Goal: Task Accomplishment & Management: Use online tool/utility

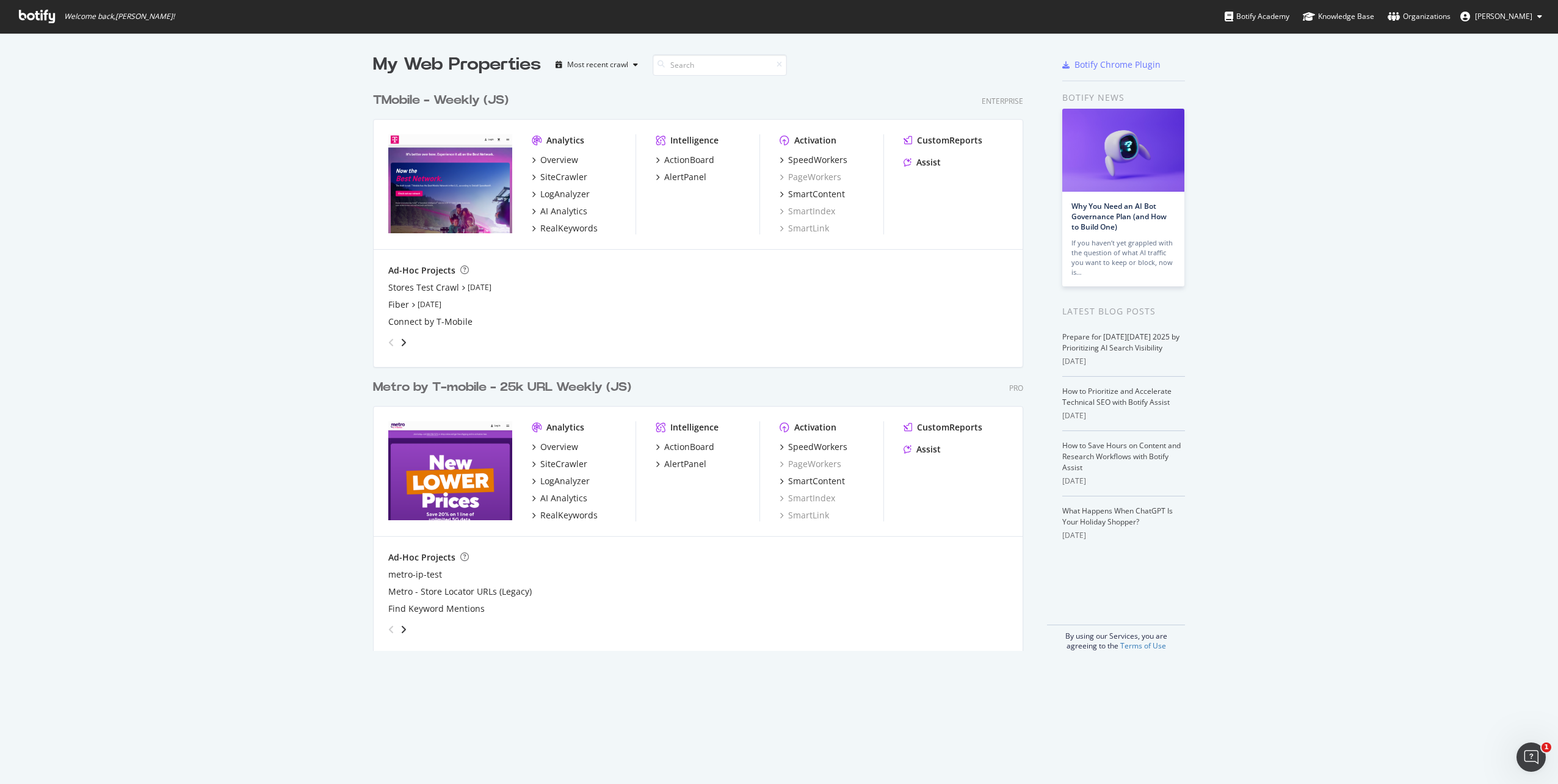
scroll to position [775, 1540]
click at [922, 143] on div "CustomReports" at bounding box center [950, 140] width 65 height 12
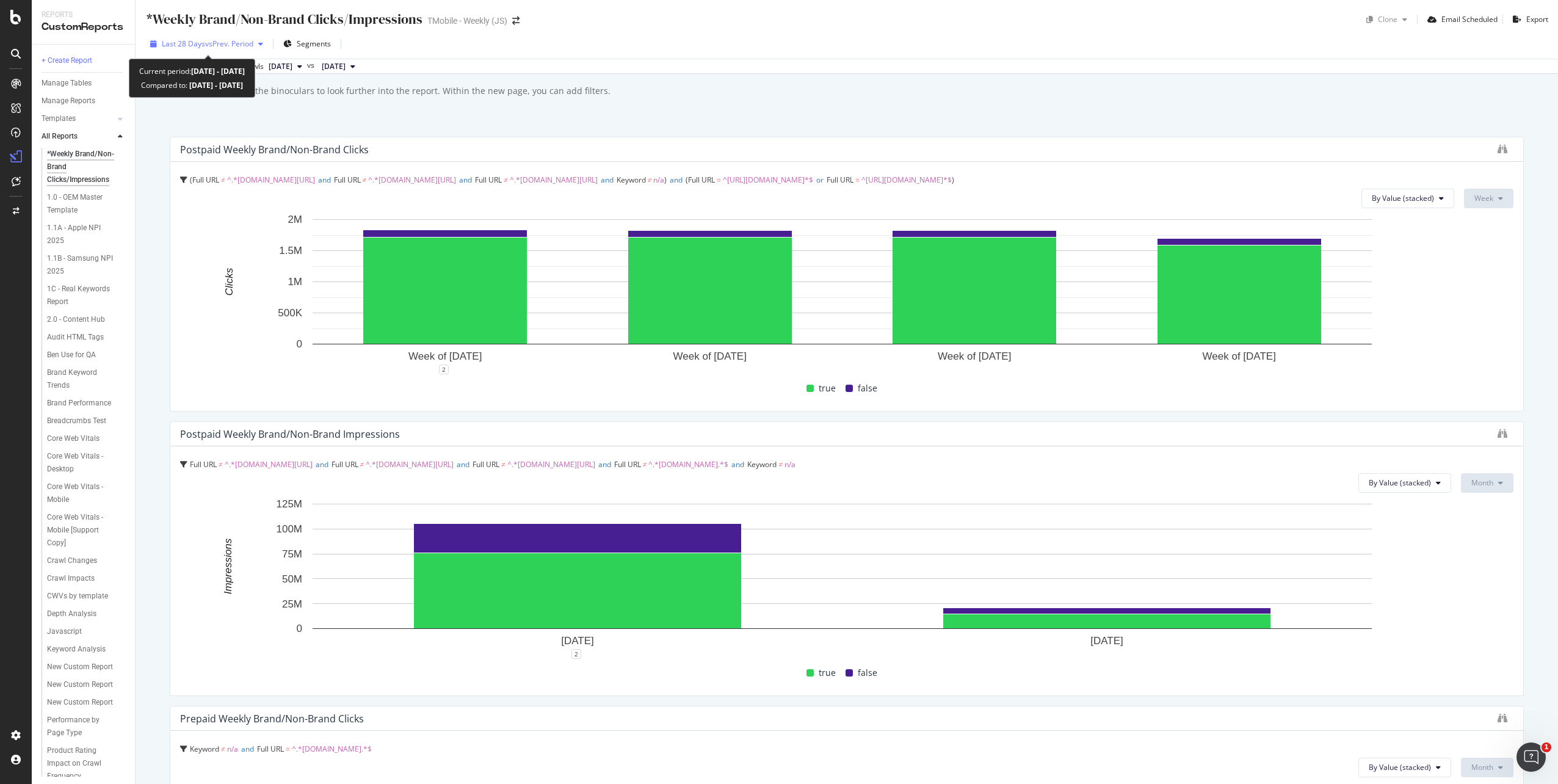
click at [192, 48] on span "Last 28 Days" at bounding box center [183, 43] width 43 height 11
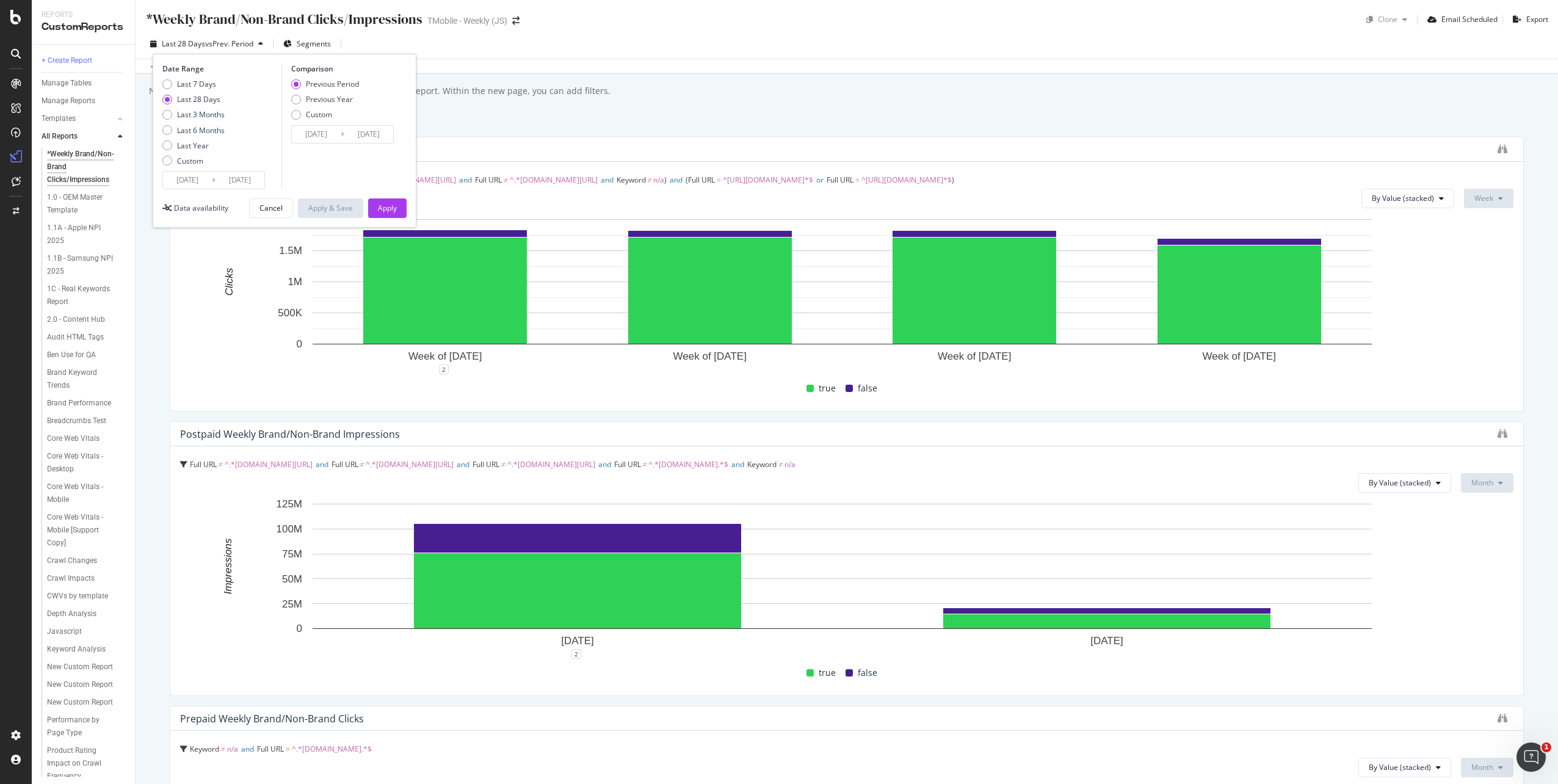
click at [189, 180] on input "2025/09/08" at bounding box center [187, 180] width 49 height 17
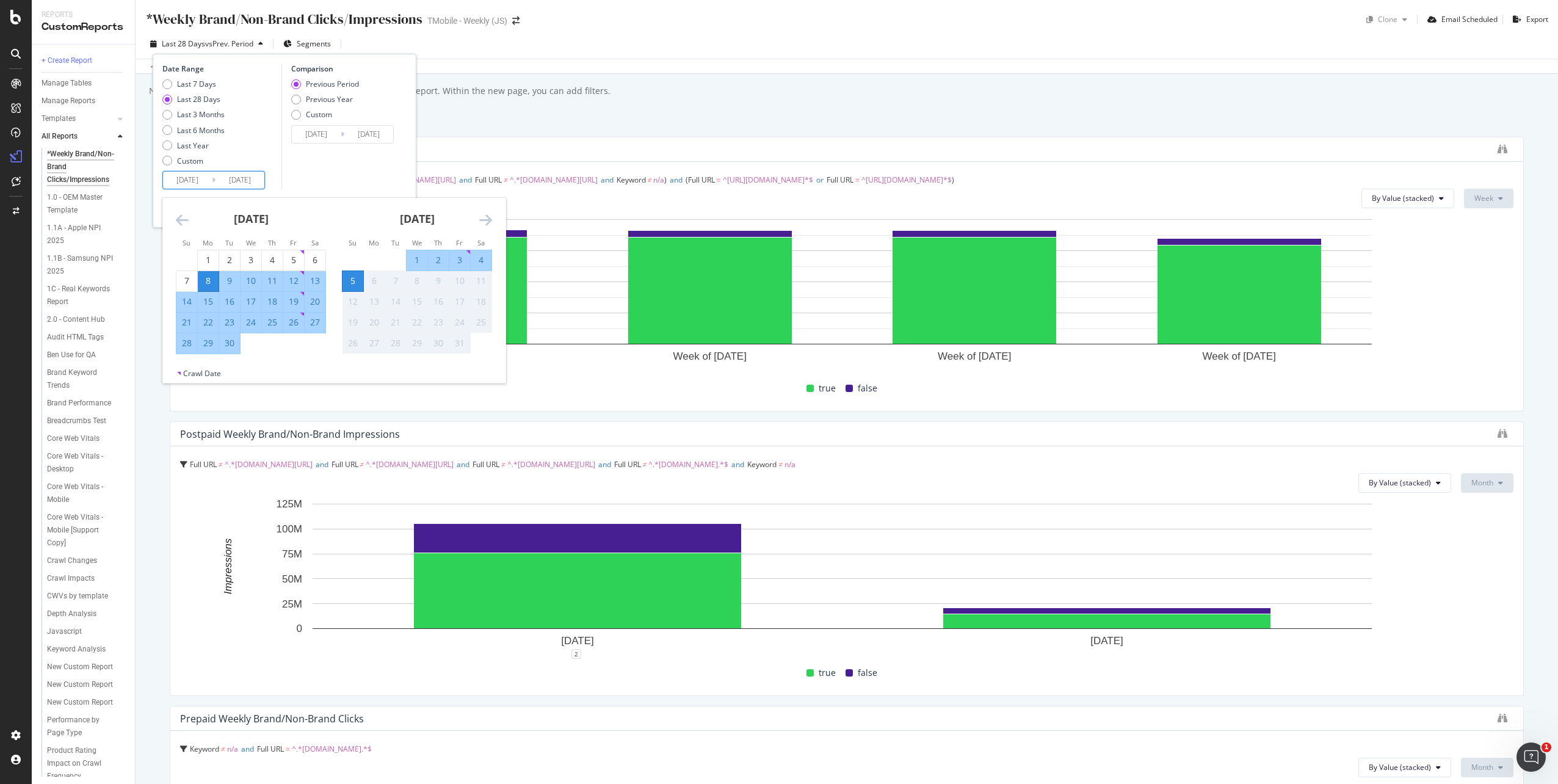
click at [184, 224] on icon "Move backward to switch to the previous month." at bounding box center [182, 219] width 13 height 14
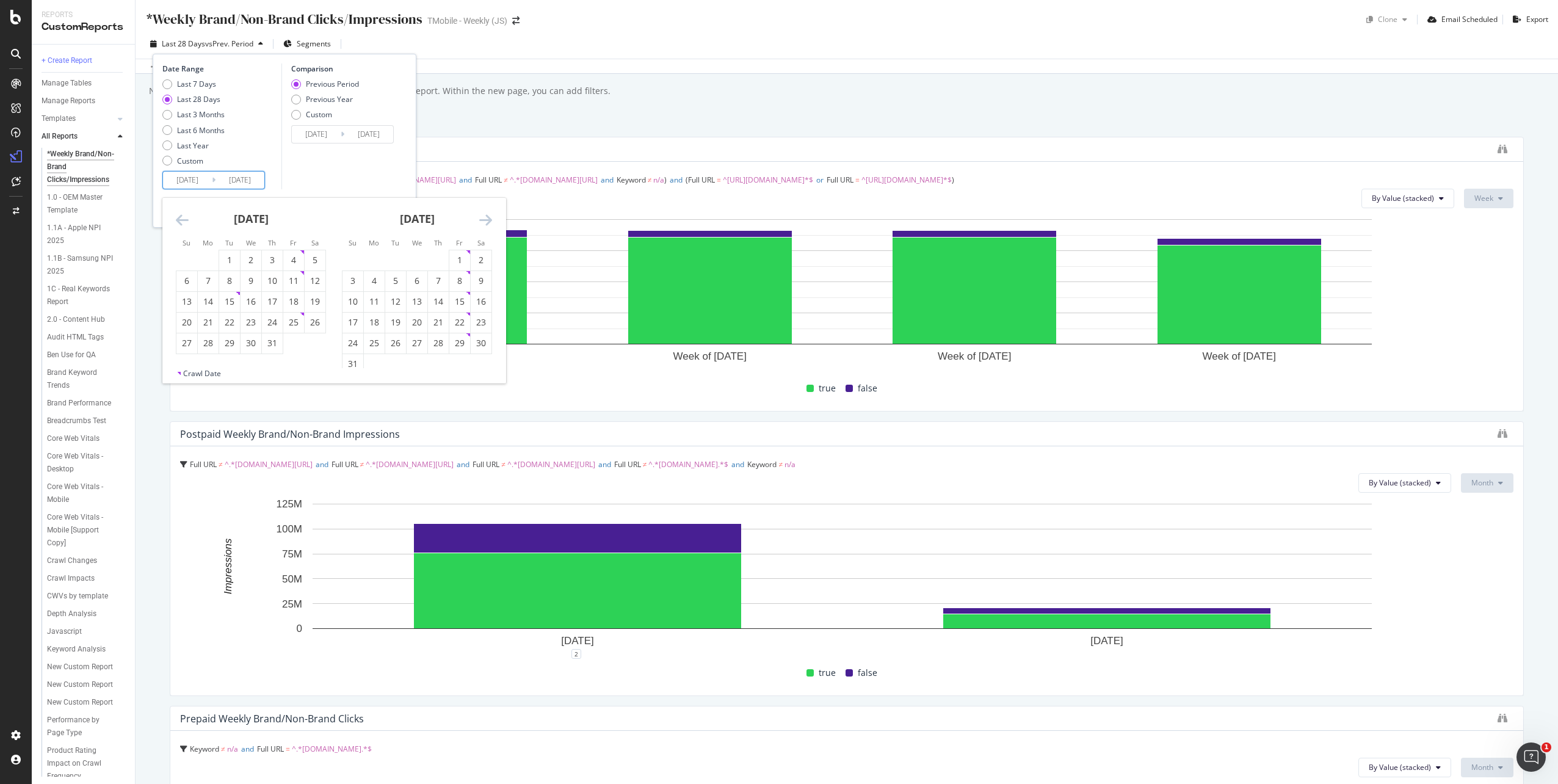
click at [184, 224] on icon "Move backward to switch to the previous month." at bounding box center [182, 219] width 13 height 14
click at [184, 223] on icon "Move backward to switch to the previous month." at bounding box center [182, 219] width 13 height 14
click at [184, 223] on icon "Move backward to switch to the previous month." at bounding box center [182, 219] width 13 height 14
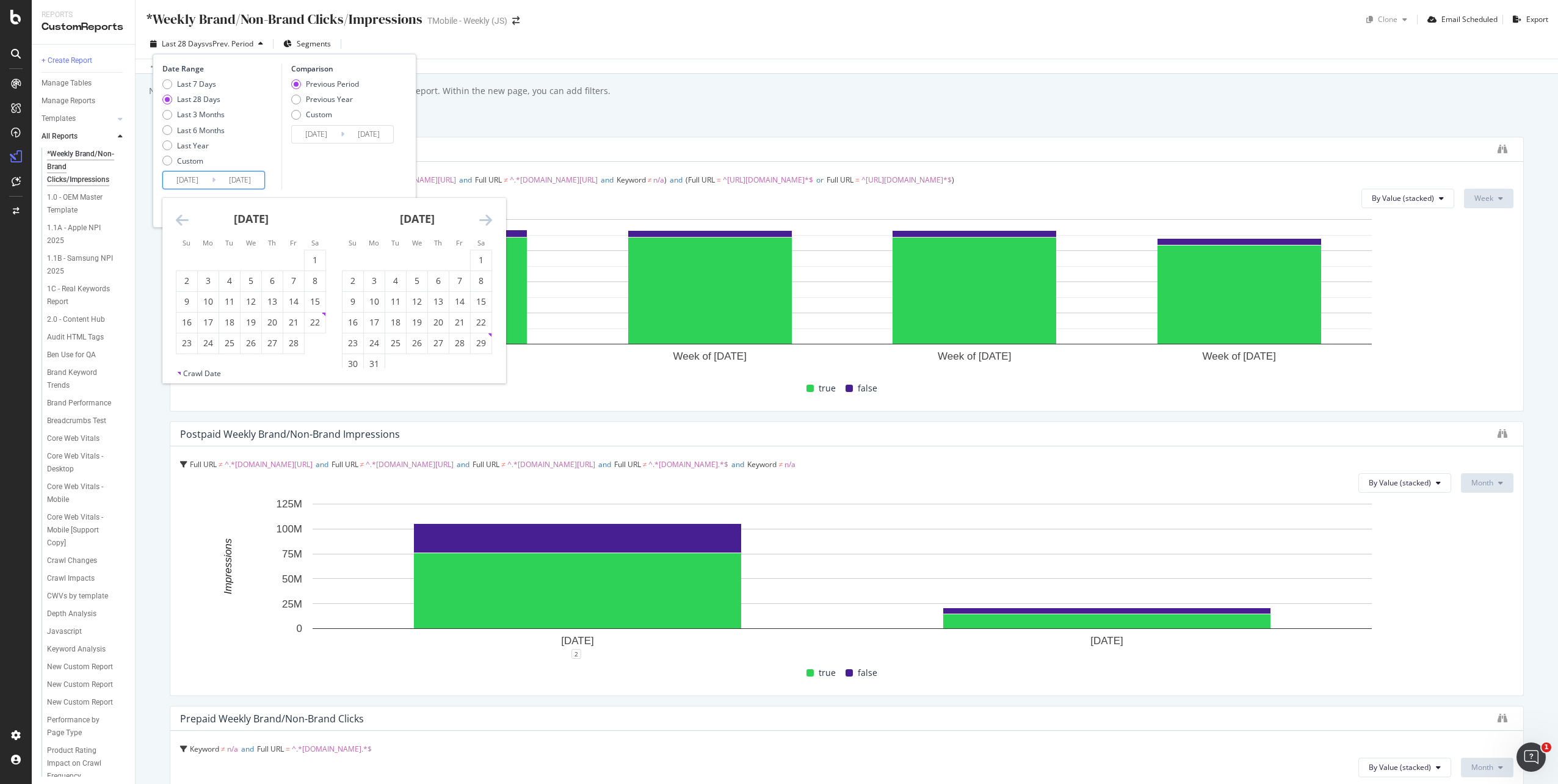
click at [184, 223] on icon "Move backward to switch to the previous month." at bounding box center [182, 219] width 13 height 14
click at [182, 222] on icon "Move backward to switch to the previous month." at bounding box center [182, 219] width 13 height 14
click at [483, 224] on icon "Move forward to switch to the next month." at bounding box center [485, 219] width 13 height 14
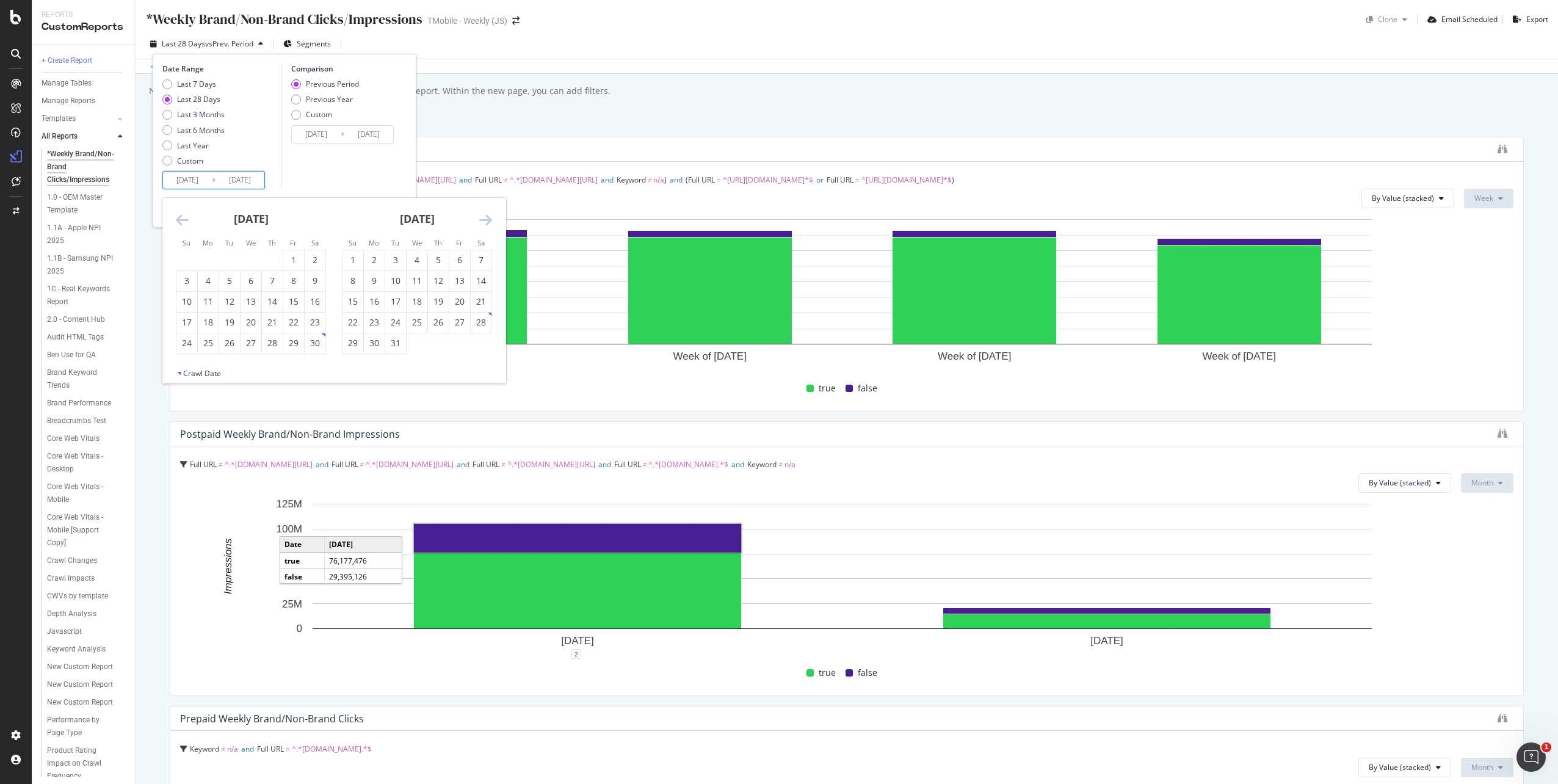
click at [483, 224] on icon "Move forward to switch to the next month." at bounding box center [485, 219] width 13 height 14
click at [490, 222] on icon "Move forward to switch to the next month." at bounding box center [485, 219] width 13 height 14
click at [184, 226] on icon "Move backward to switch to the previous month." at bounding box center [182, 219] width 13 height 14
click at [373, 281] on div "6" at bounding box center [374, 280] width 21 height 12
type input "[DATE]"
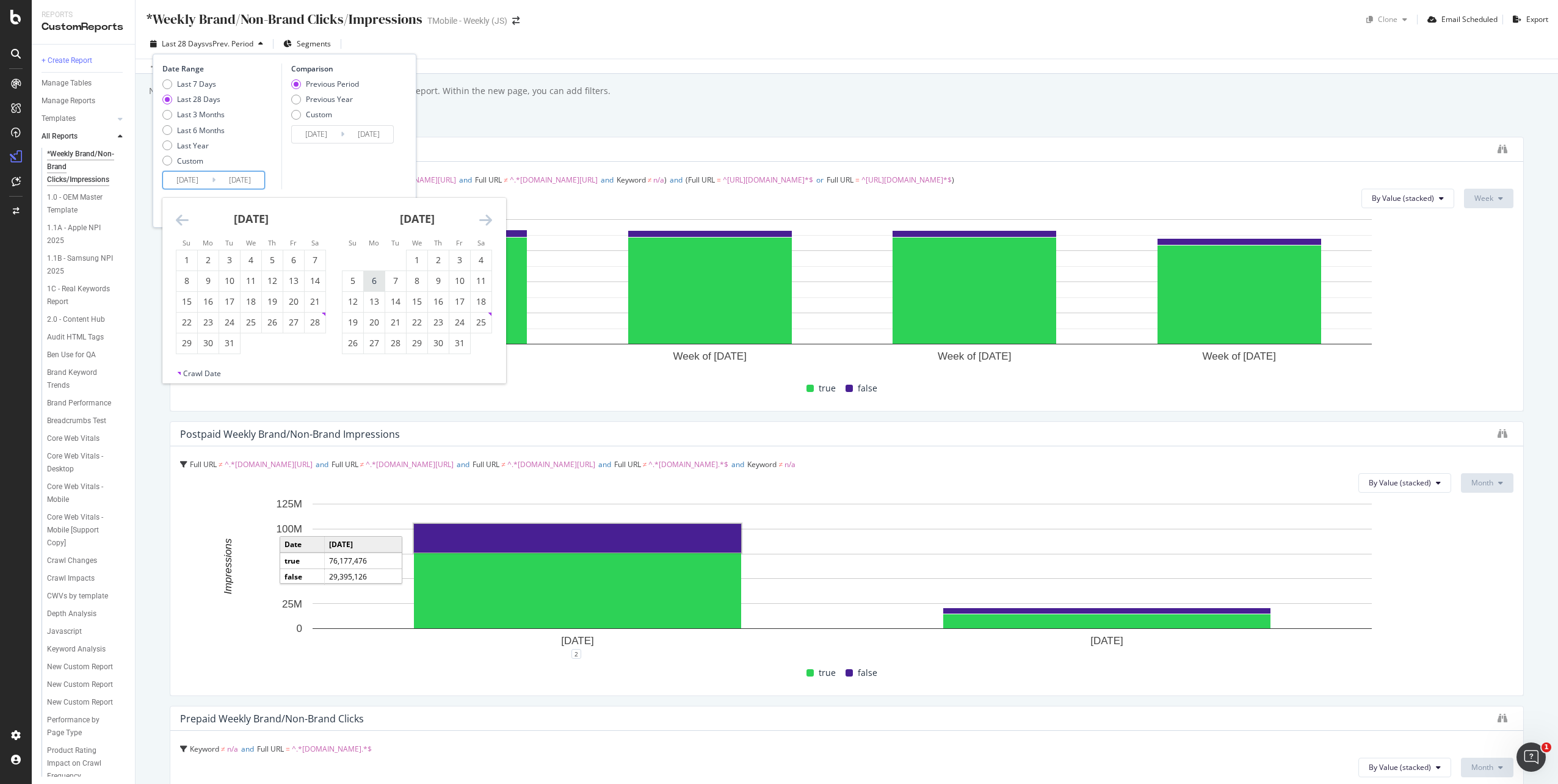
type input "2024/04/07"
type input "[DATE]"
click at [487, 221] on icon "Move forward to switch to the next month." at bounding box center [485, 219] width 13 height 14
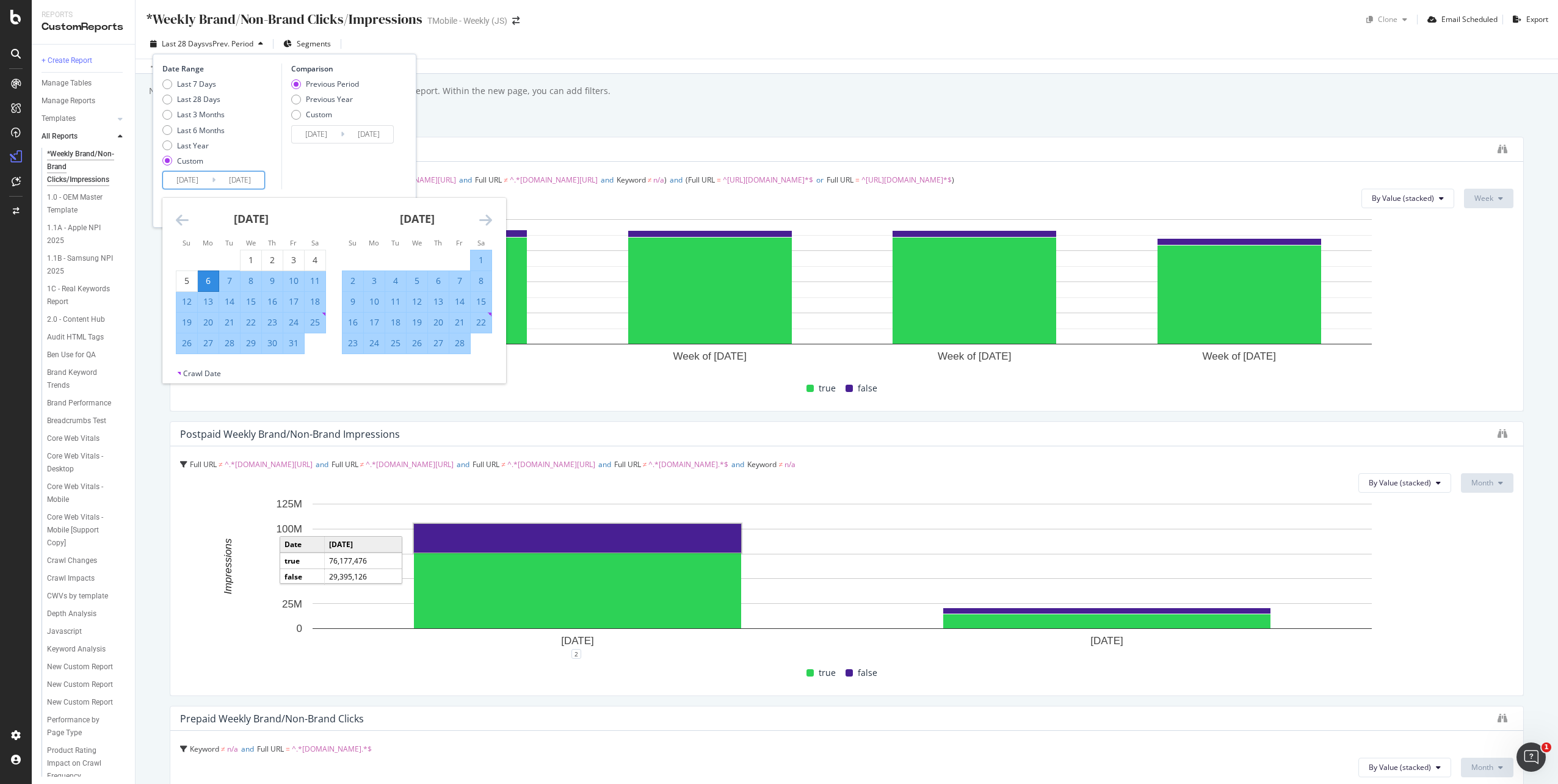
click at [487, 221] on icon "Move forward to switch to the next month." at bounding box center [485, 219] width 13 height 14
click at [346, 368] on div "30" at bounding box center [353, 363] width 21 height 12
type input "2025/03/30"
type input "2024/10/13"
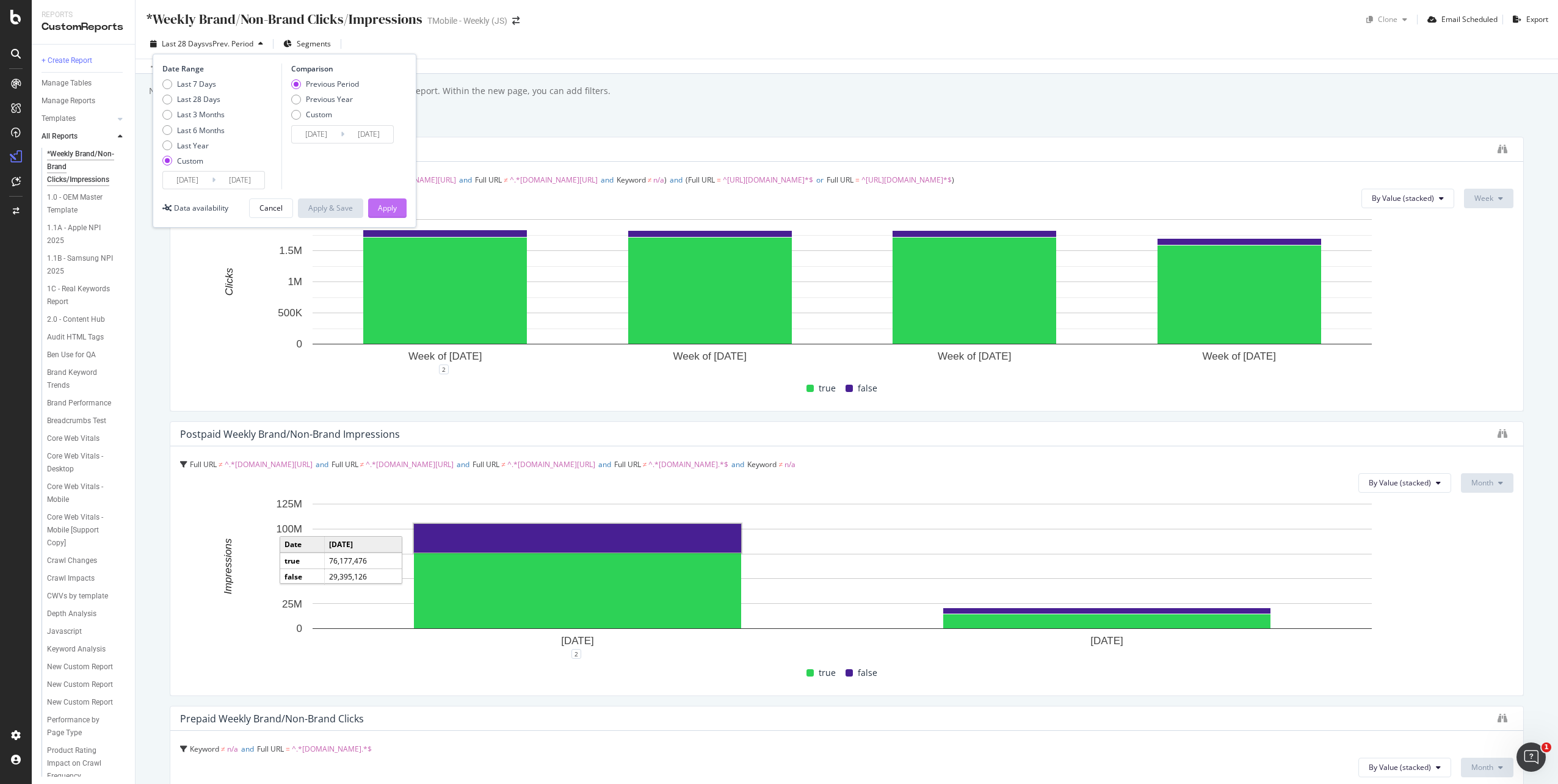
click at [380, 213] on div "Apply" at bounding box center [387, 207] width 19 height 11
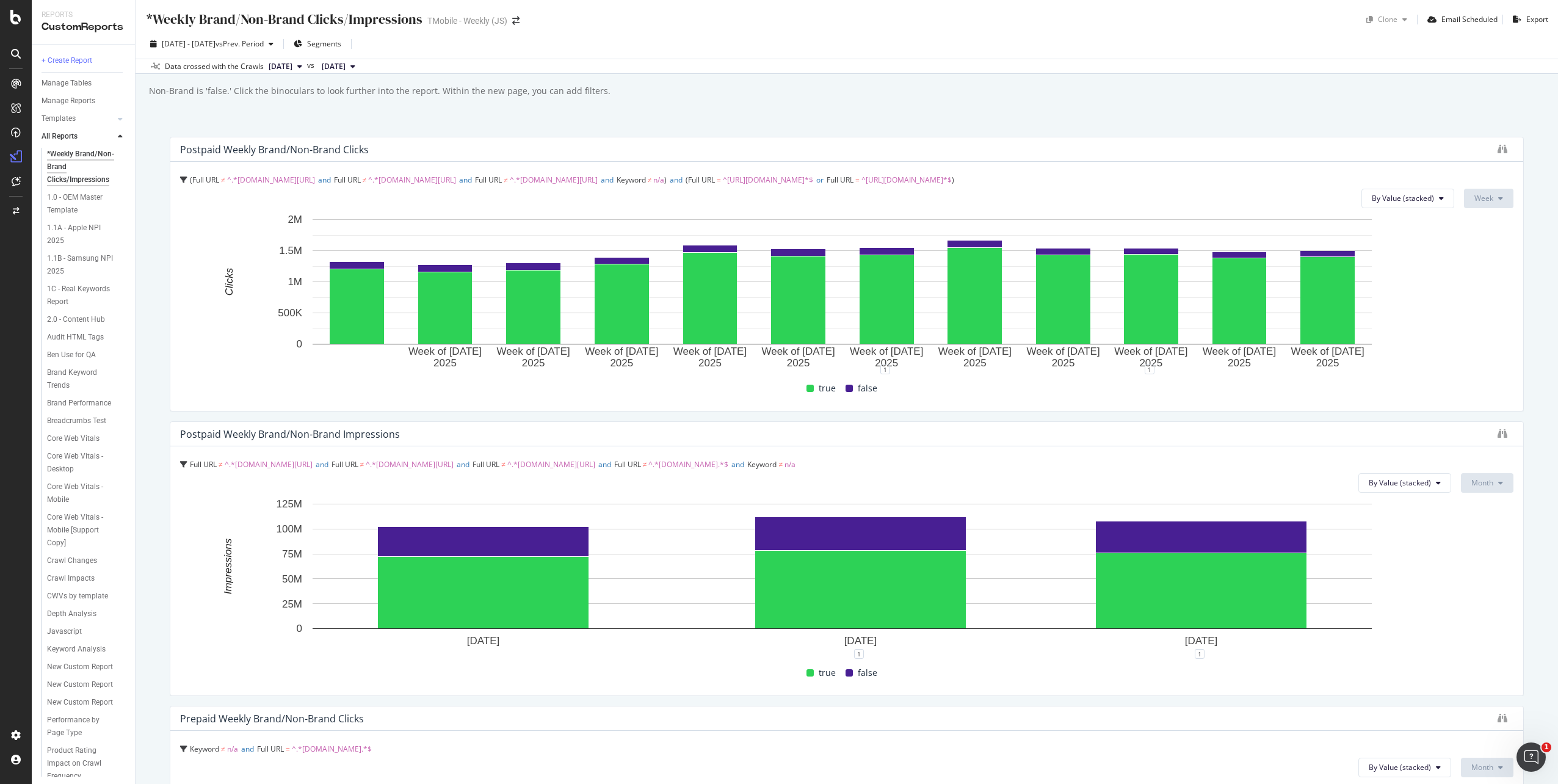
click at [739, 41] on div "2025 Jan. 6th - Mar. 30th vs Prev. Period Segments" at bounding box center [847, 46] width 1423 height 25
click at [1498, 148] on icon "binoculars" at bounding box center [1503, 149] width 10 height 10
click at [1498, 433] on icon "binoculars" at bounding box center [1503, 434] width 10 height 10
click at [915, 55] on div "2025 Jan. 6th - Mar. 30th vs Prev. Period Segments" at bounding box center [847, 46] width 1423 height 25
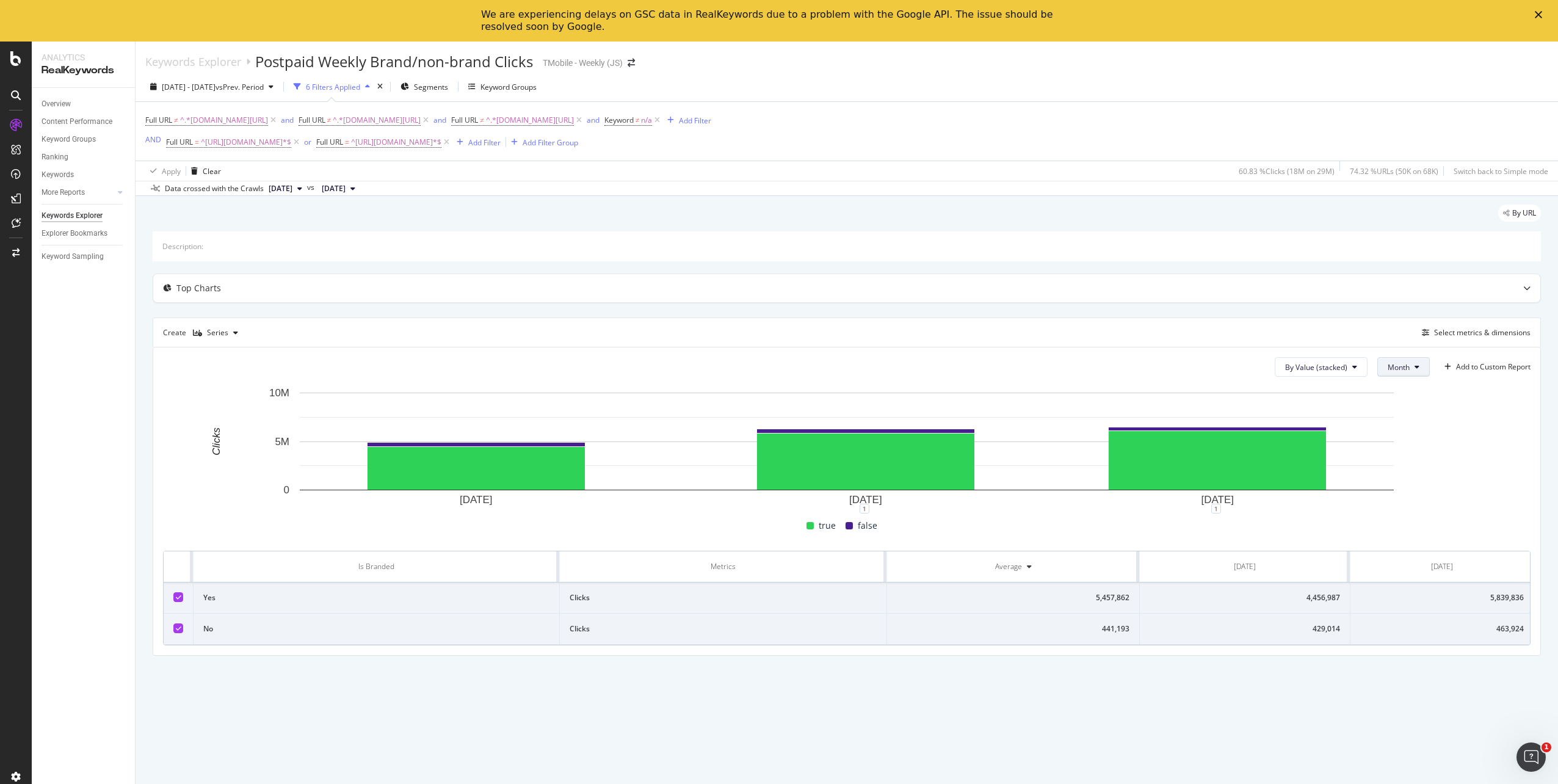
click at [1406, 368] on span "Month" at bounding box center [1398, 367] width 22 height 11
click at [1404, 413] on span "Week" at bounding box center [1398, 414] width 24 height 11
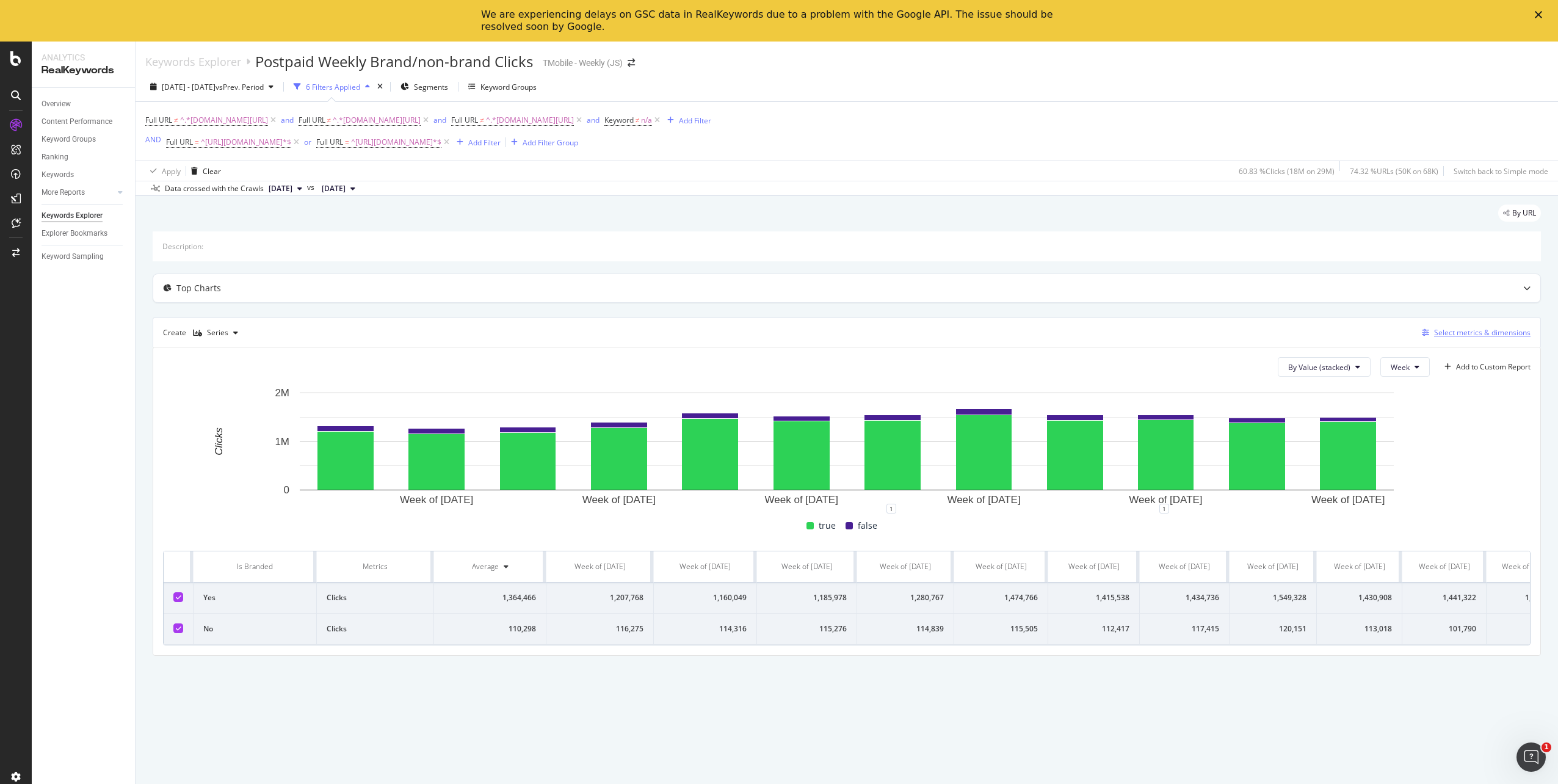
click at [1475, 331] on div "Select metrics & dimensions" at bounding box center [1482, 333] width 96 height 11
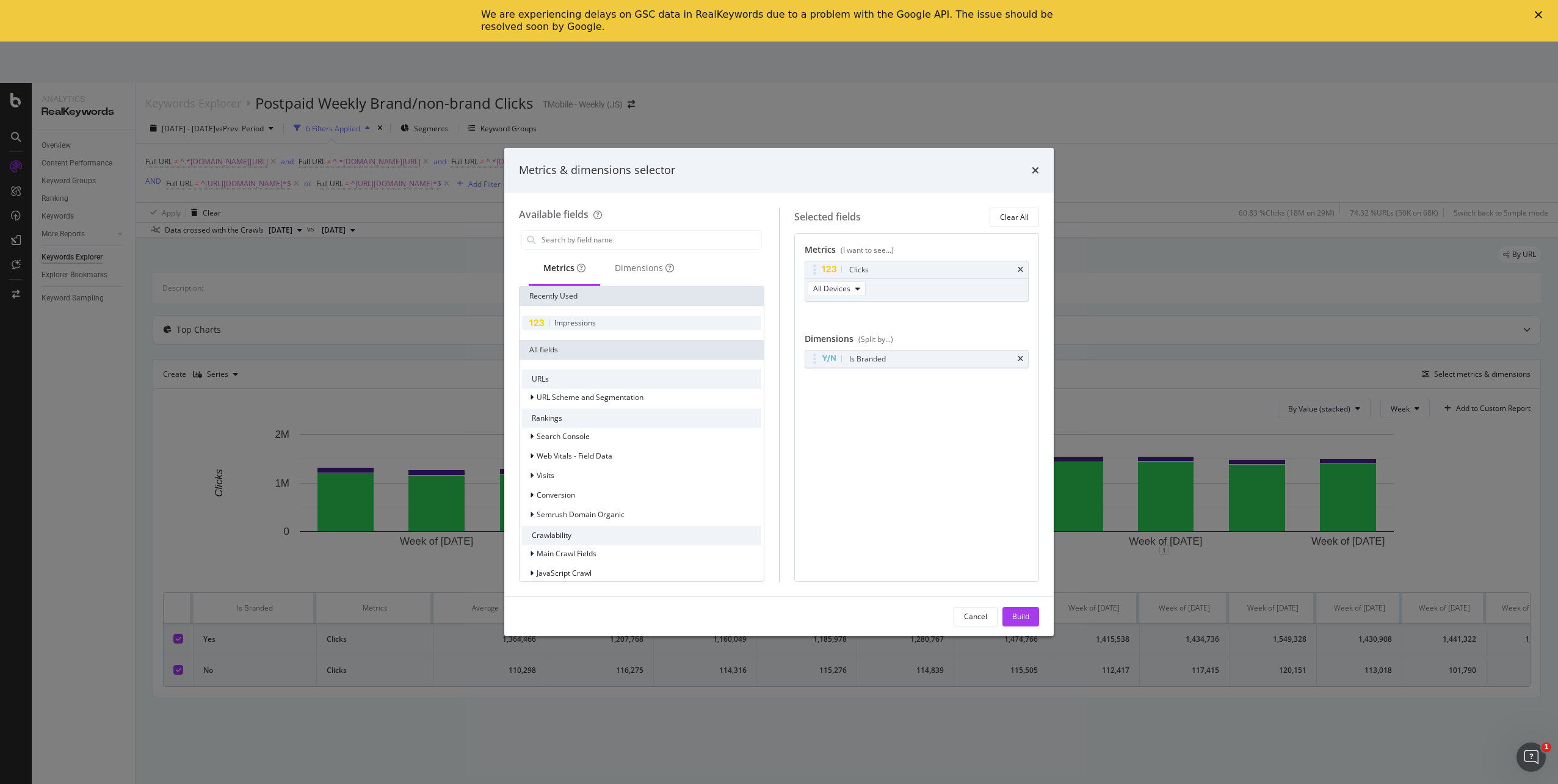
click at [583, 325] on span "Impressions" at bounding box center [575, 323] width 41 height 11
click at [1023, 272] on icon "times" at bounding box center [1020, 270] width 6 height 8
click at [1016, 619] on div "Build" at bounding box center [1020, 616] width 17 height 11
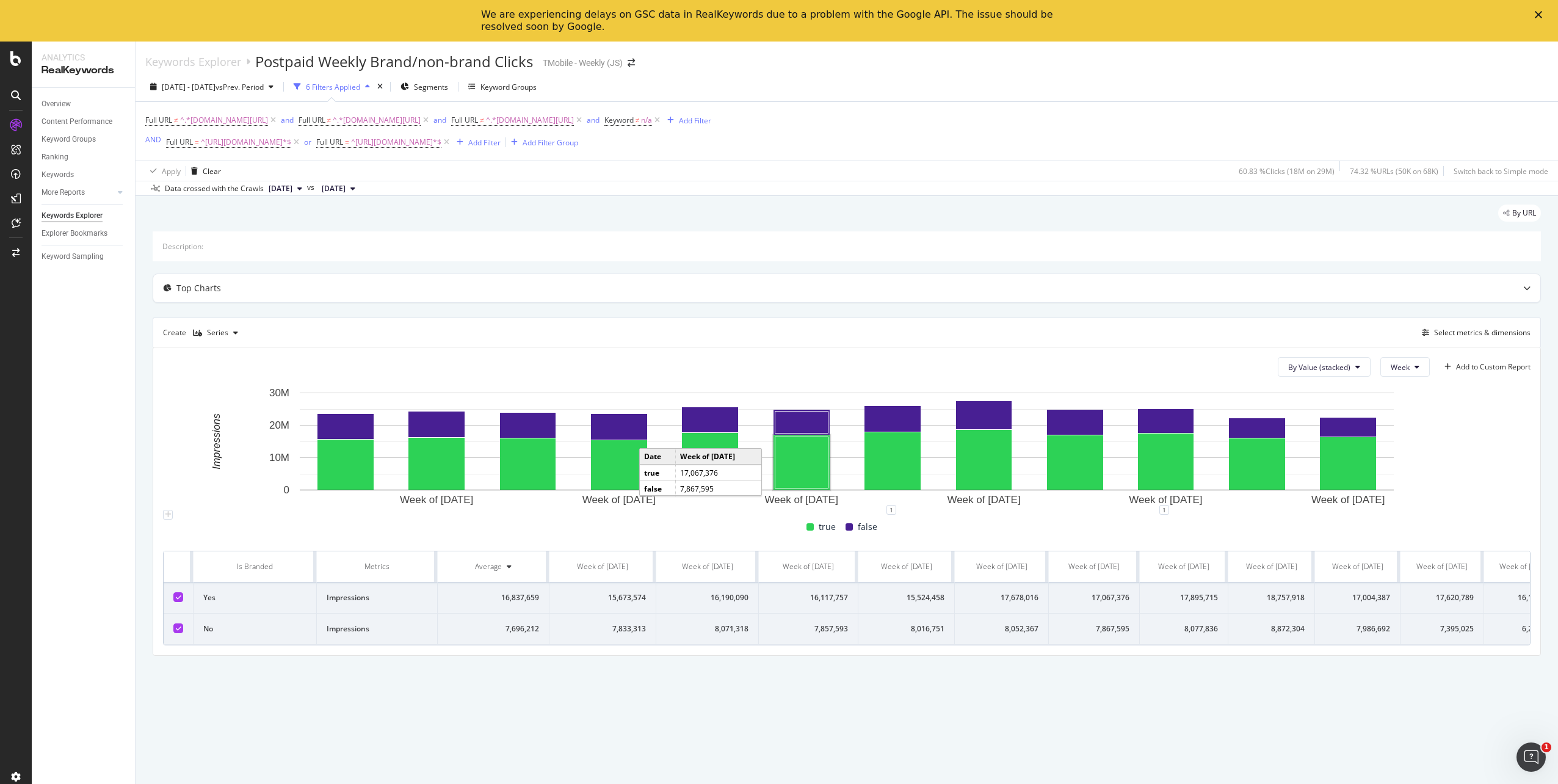
click at [1024, 214] on div "By URL" at bounding box center [847, 218] width 1388 height 27
click at [1502, 326] on div "Select metrics & dimensions" at bounding box center [1474, 333] width 114 height 13
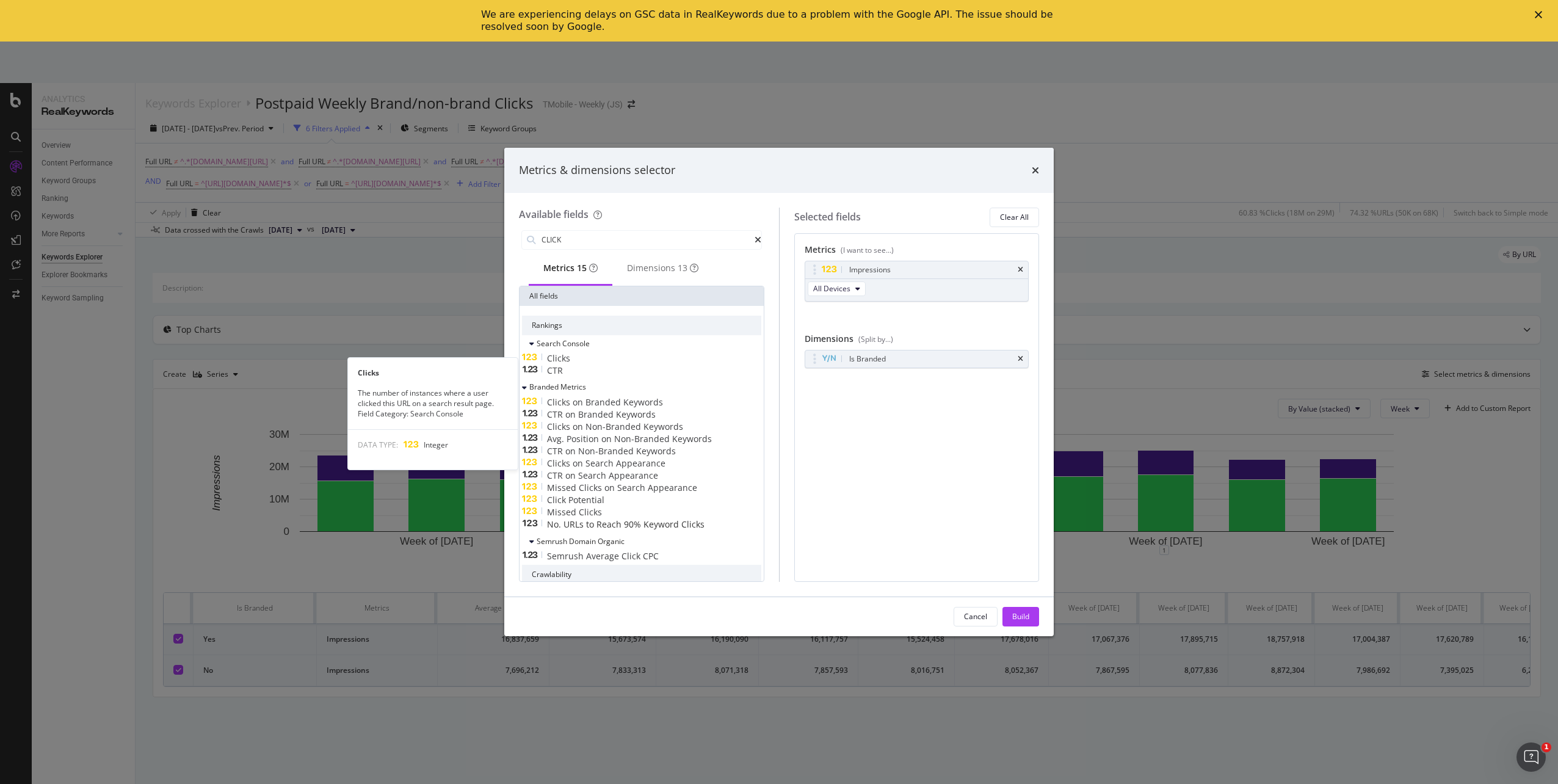
type input "CLICK"
click at [570, 364] on span "Clicks" at bounding box center [558, 358] width 23 height 11
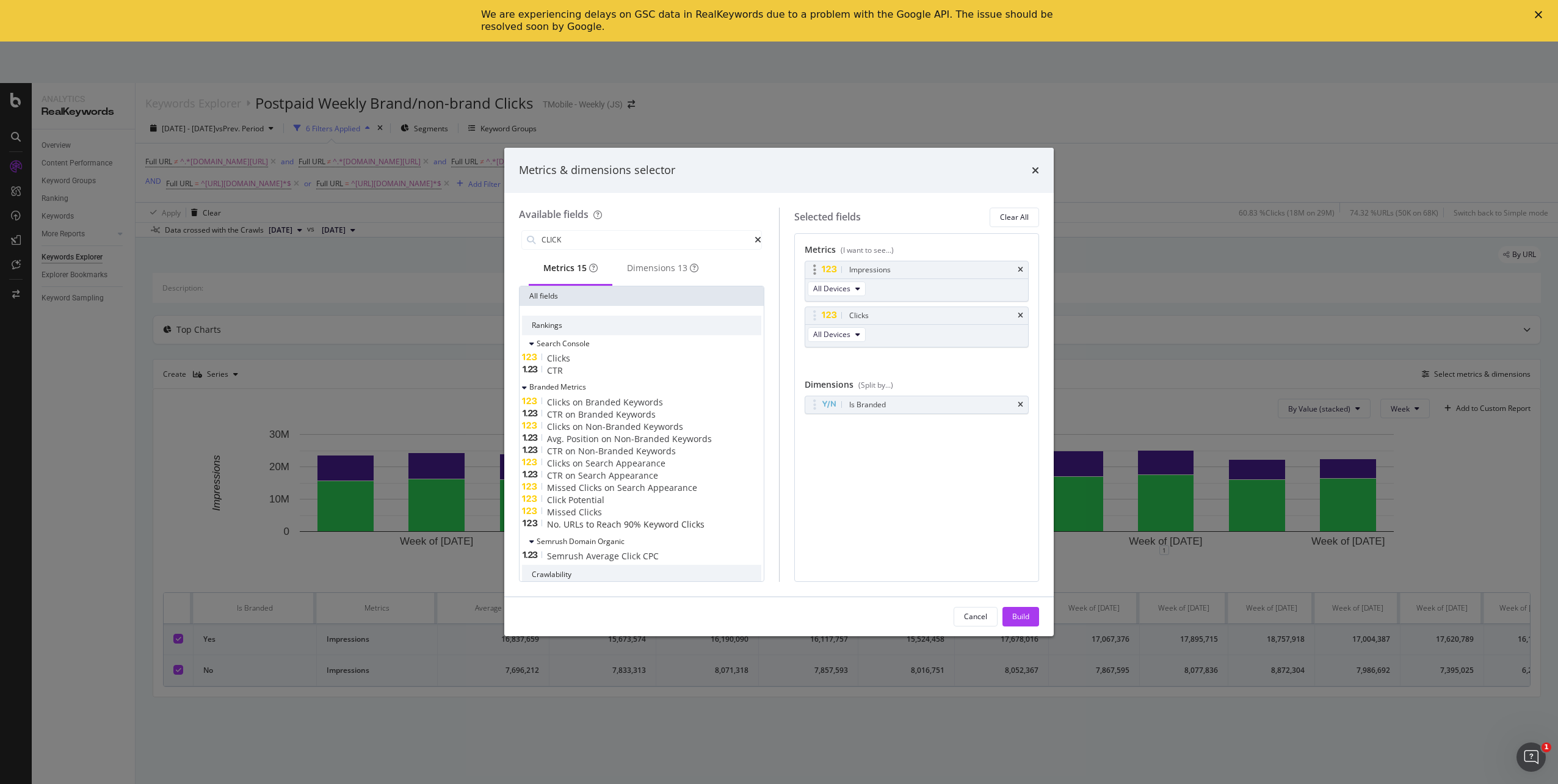
click at [1024, 272] on div "Impressions" at bounding box center [917, 270] width 223 height 17
click at [1022, 270] on icon "times" at bounding box center [1020, 270] width 6 height 8
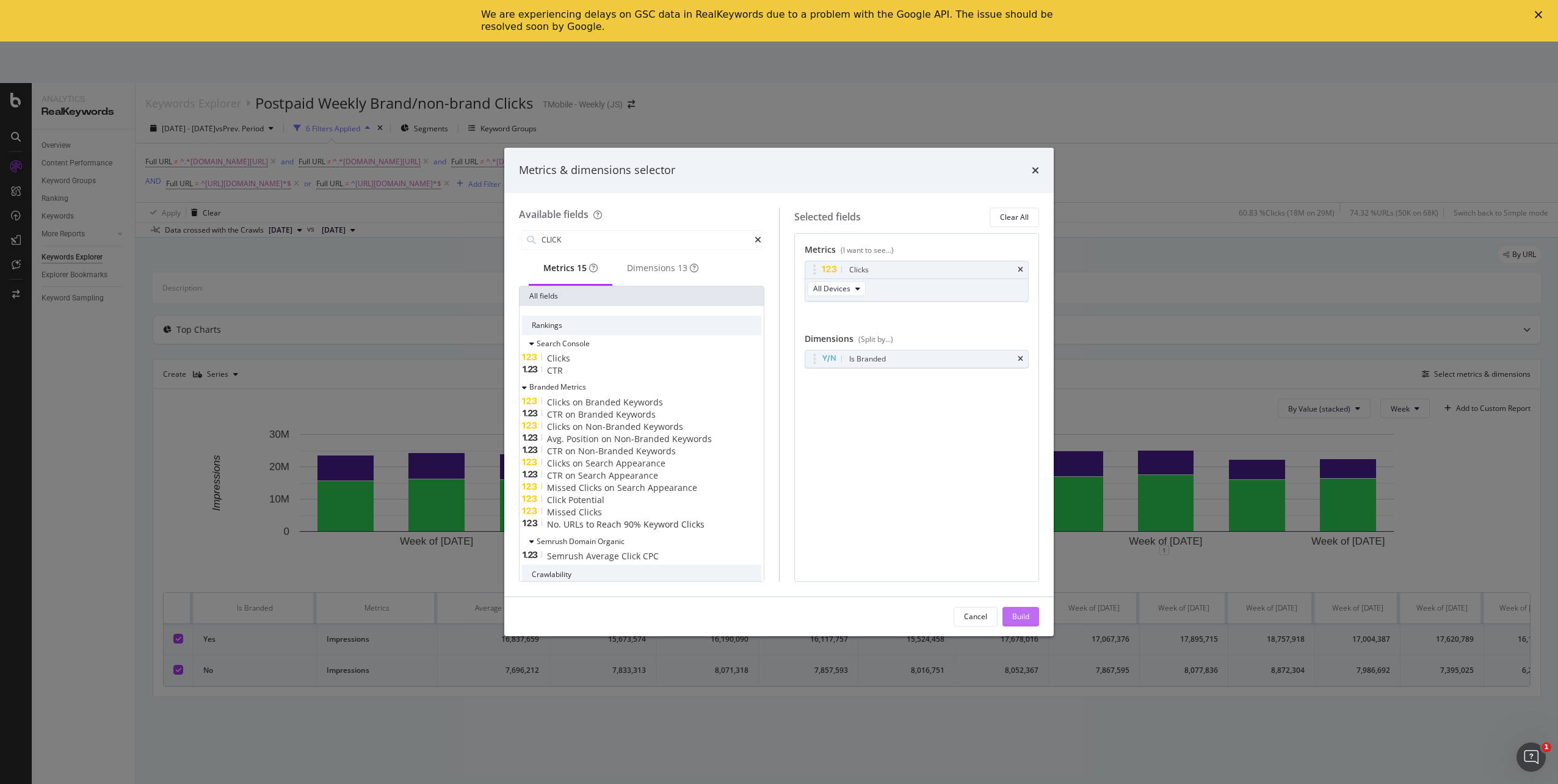
click at [1024, 617] on div "Build" at bounding box center [1020, 616] width 17 height 11
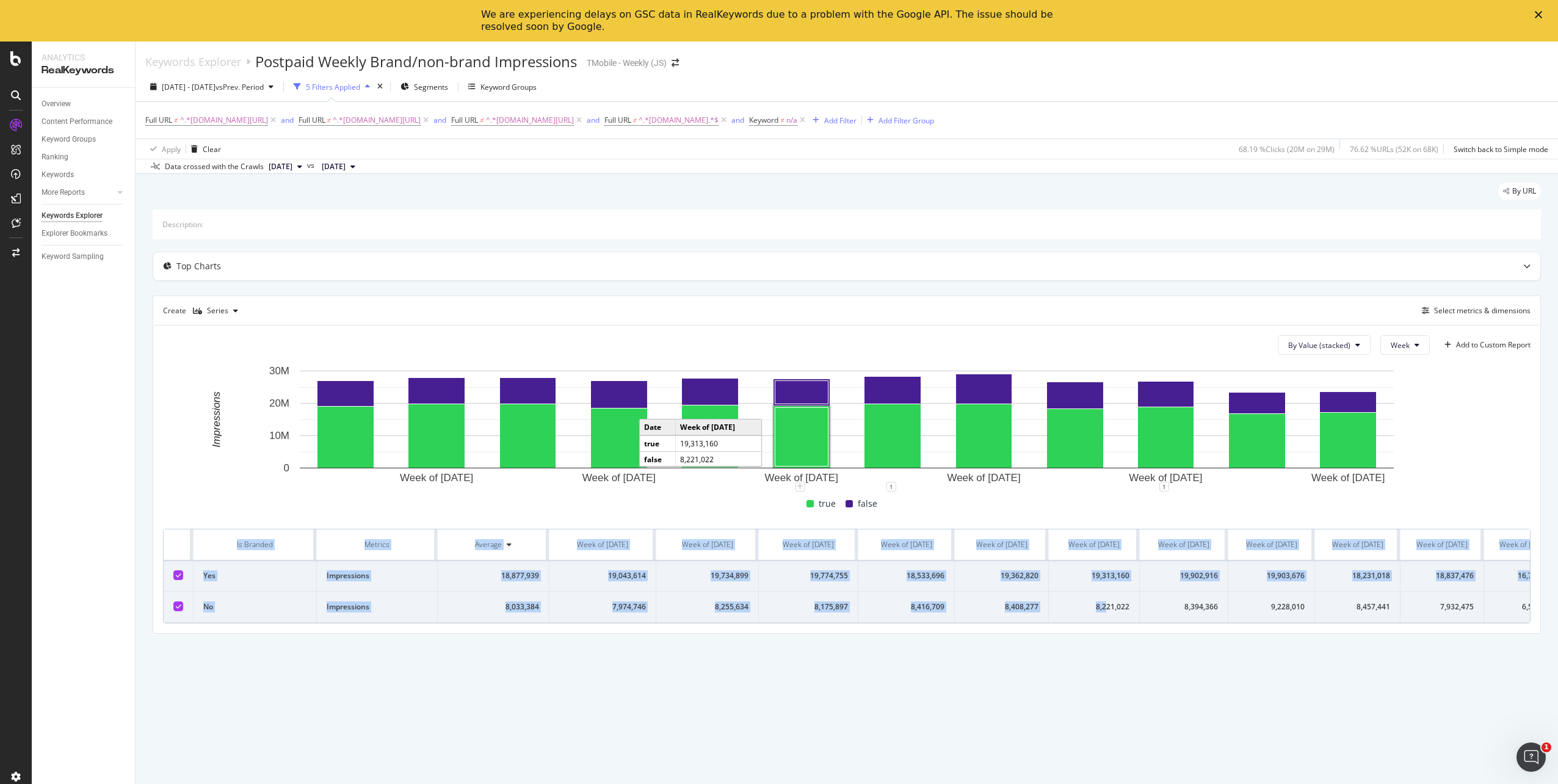
drag, startPoint x: 1100, startPoint y: 614, endPoint x: 1122, endPoint y: 621, distance: 23.1
click at [1122, 621] on div "Week of [DATE] Week of [DATE] Week of [DATE] Week of [DATE] Week of [DATE] Week…" at bounding box center [846, 494] width 1367 height 259
drag, startPoint x: 1122, startPoint y: 621, endPoint x: 1090, endPoint y: 621, distance: 32.0
click at [1091, 612] on div "8,221,022" at bounding box center [1094, 607] width 71 height 11
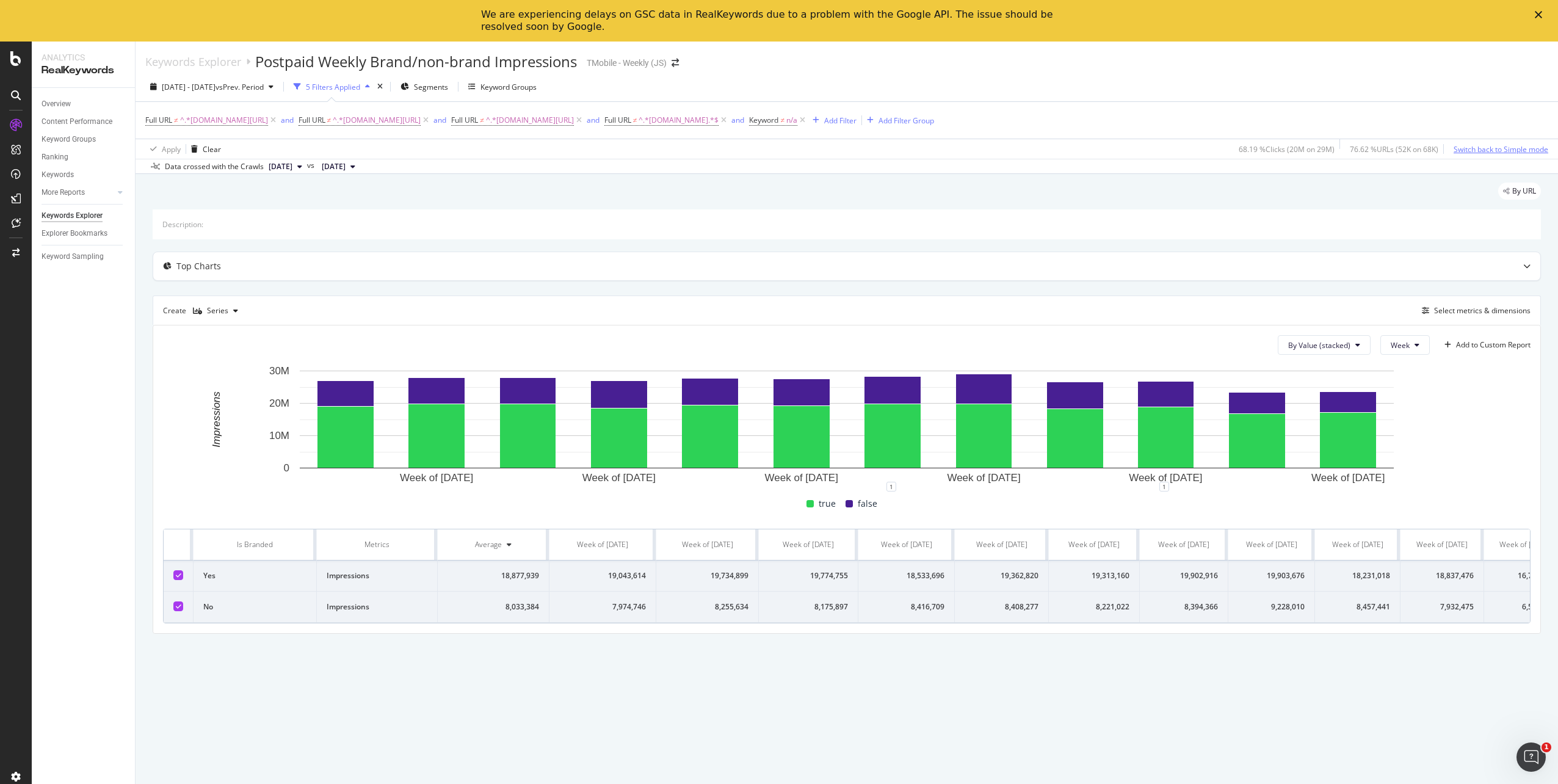
click at [1494, 148] on div "Switch back to Simple mode" at bounding box center [1501, 149] width 95 height 11
click at [729, 121] on icon at bounding box center [724, 120] width 11 height 12
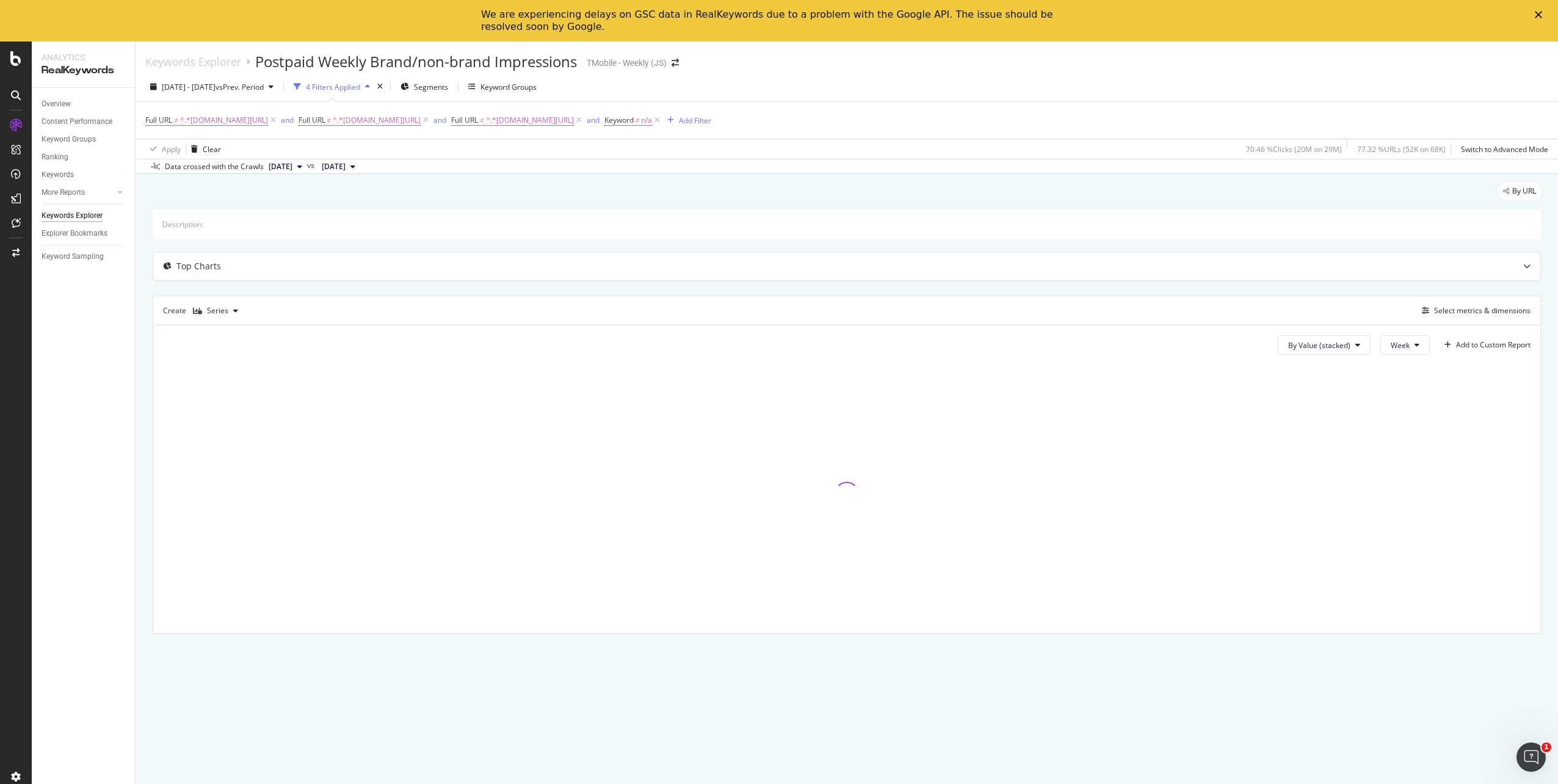
click at [889, 124] on div "Full URL ≠ ^.*[DOMAIN_NAME][URL] and Full URL ≠ ^.*[DOMAIN_NAME][URL] and Full …" at bounding box center [847, 120] width 1403 height 36
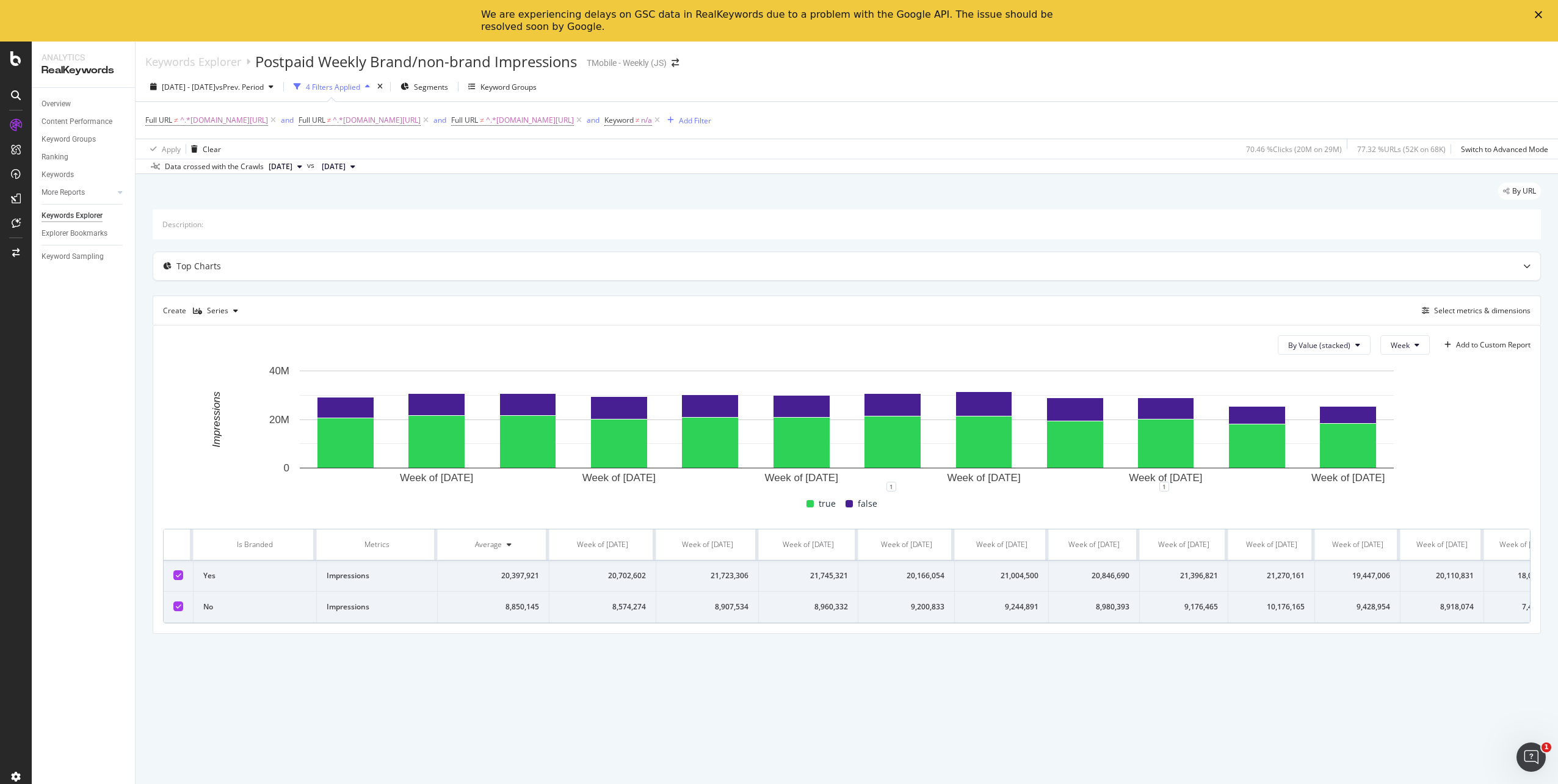
click at [844, 127] on div "Full URL ≠ ^.*[DOMAIN_NAME][URL] and Full URL ≠ ^.*[DOMAIN_NAME][URL] and Full …" at bounding box center [847, 120] width 1403 height 36
click at [204, 150] on div "Clear" at bounding box center [211, 149] width 18 height 11
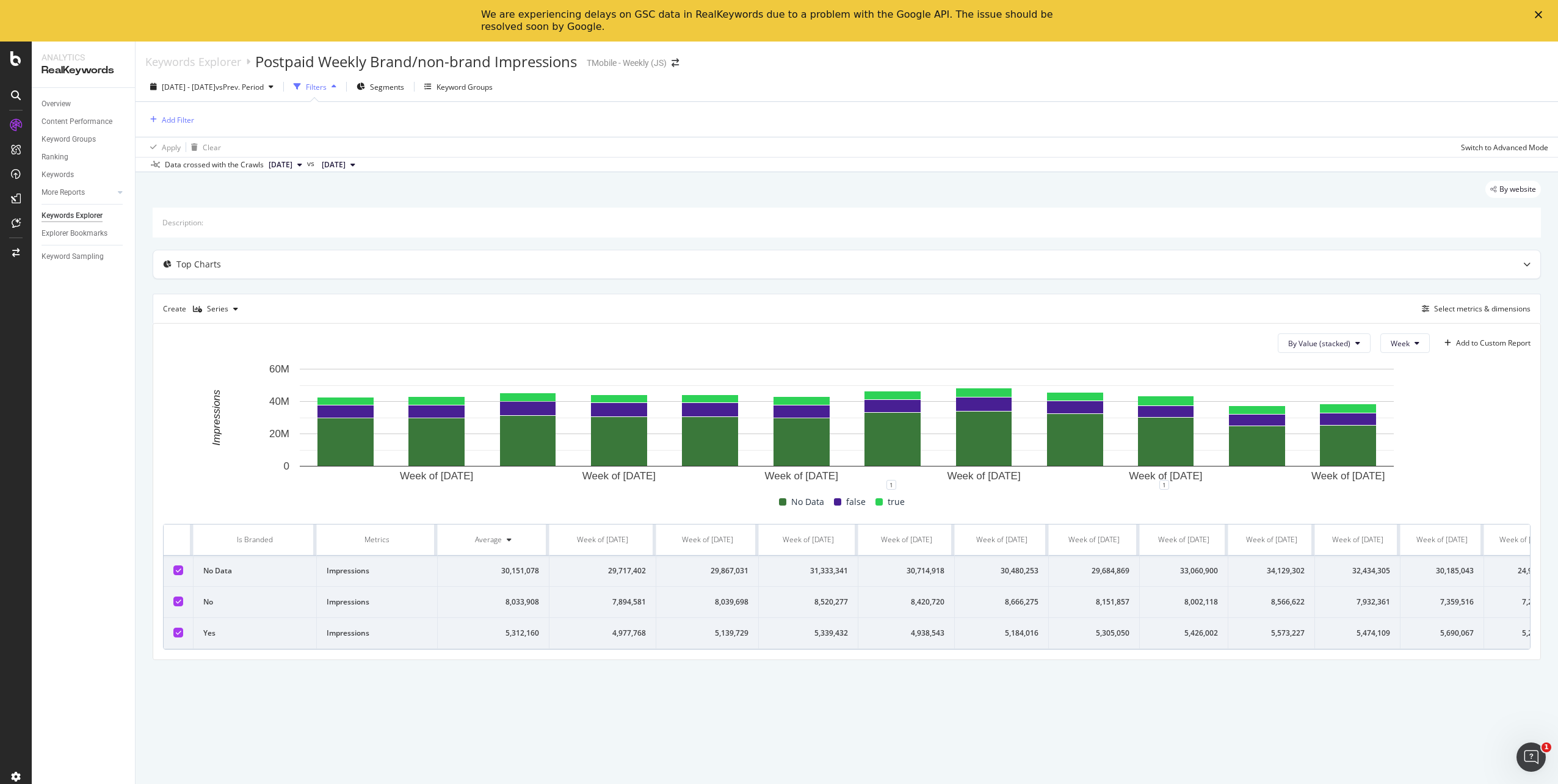
click at [353, 703] on div "By website Description: Top Charts Create Series Select metrics & dimensions By…" at bounding box center [847, 438] width 1423 height 531
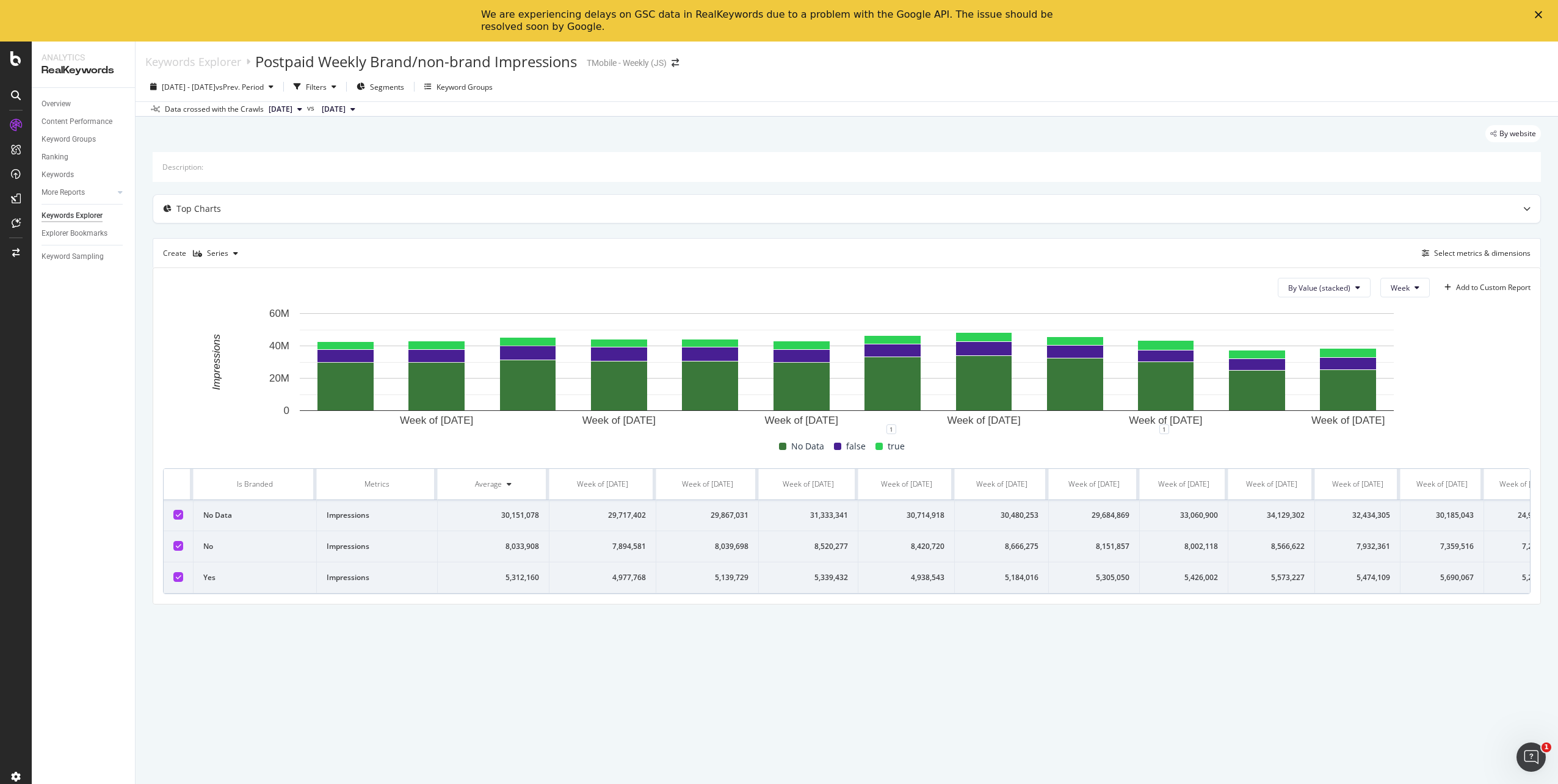
click at [834, 53] on div "Keywords Explorer Postpaid Weekly Brand/non-brand Impressions TMobile - Weekly …" at bounding box center [847, 57] width 1423 height 31
click at [541, 65] on div "Postpaid Weekly Brand/non-brand Impressions" at bounding box center [416, 62] width 322 height 21
click at [678, 62] on icon "arrow-right-arrow-left" at bounding box center [675, 63] width 8 height 9
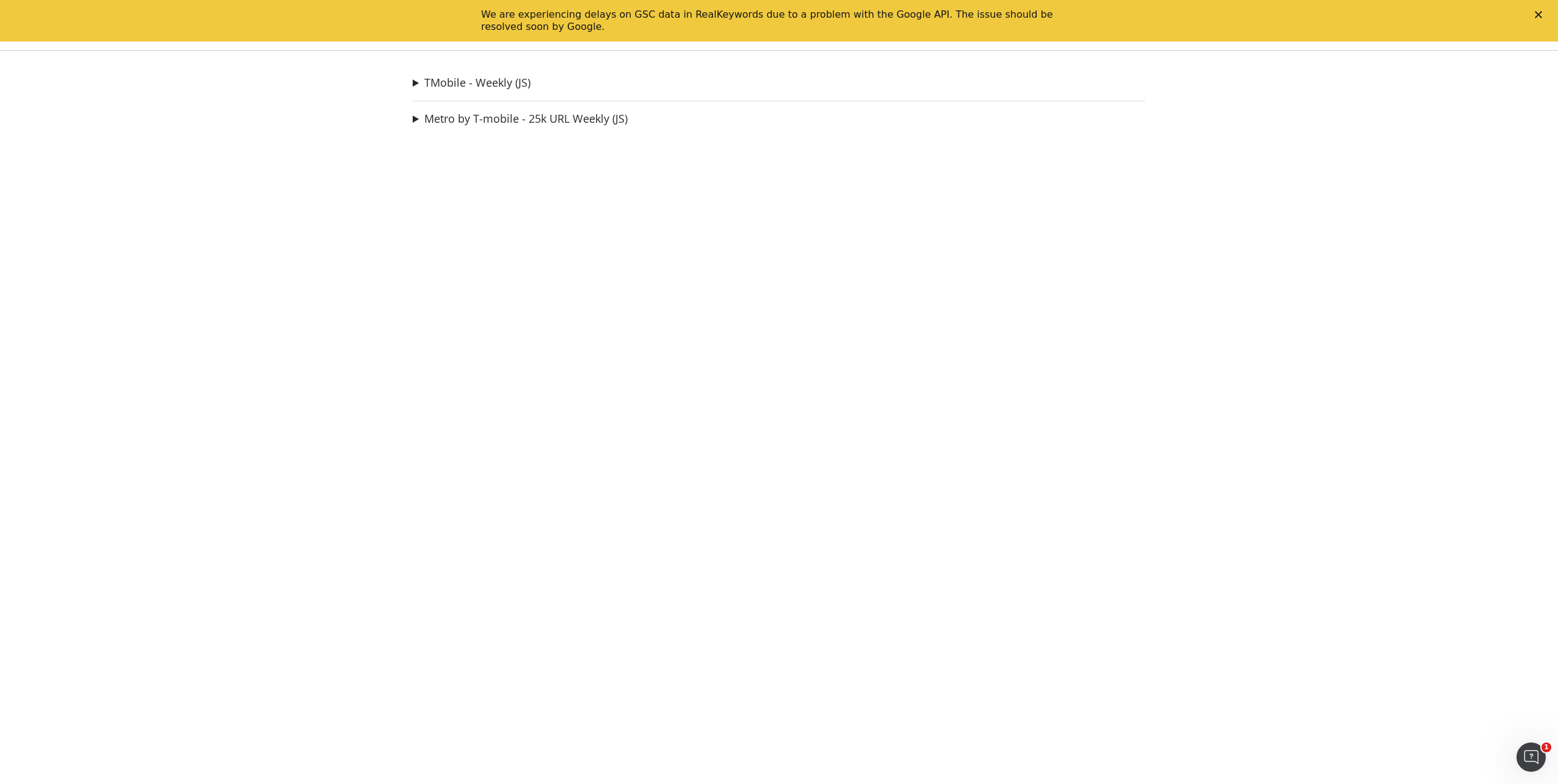
click at [725, 55] on div "TMobile - Weekly (JS) Stores Test Crawl Ad-Hoc Project Fiber Ad-Hoc Project Con…" at bounding box center [779, 417] width 782 height 733
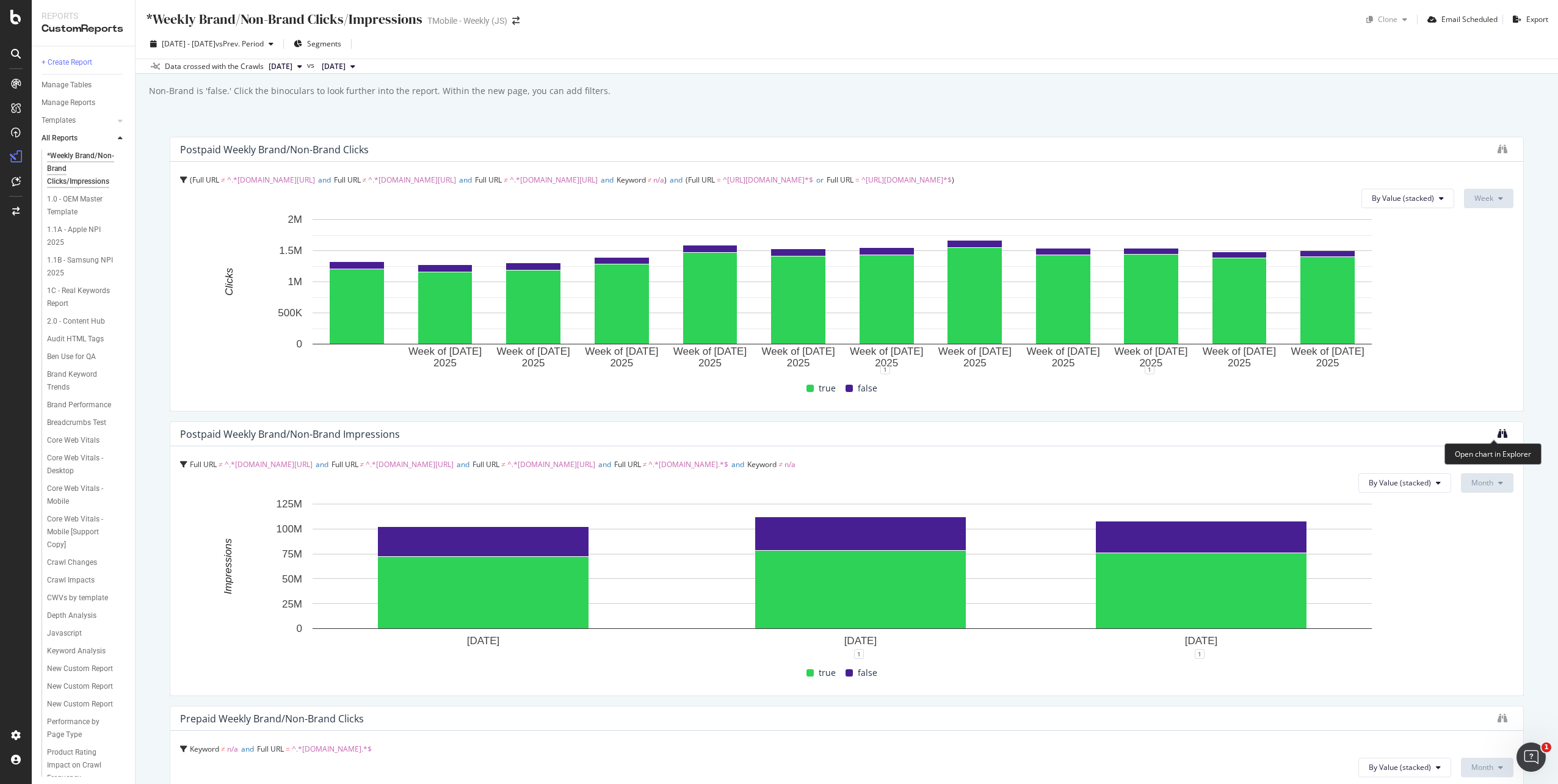
click at [1498, 434] on icon "binoculars" at bounding box center [1503, 434] width 10 height 10
click at [1500, 438] on div at bounding box center [1505, 434] width 16 height 12
click at [1498, 434] on icon "binoculars" at bounding box center [1503, 434] width 10 height 10
click at [1498, 149] on icon "binoculars" at bounding box center [1503, 149] width 10 height 10
click at [202, 45] on span "[DATE] - [DATE]" at bounding box center [188, 43] width 53 height 11
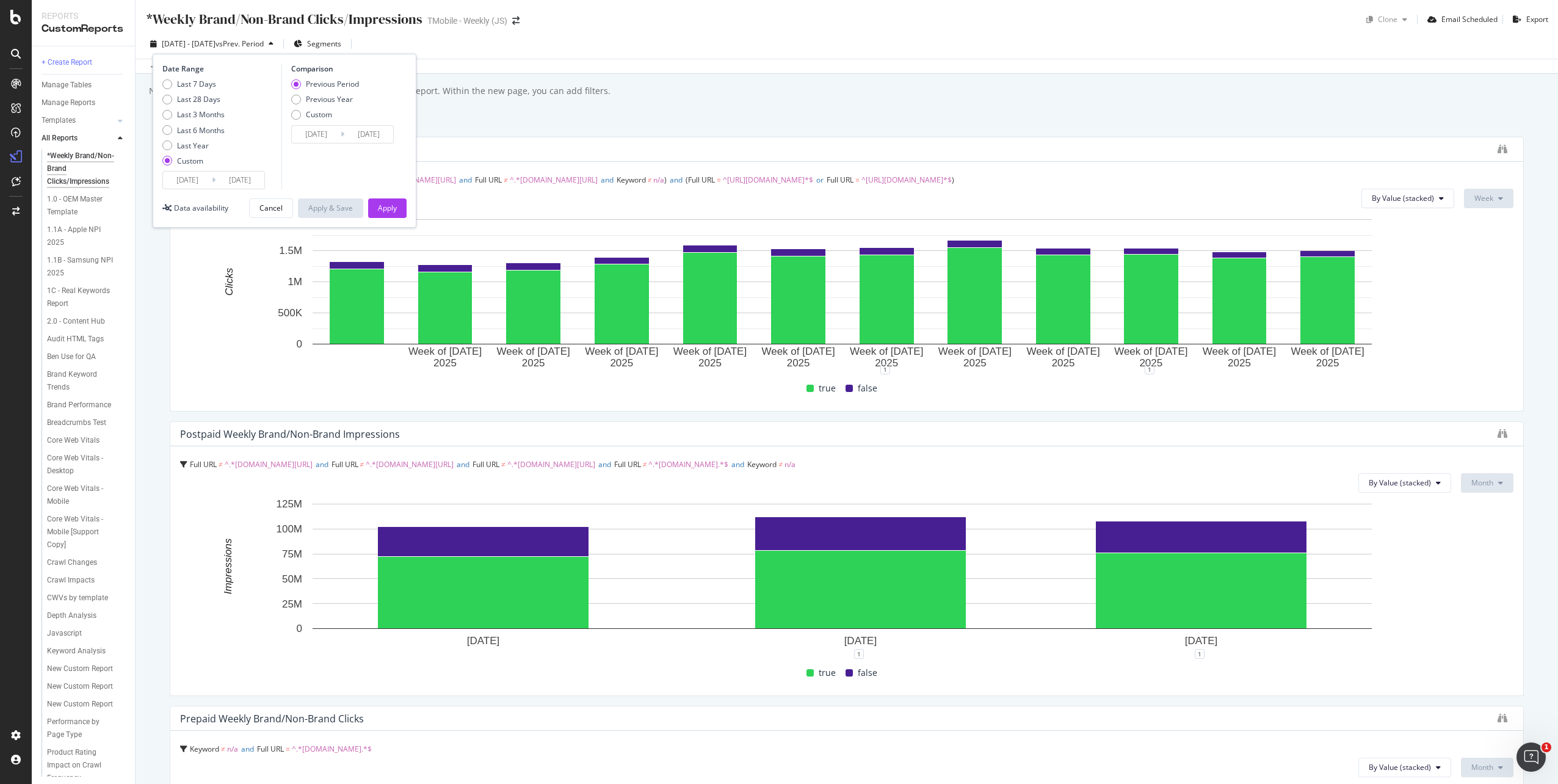
click at [193, 183] on input "[DATE]" at bounding box center [187, 180] width 49 height 17
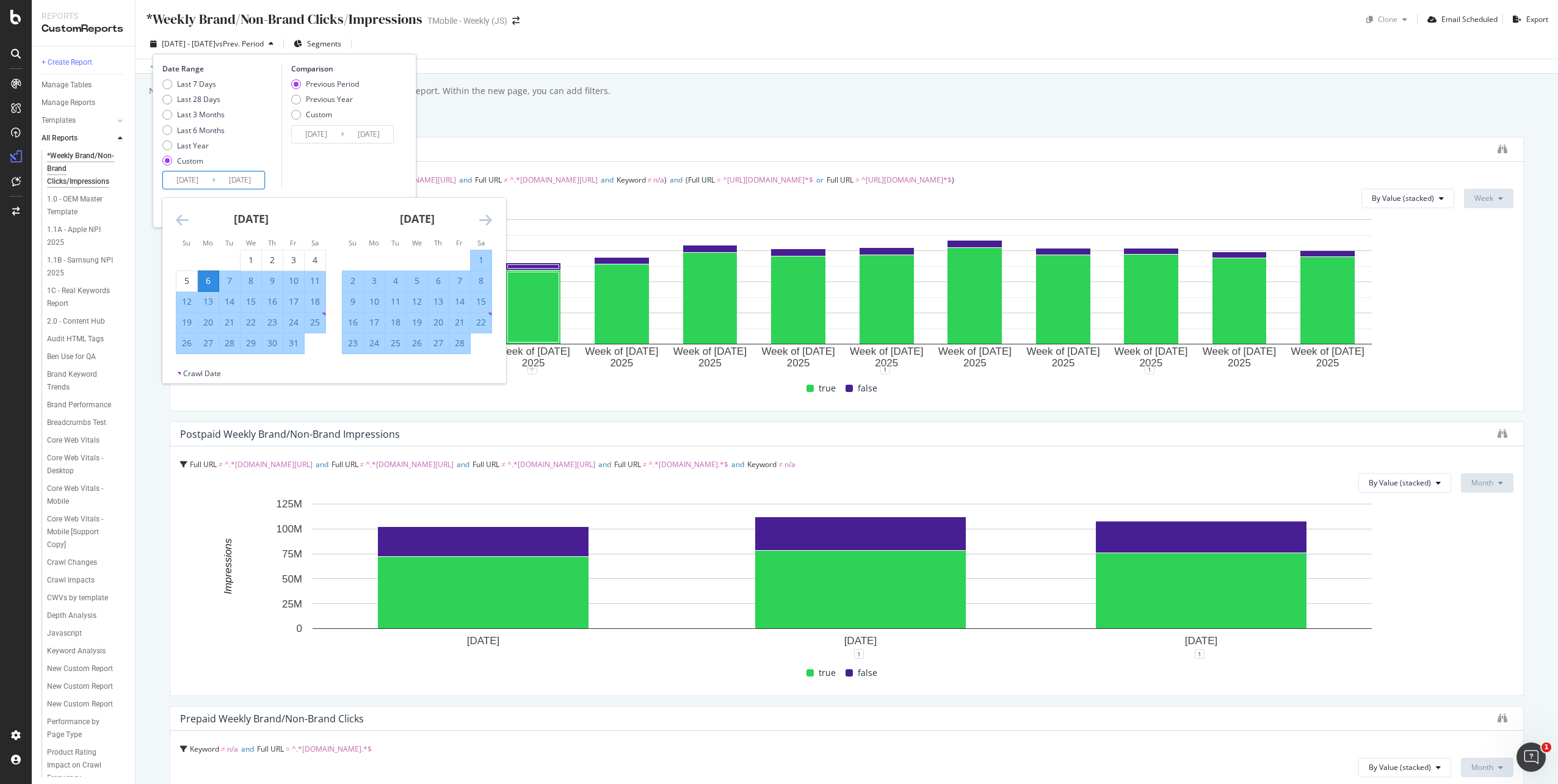
click at [483, 223] on icon "Move forward to switch to the next month." at bounding box center [485, 219] width 13 height 14
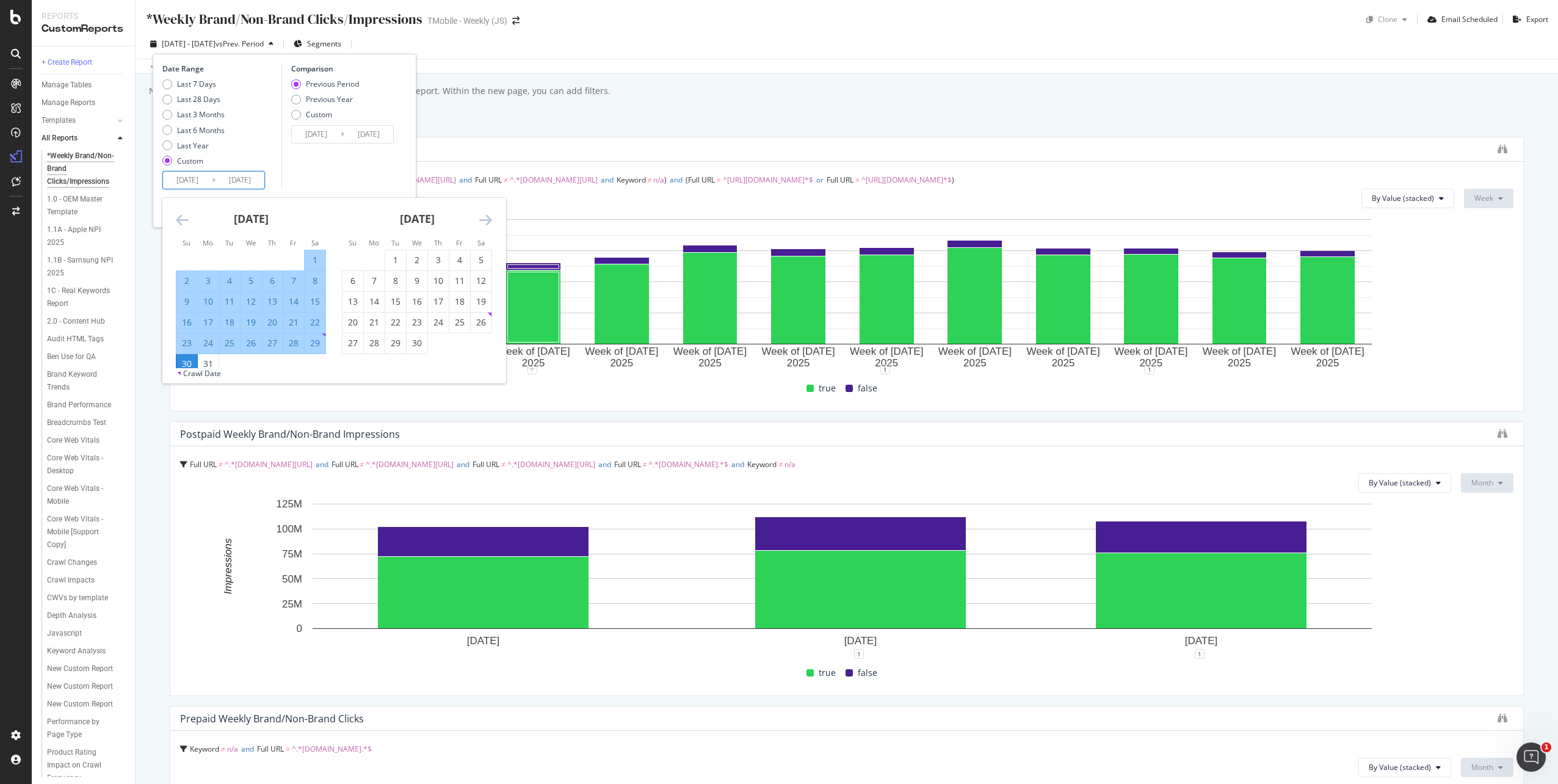
click at [483, 223] on icon "Move forward to switch to the next month." at bounding box center [485, 219] width 13 height 14
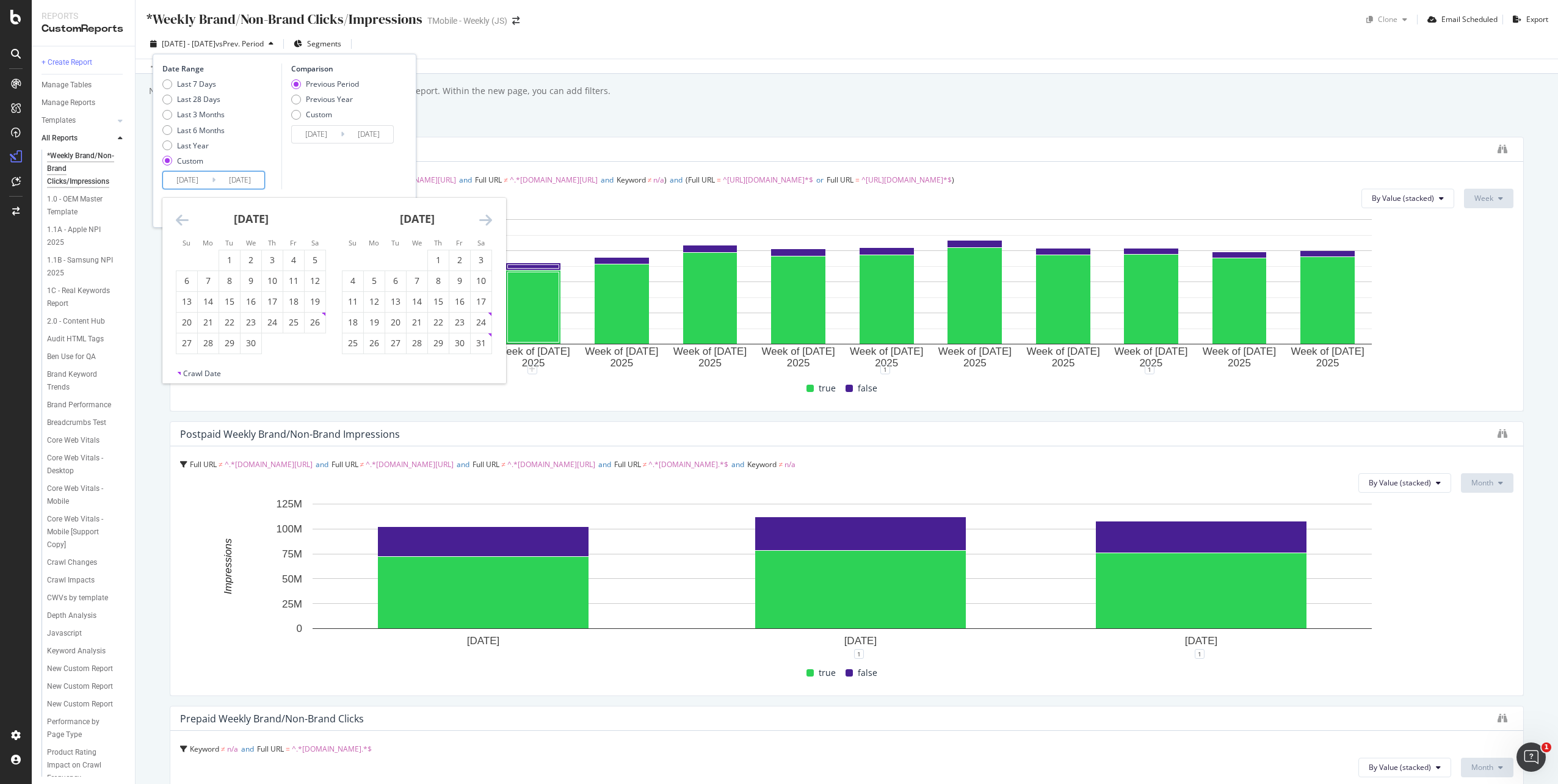
click at [184, 218] on icon "Move backward to switch to the previous month." at bounding box center [182, 219] width 13 height 14
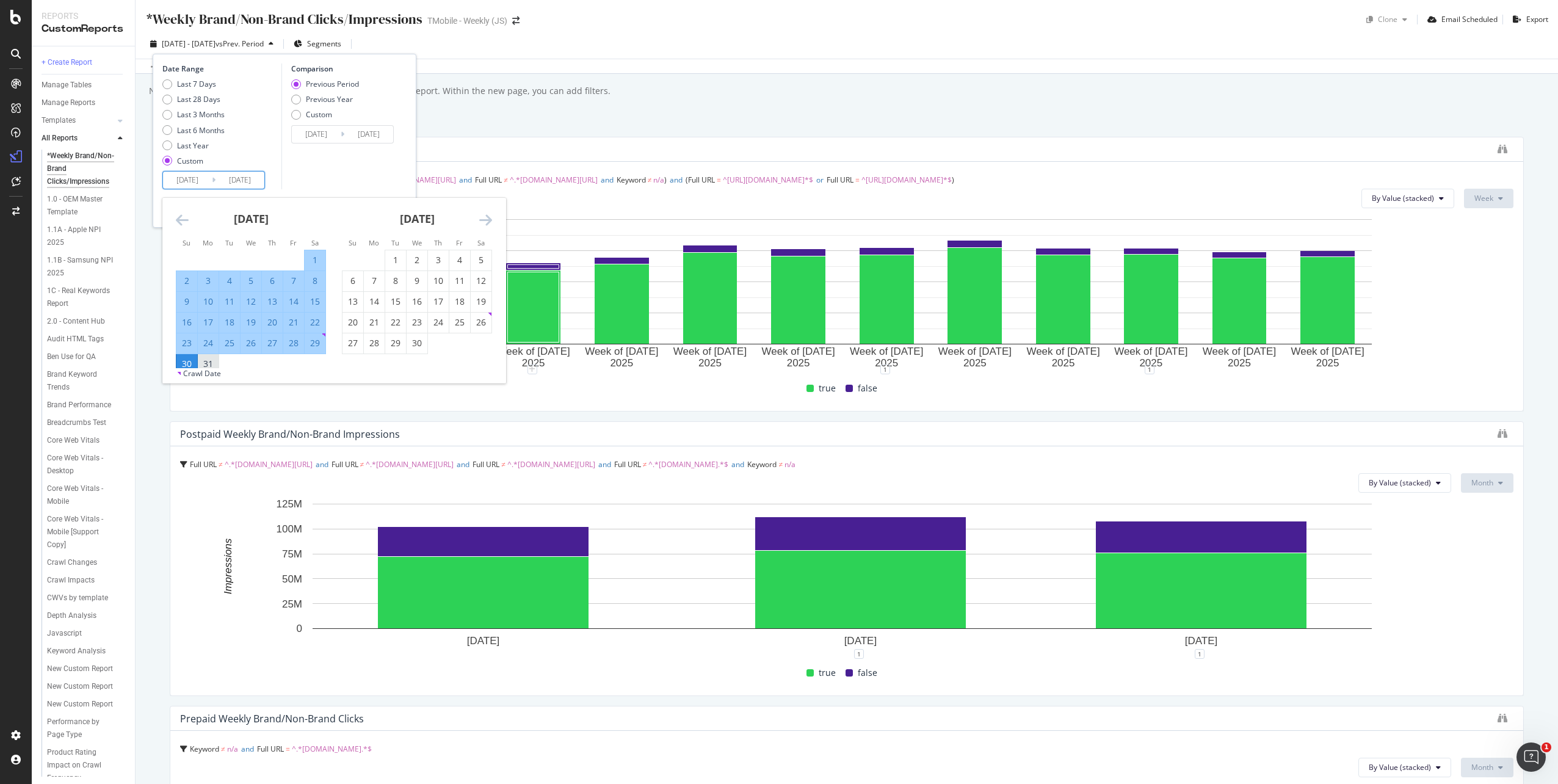
click at [211, 362] on div "31" at bounding box center [208, 363] width 21 height 12
type input "2025/03/31"
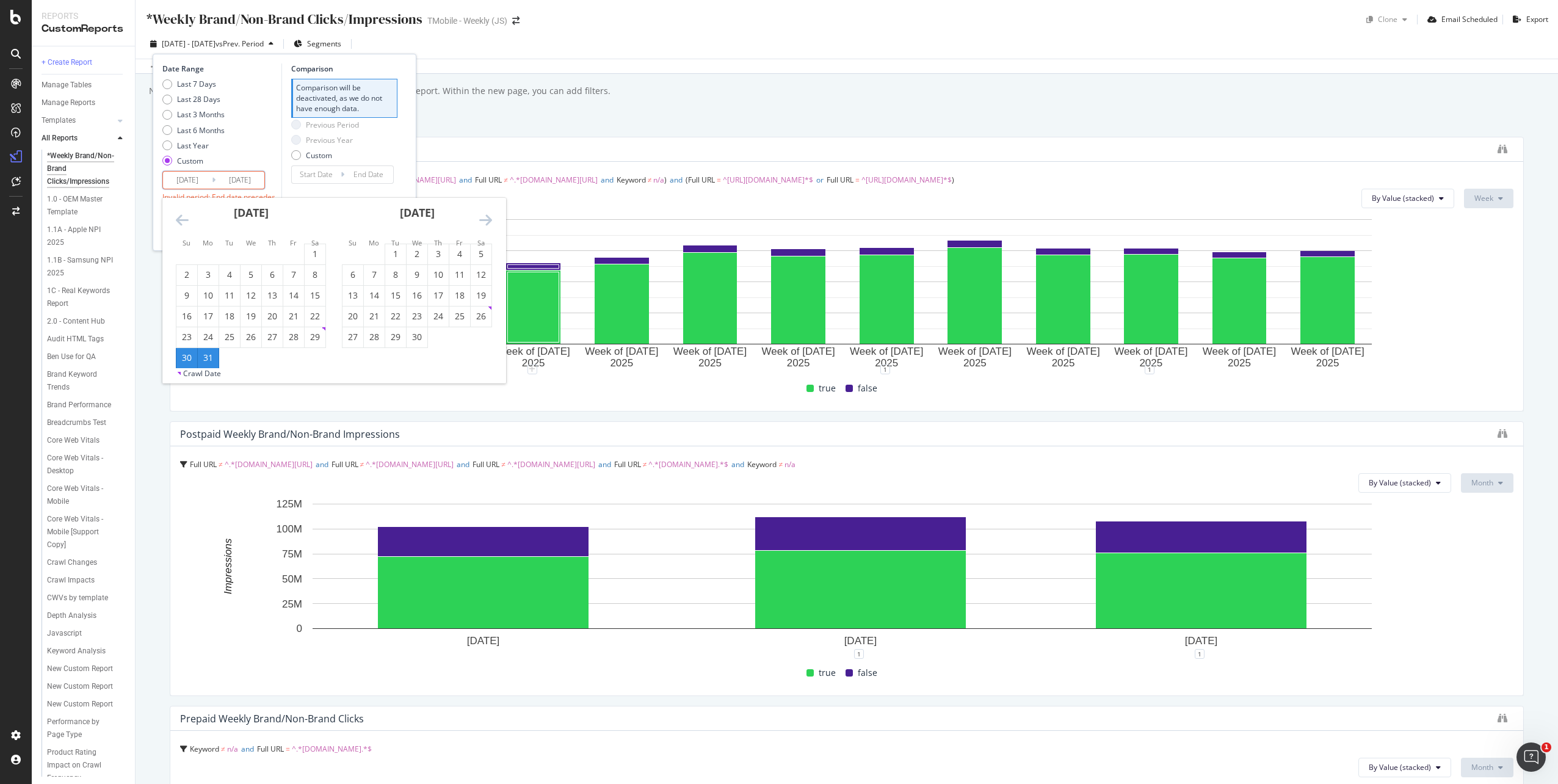
click at [490, 220] on icon "Move forward to switch to the next month." at bounding box center [485, 219] width 13 height 14
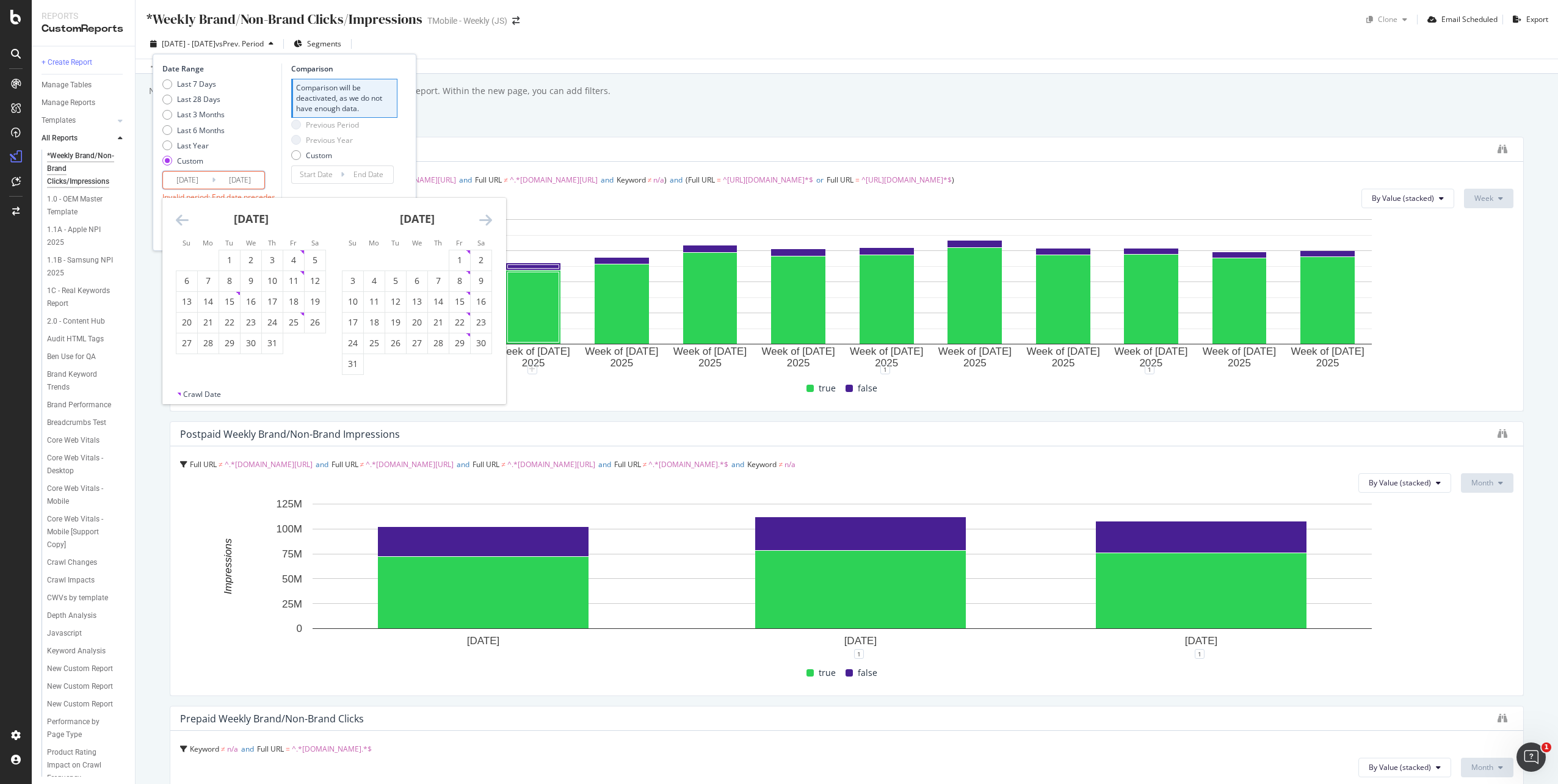
click at [490, 220] on icon "Move forward to switch to the next month." at bounding box center [485, 219] width 13 height 14
click at [354, 282] on div "5" at bounding box center [353, 280] width 21 height 12
type input "2025/10/05"
type input "2024/09/23"
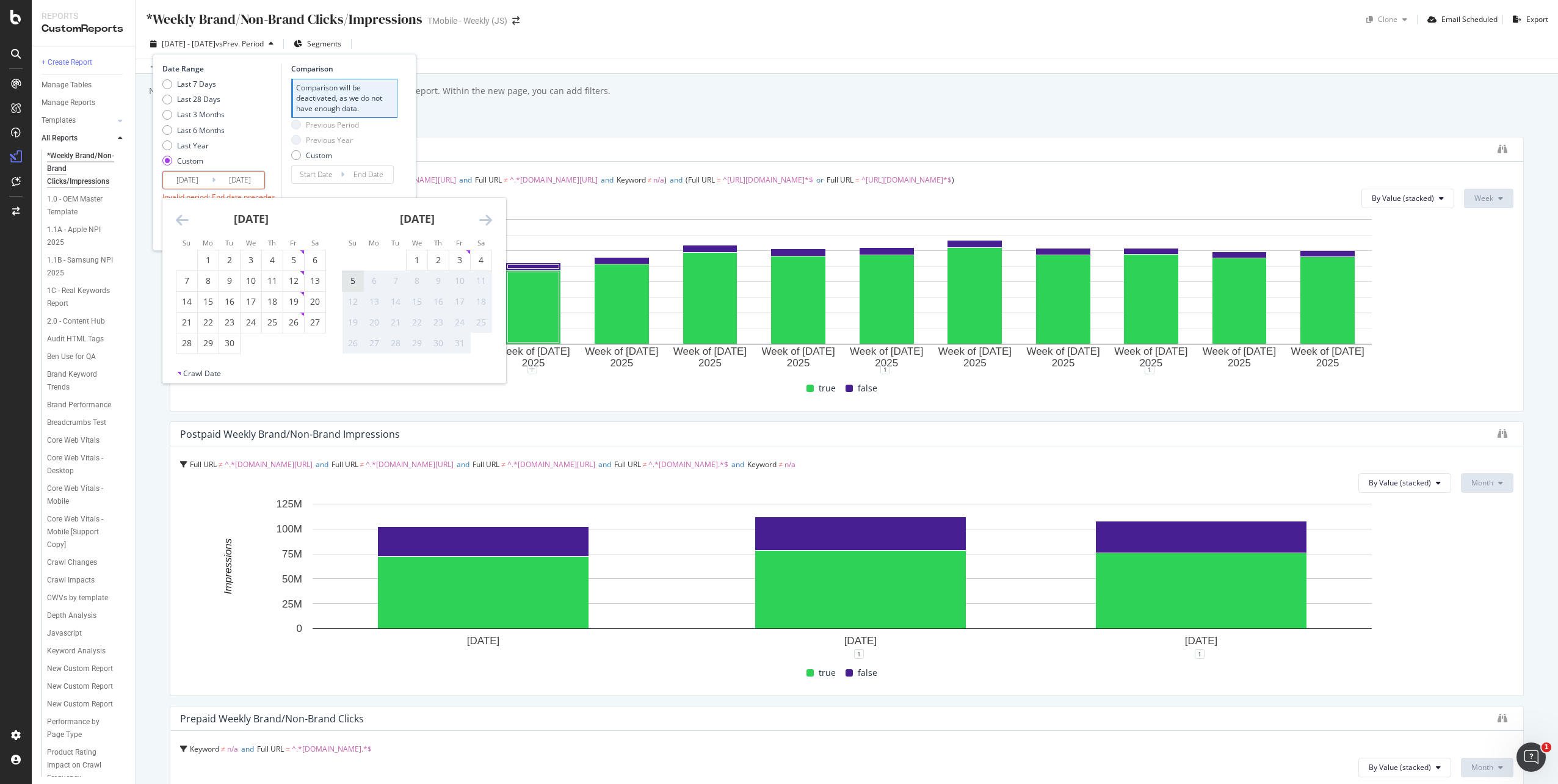
type input "2025/03/30"
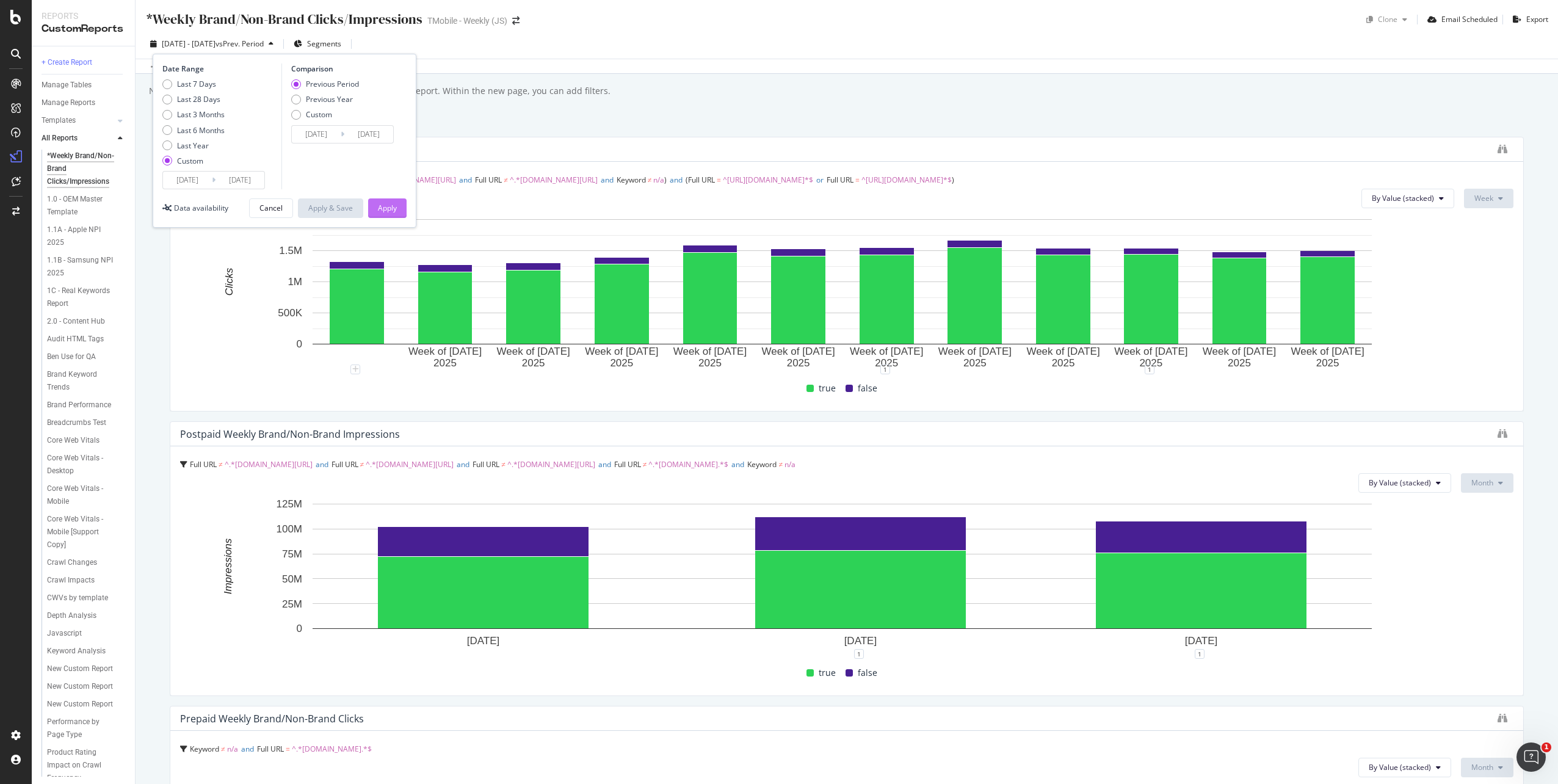
click at [384, 208] on div "Apply" at bounding box center [387, 207] width 19 height 11
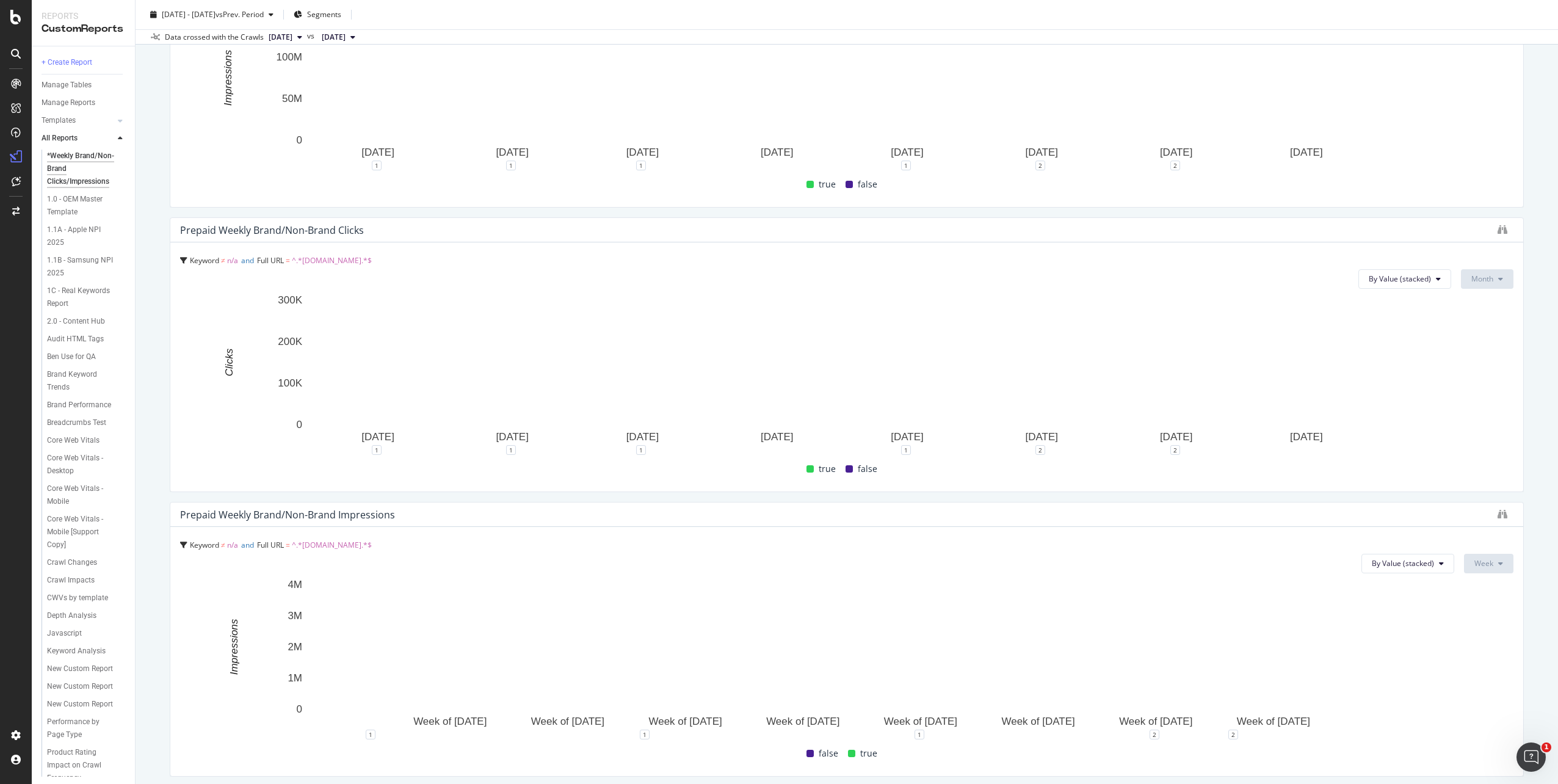
scroll to position [549, 0]
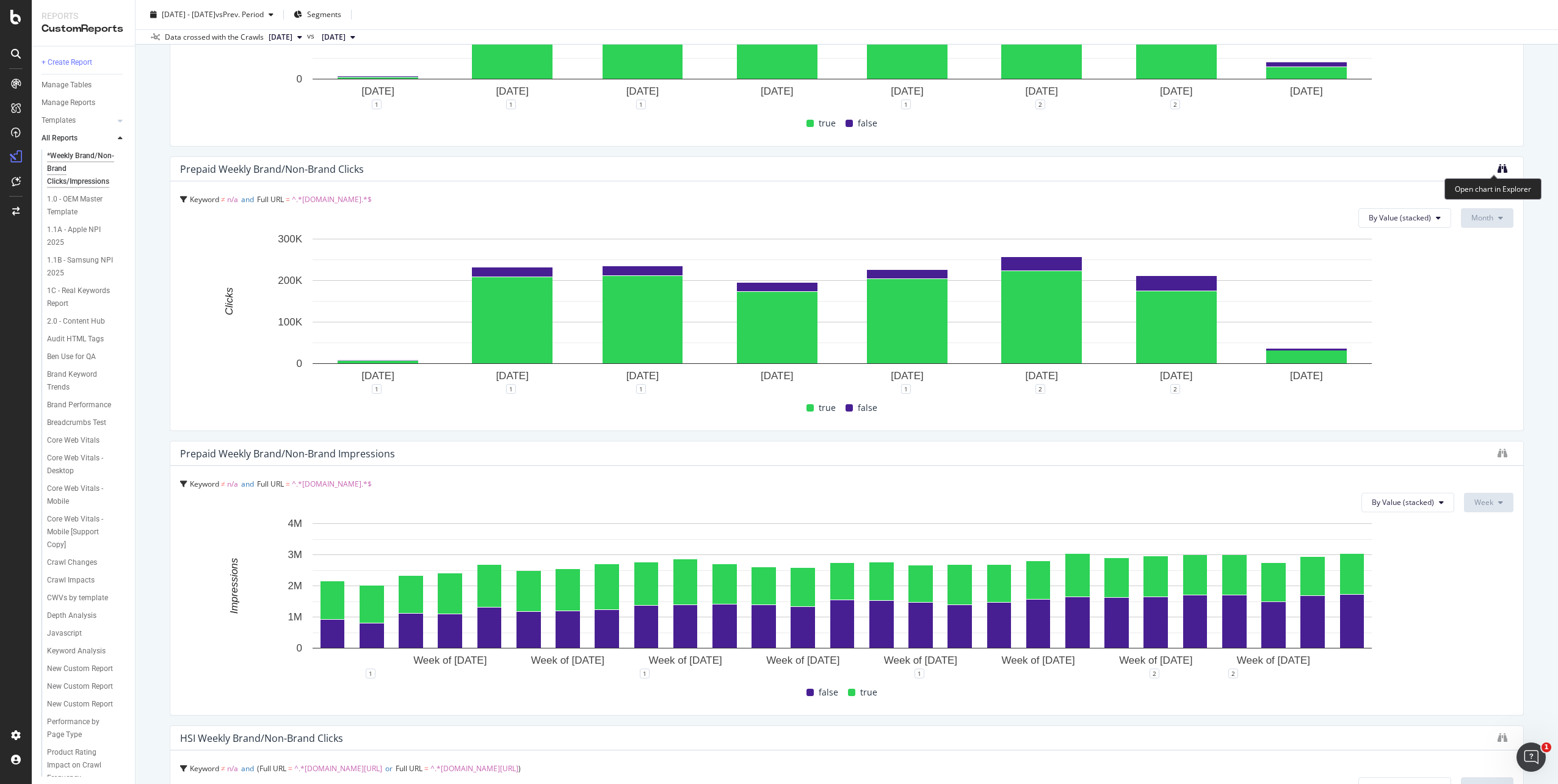
click at [1498, 169] on icon "binoculars" at bounding box center [1503, 168] width 10 height 10
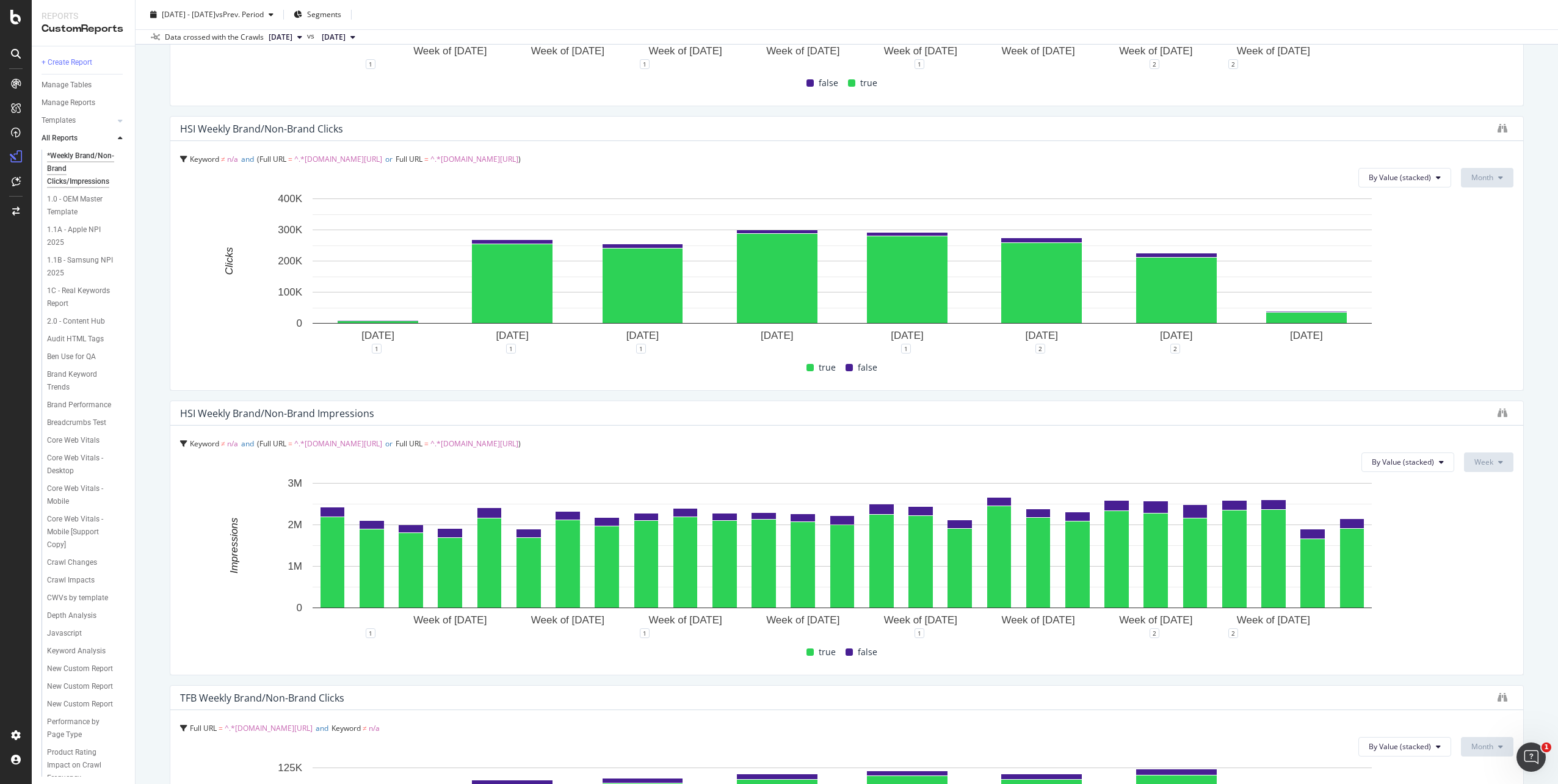
scroll to position [1160, 0]
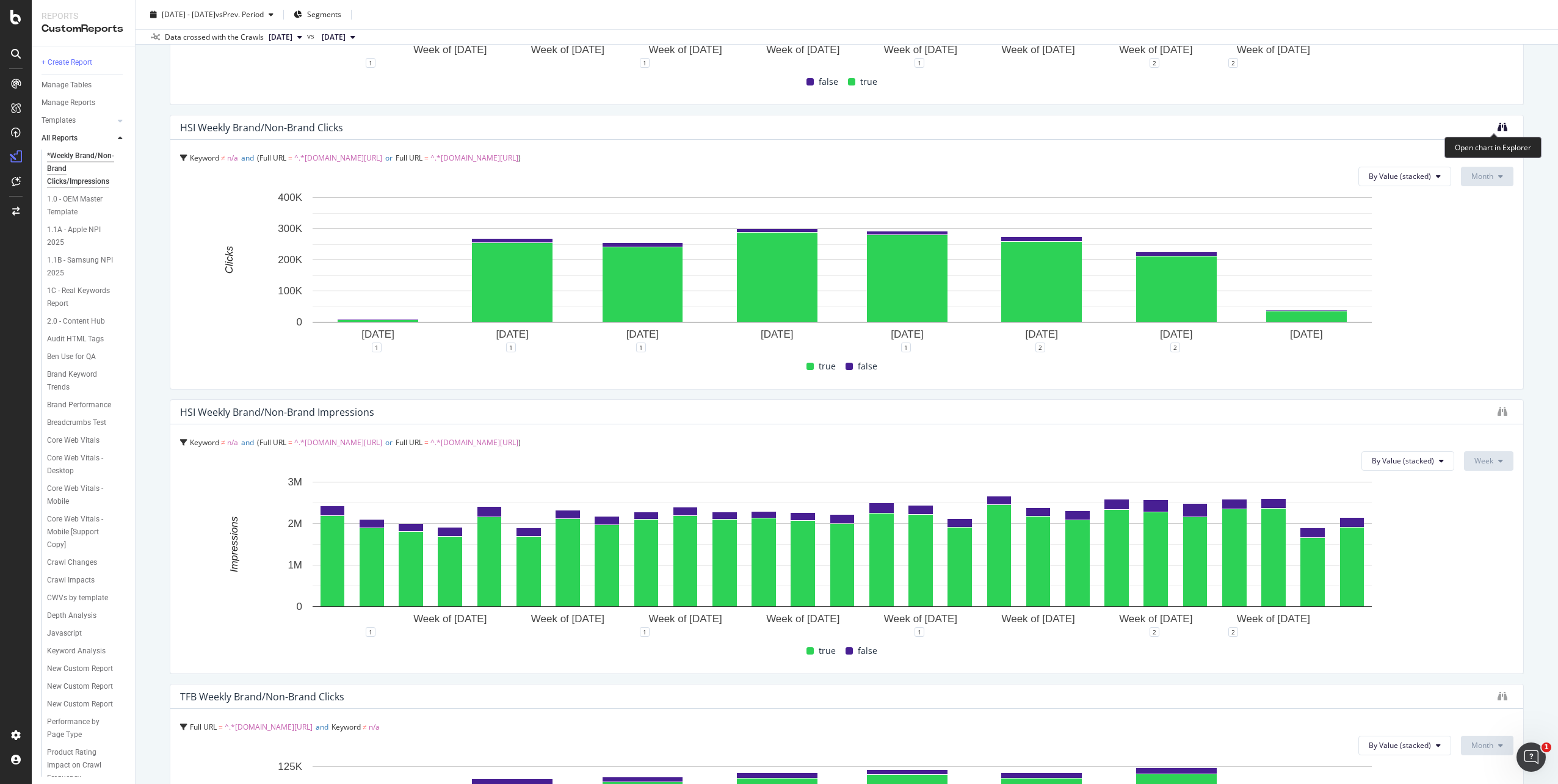
click at [1498, 128] on icon "binoculars" at bounding box center [1503, 127] width 10 height 10
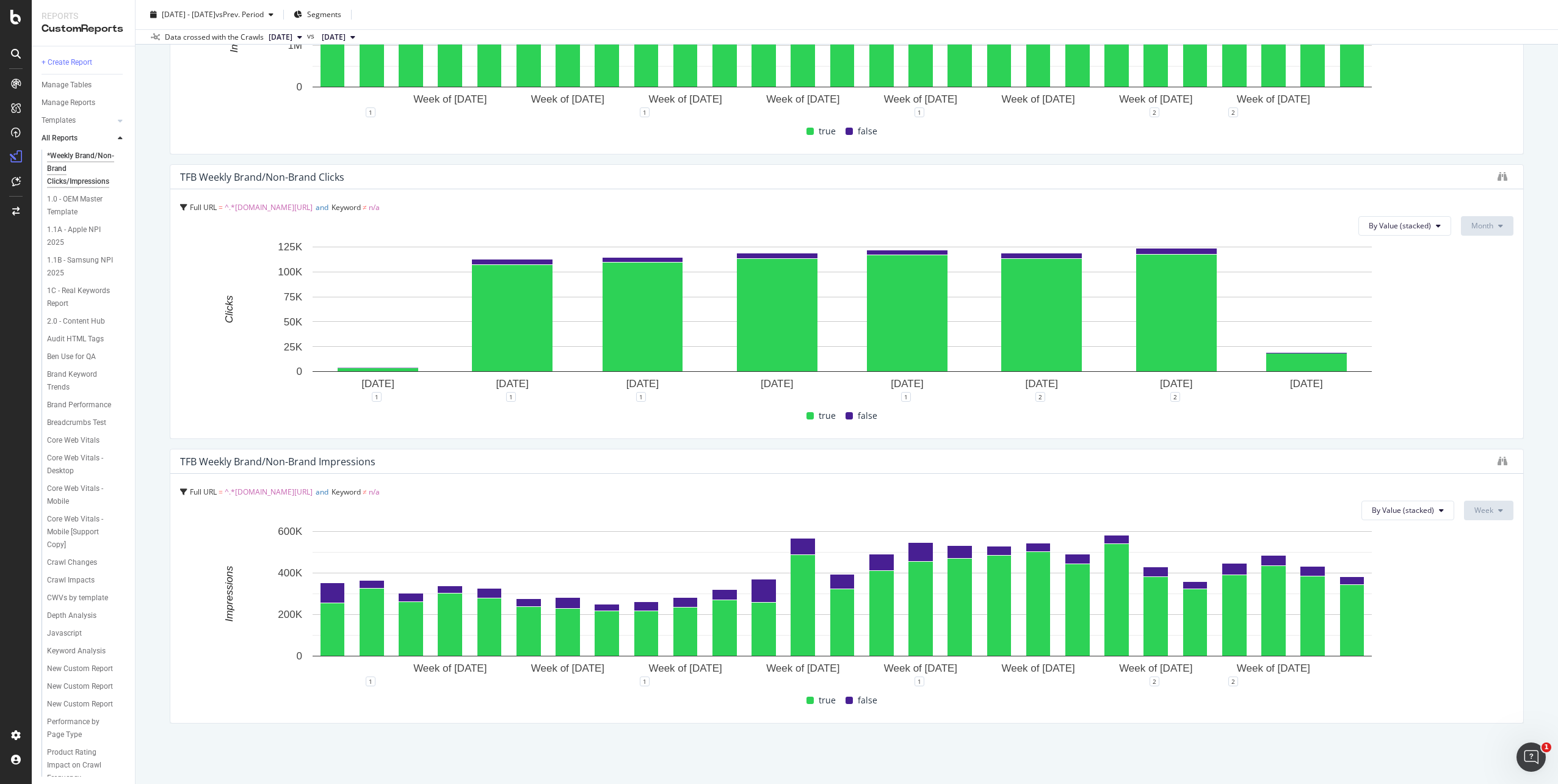
scroll to position [1696, 0]
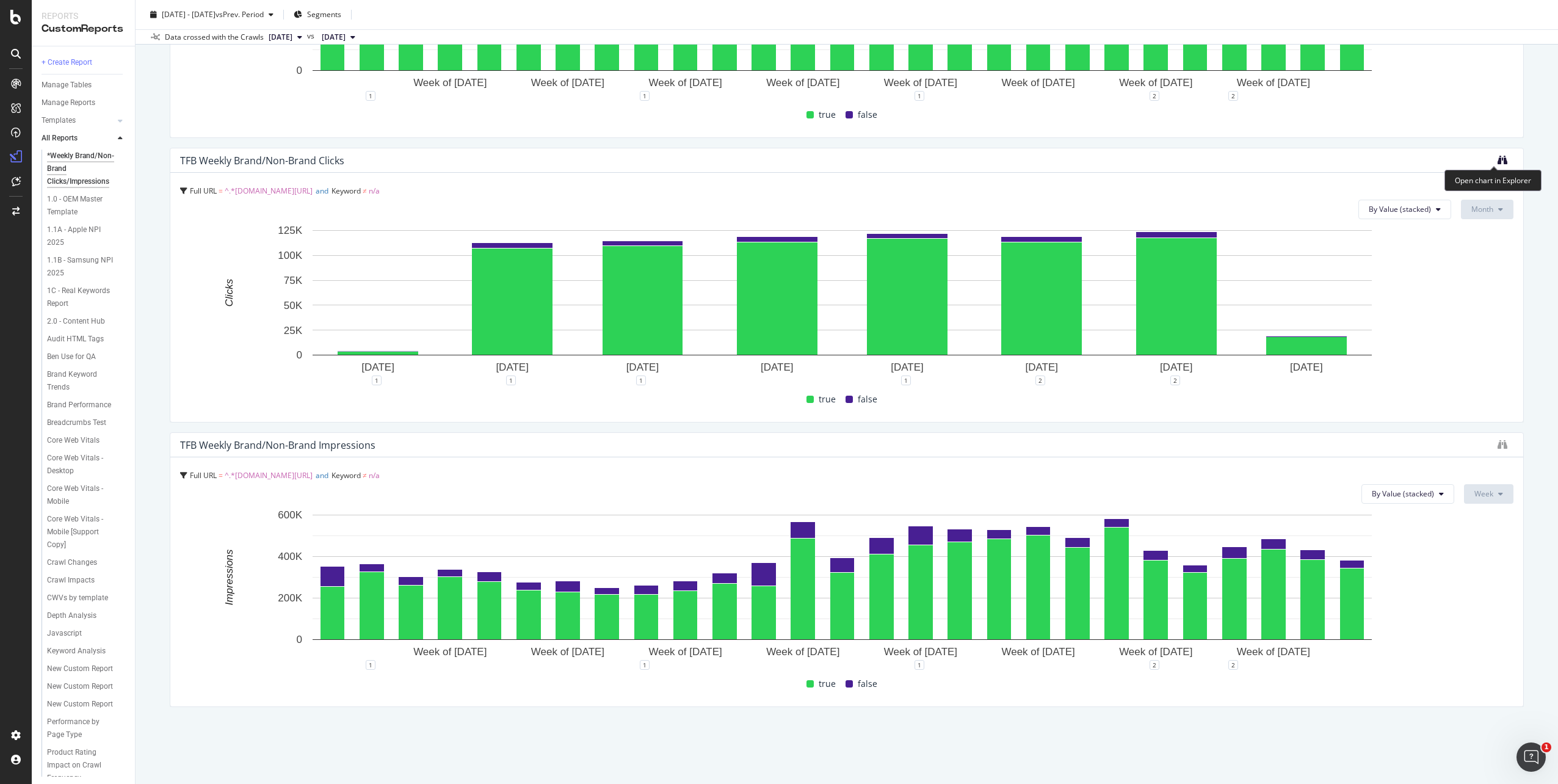
click at [1498, 158] on icon "binoculars" at bounding box center [1503, 160] width 10 height 10
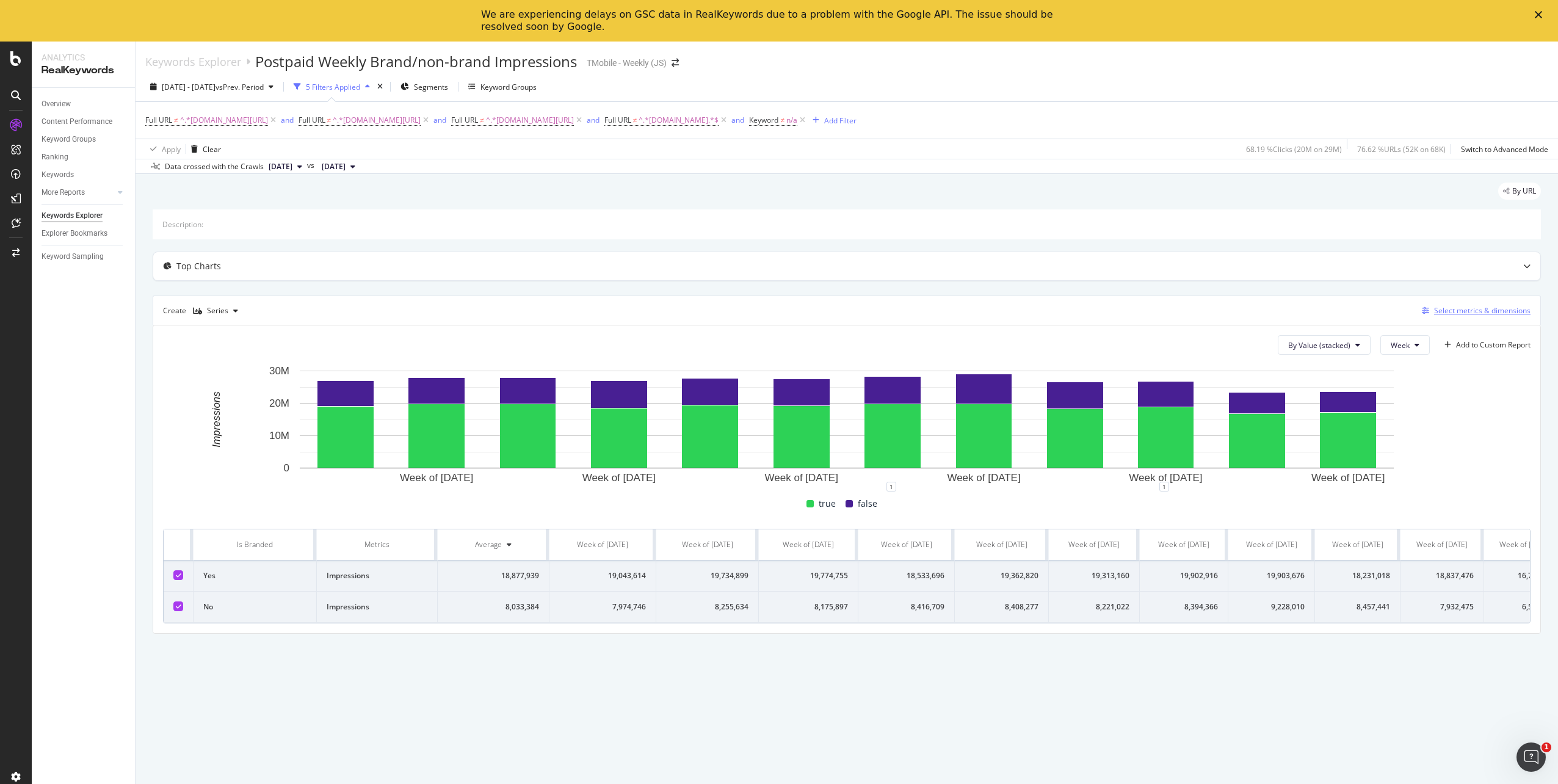
click at [1479, 309] on div "Select metrics & dimensions" at bounding box center [1482, 311] width 96 height 11
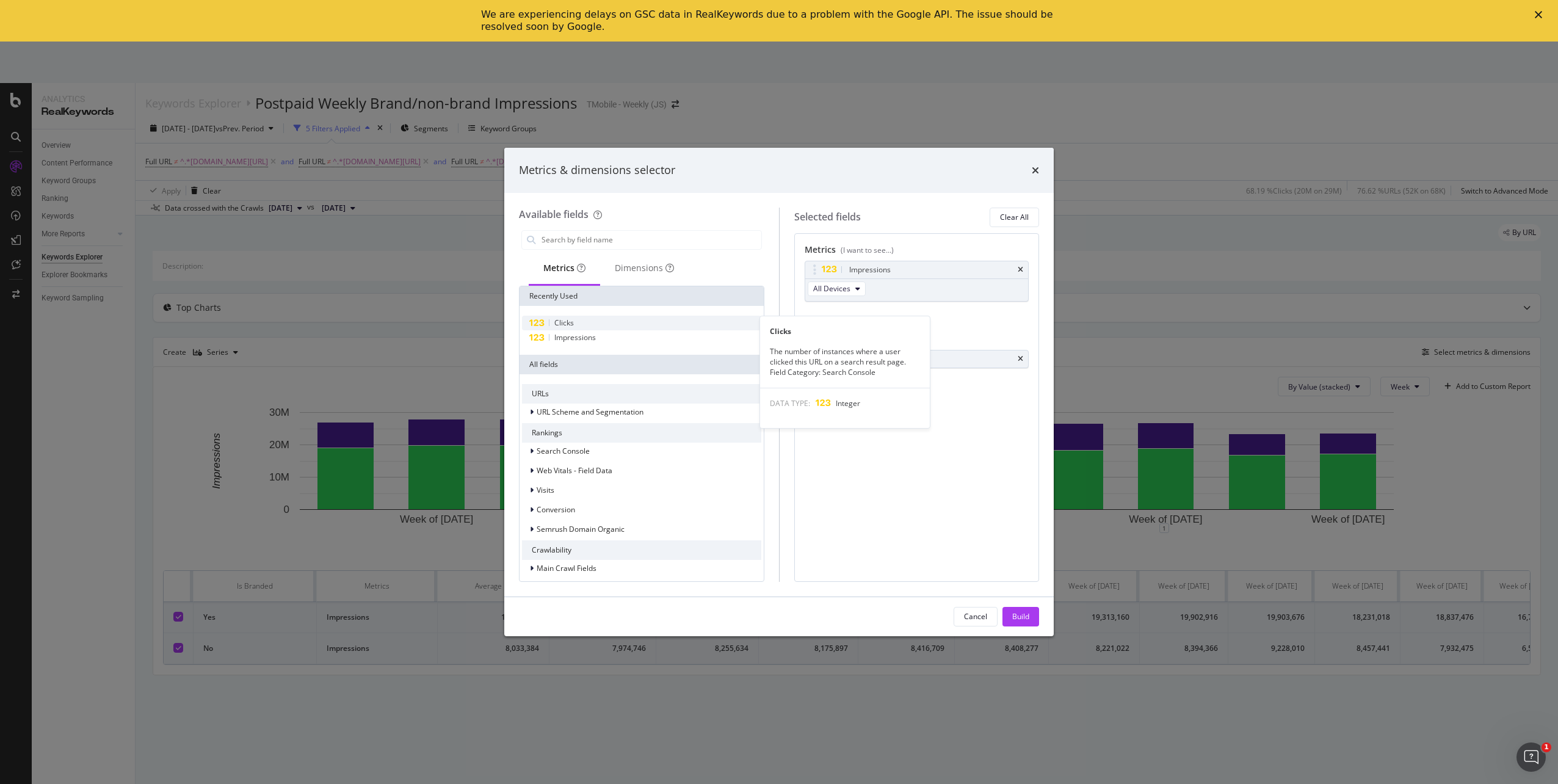
click at [636, 323] on div "Clicks" at bounding box center [641, 323] width 240 height 14
click at [1019, 273] on div "Impressions" at bounding box center [917, 270] width 223 height 17
click at [1020, 270] on icon "times" at bounding box center [1020, 270] width 6 height 8
click at [1028, 617] on div "Build" at bounding box center [1020, 616] width 17 height 11
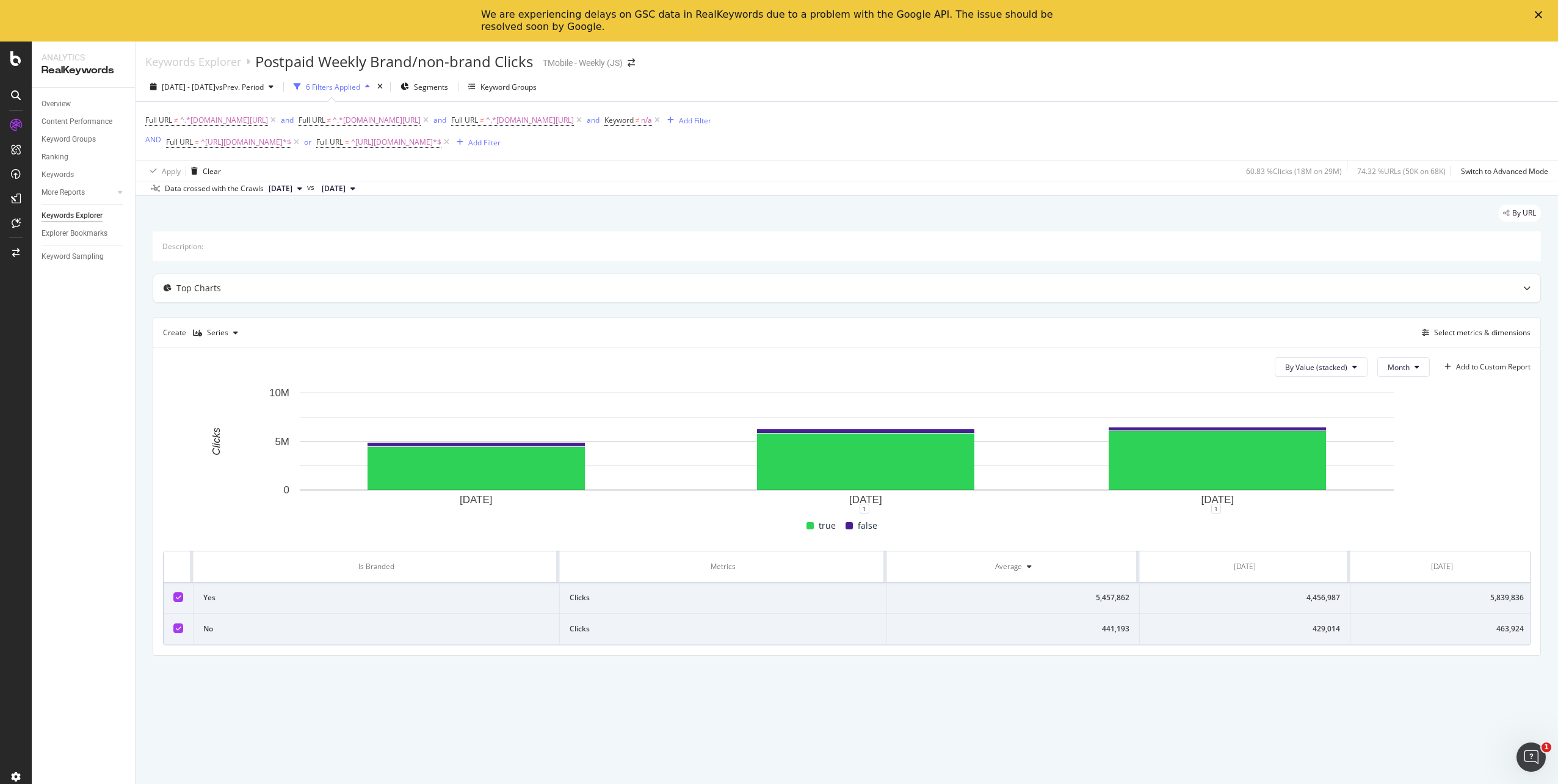
click at [978, 72] on div "Keywords Explorer Postpaid Weekly Brand/non-brand Clicks TMobile - Weekly (JS)" at bounding box center [847, 57] width 1423 height 31
click at [1393, 365] on span "Month" at bounding box center [1398, 367] width 22 height 11
click at [1404, 415] on span "Week" at bounding box center [1398, 414] width 24 height 11
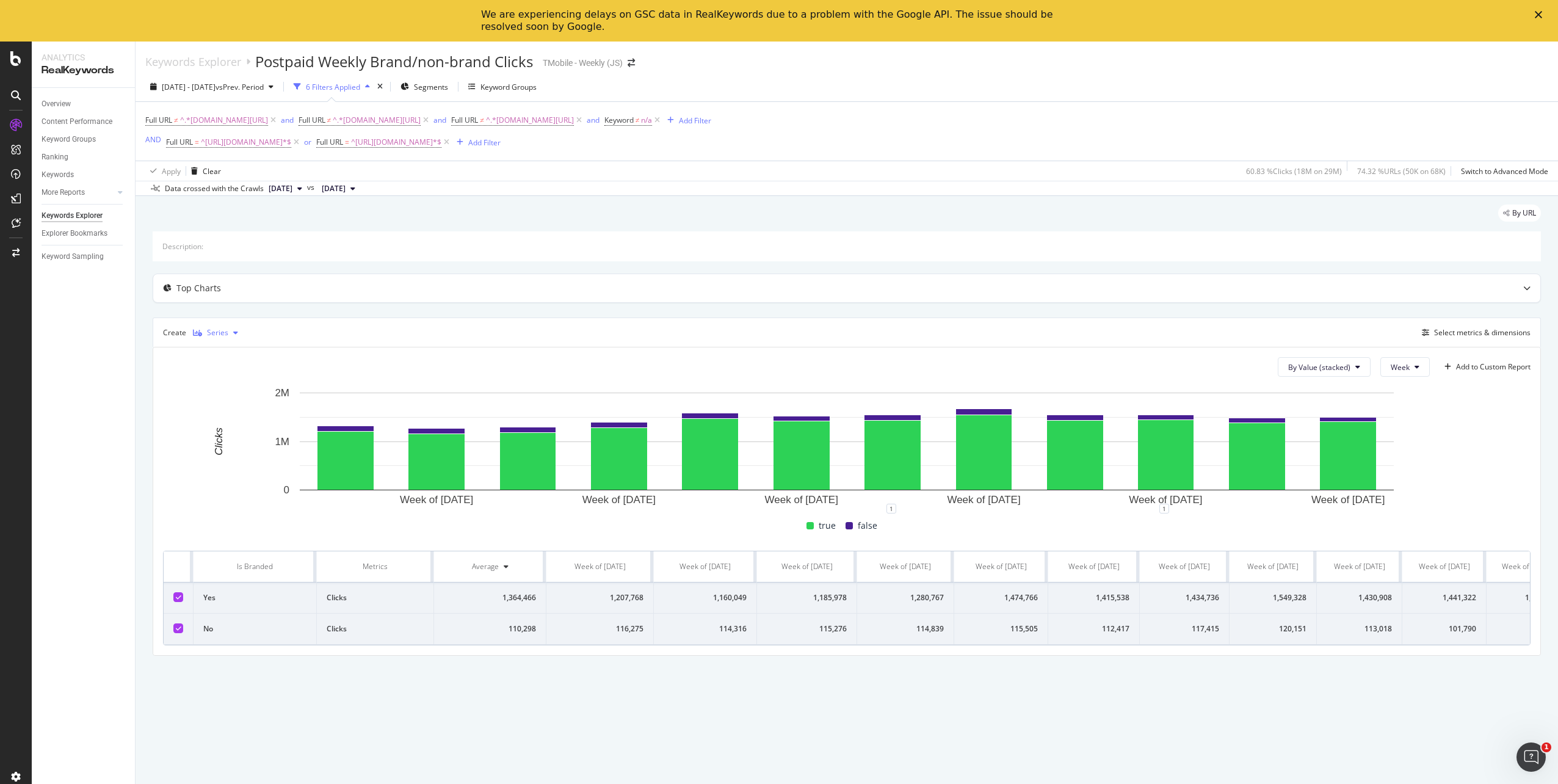
click at [228, 333] on div "button" at bounding box center [235, 333] width 14 height 8
click at [237, 353] on div "Table" at bounding box center [230, 353] width 75 height 15
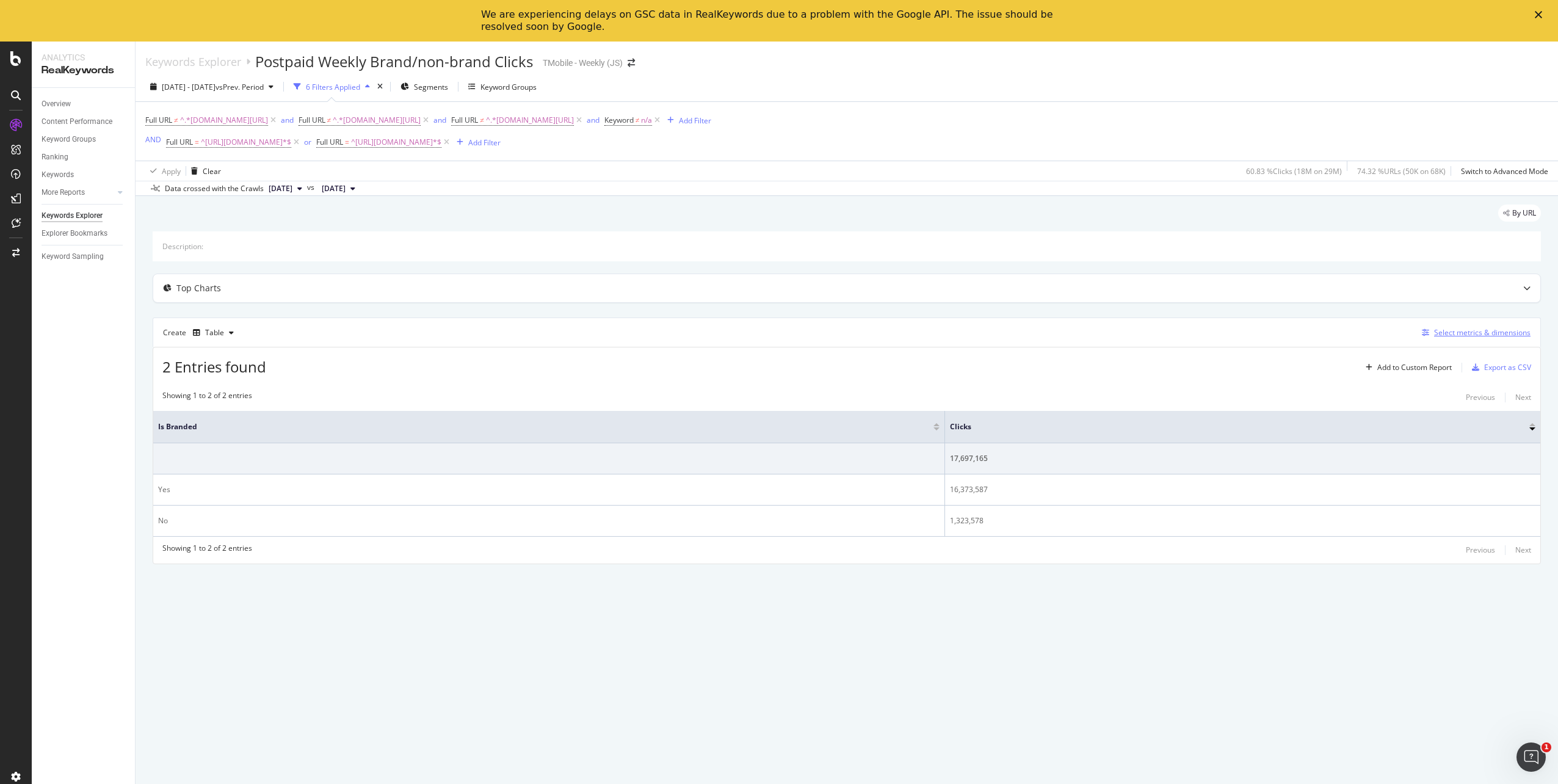
click at [1472, 331] on div "Select metrics & dimensions" at bounding box center [1482, 333] width 96 height 11
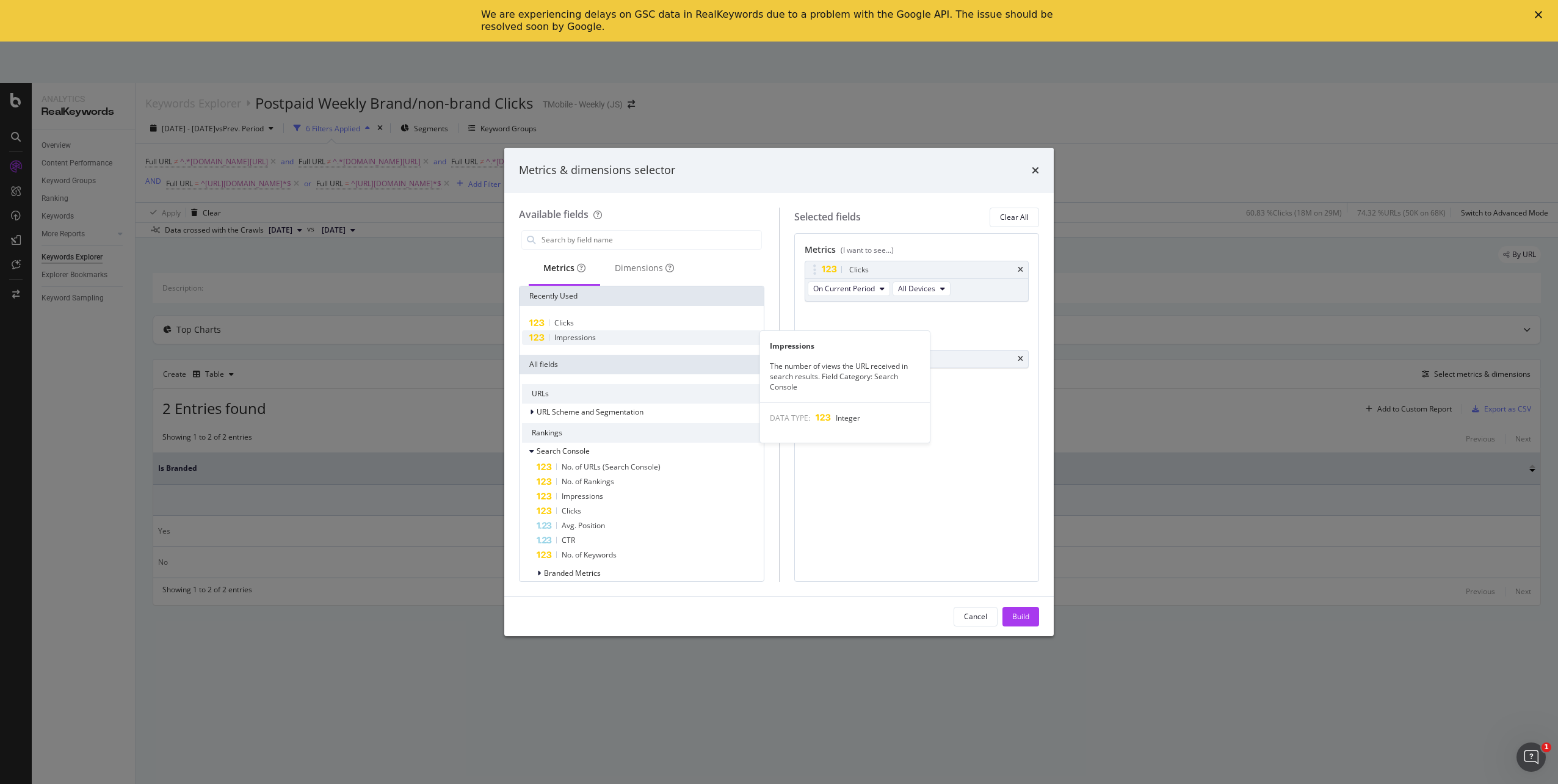
click at [586, 340] on span "Impressions" at bounding box center [575, 337] width 41 height 11
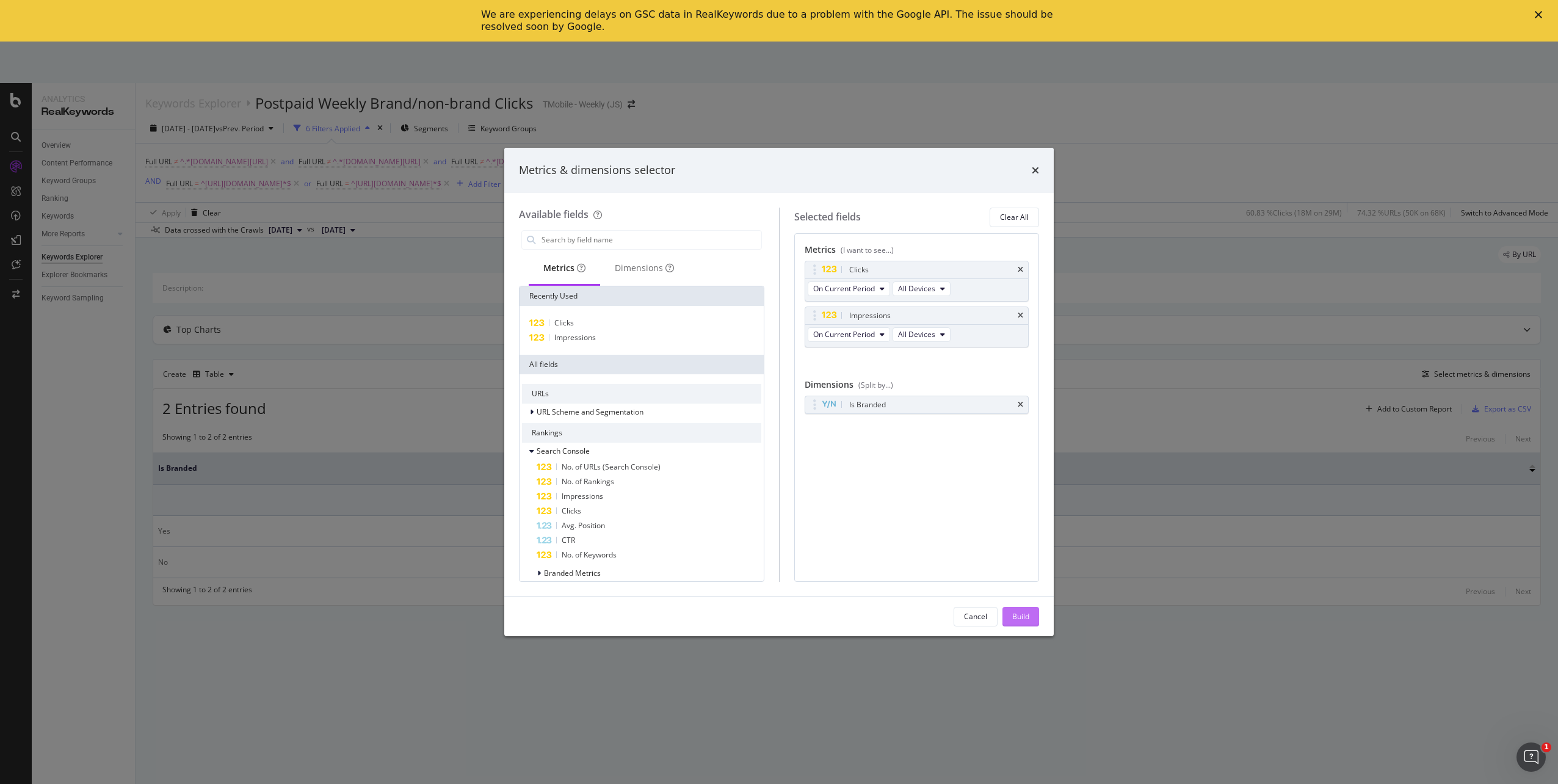
click at [1028, 620] on div "Build" at bounding box center [1020, 616] width 17 height 11
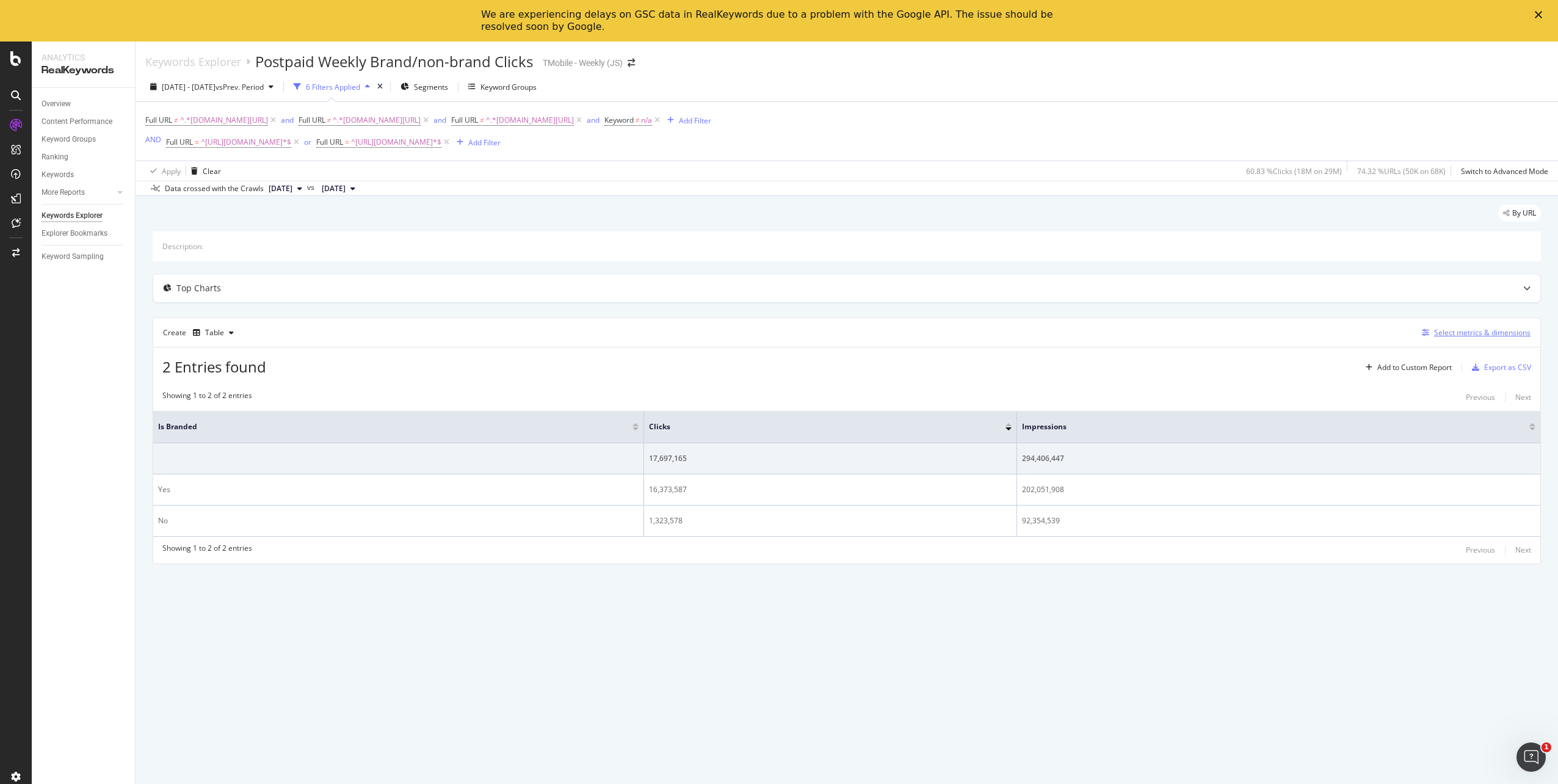
click at [1487, 331] on div "Select metrics & dimensions" at bounding box center [1482, 333] width 96 height 11
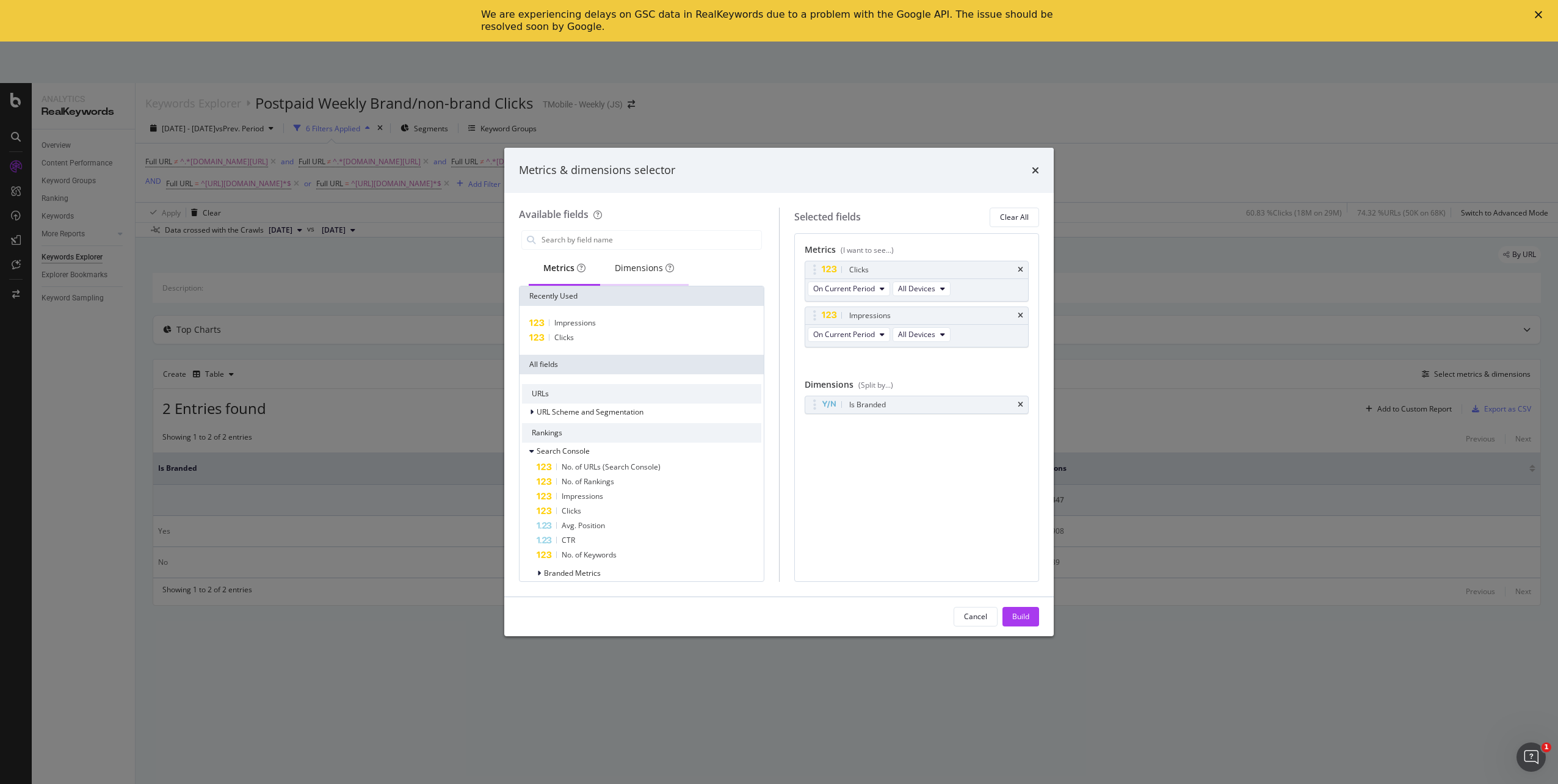
click at [624, 272] on div "Dimensions" at bounding box center [644, 268] width 59 height 12
click at [626, 240] on input "modal" at bounding box center [651, 240] width 221 height 18
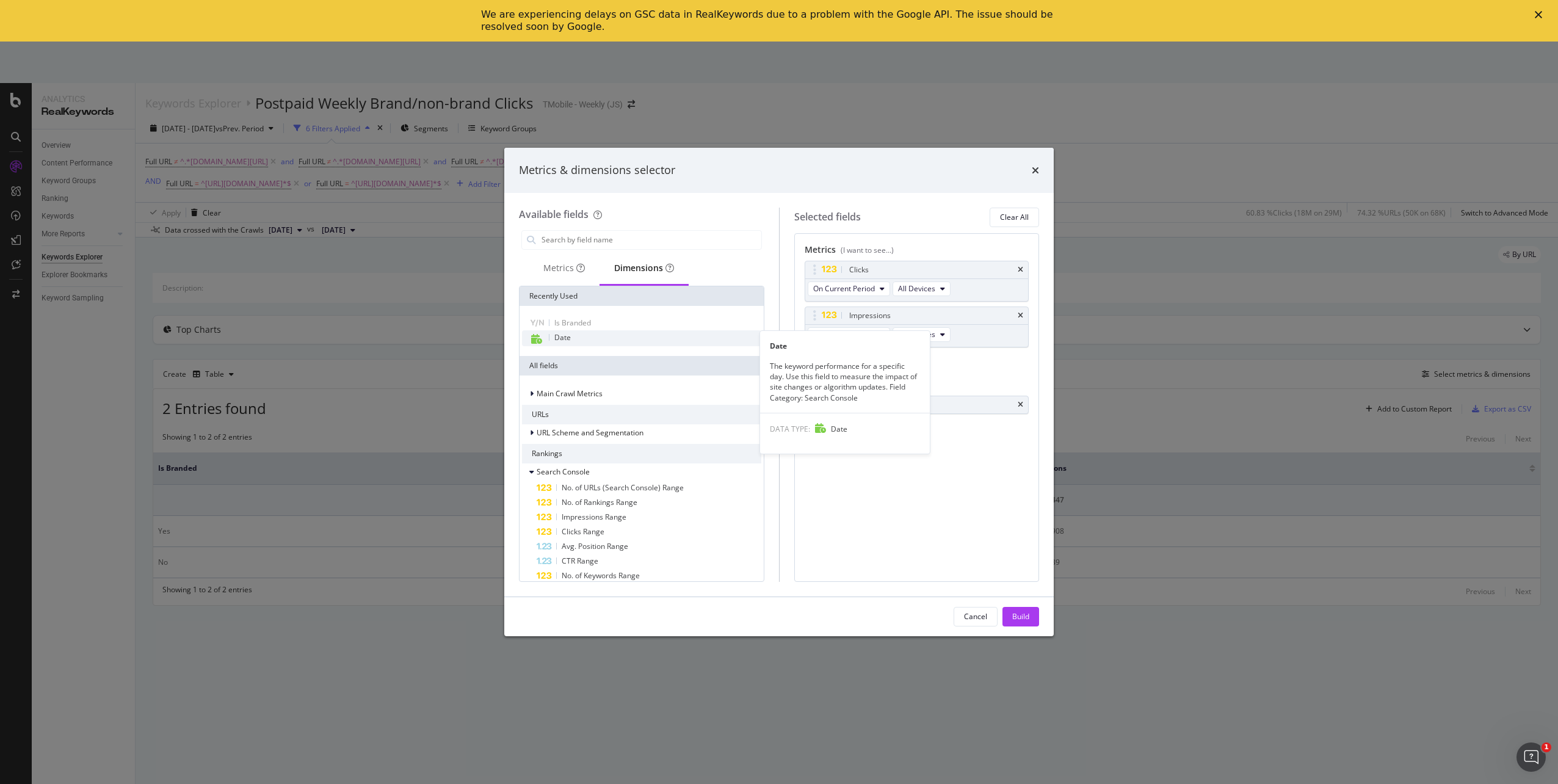
click at [567, 341] on span "Date" at bounding box center [563, 337] width 16 height 11
click at [1035, 624] on button "Build" at bounding box center [1021, 616] width 36 height 19
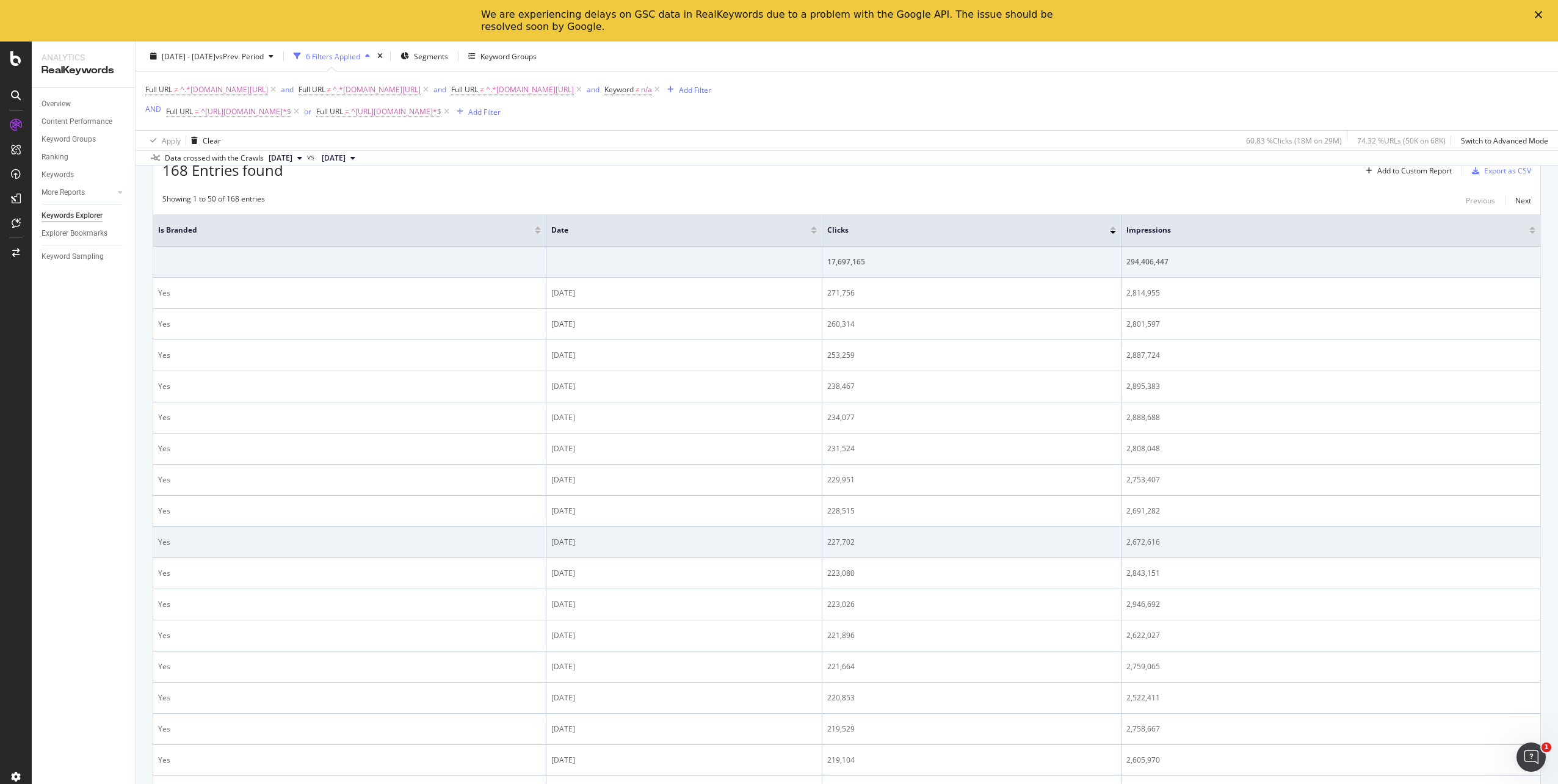
scroll to position [183, 0]
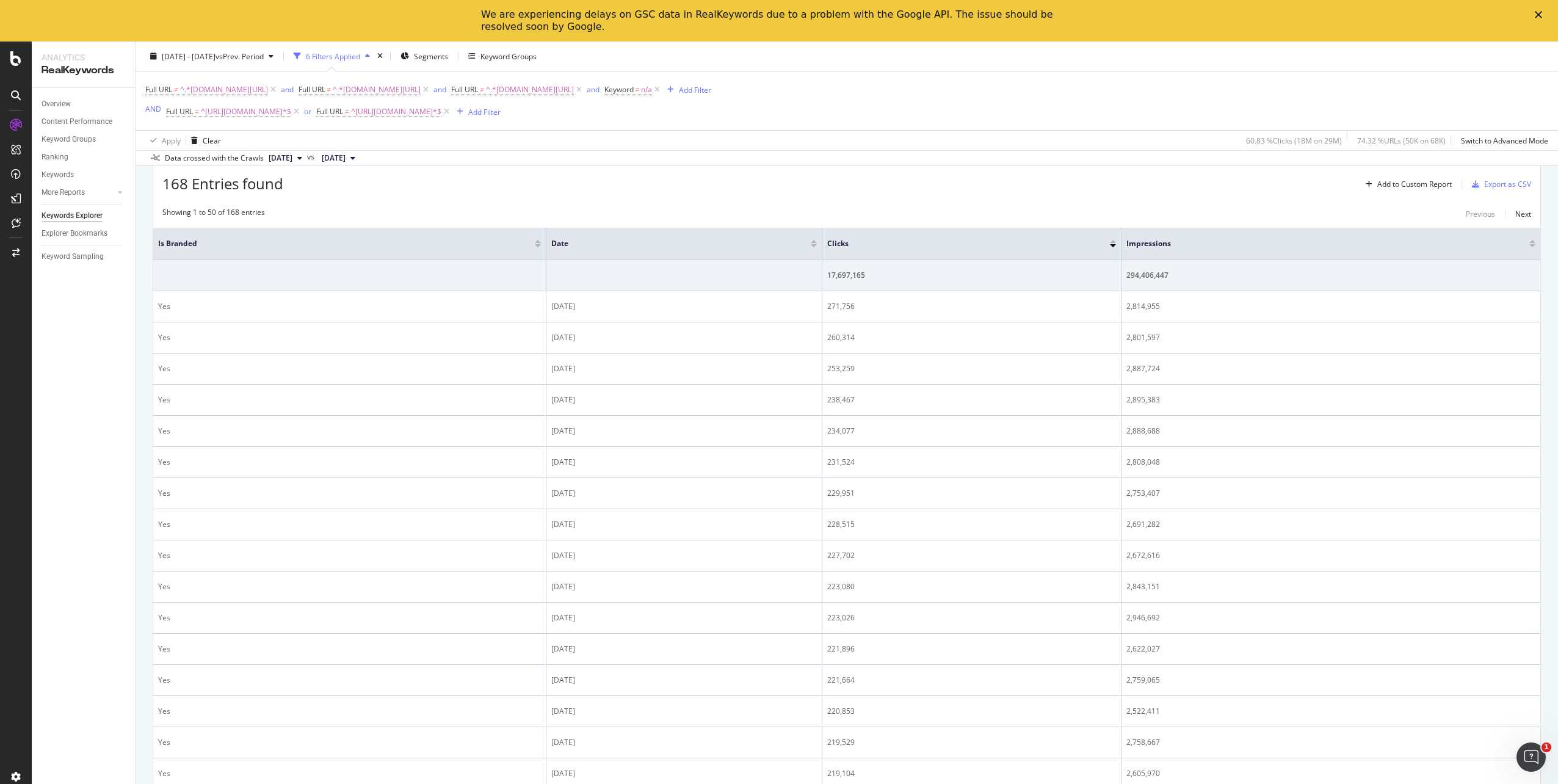
click at [1157, 84] on div "Full URL ≠ ^.*t-mobile.com/home-internet.*$ and Full URL ≠ ^.*t-mobile.com/isp.…" at bounding box center [847, 101] width 1403 height 58
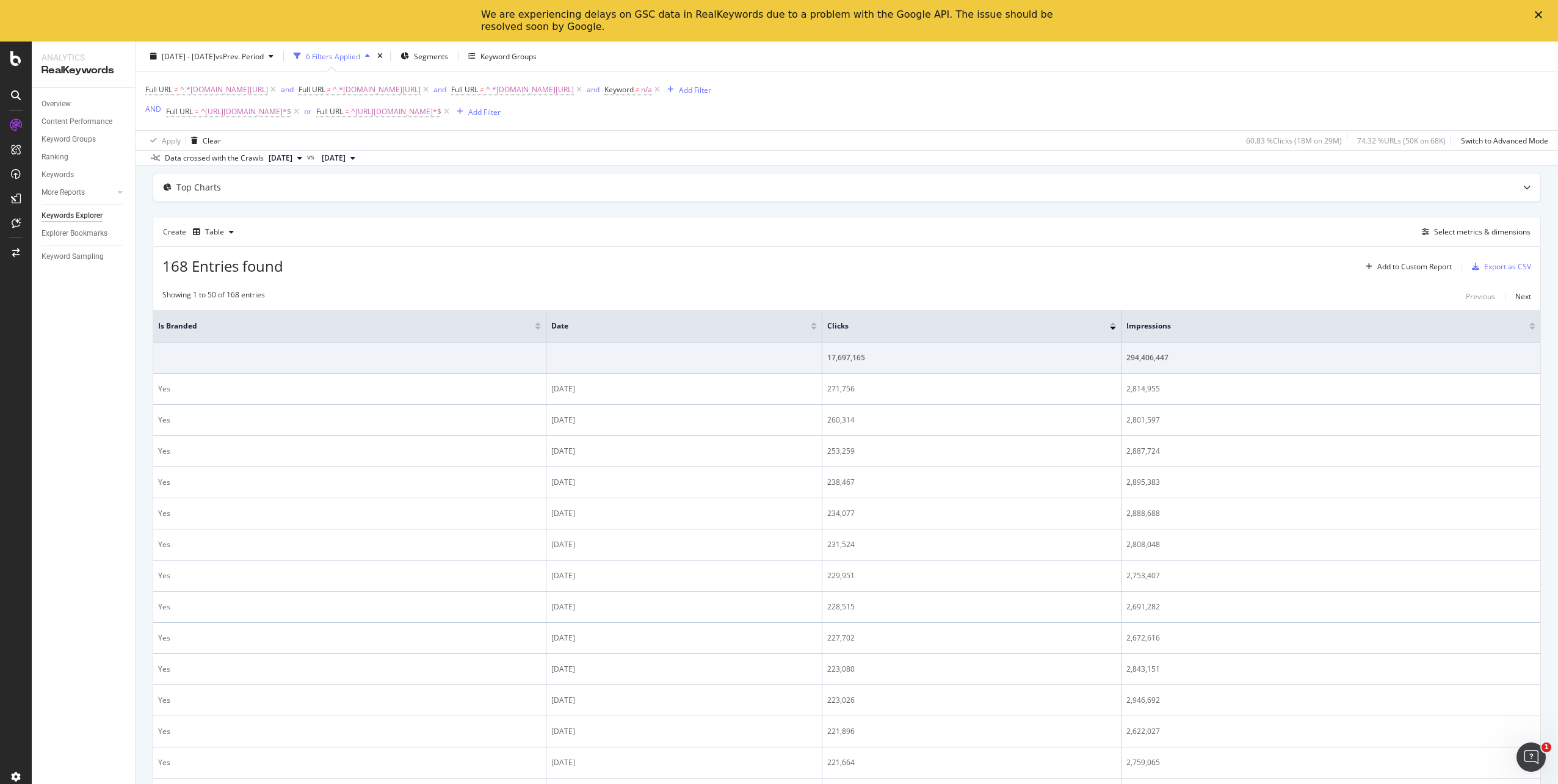
scroll to position [122, 0]
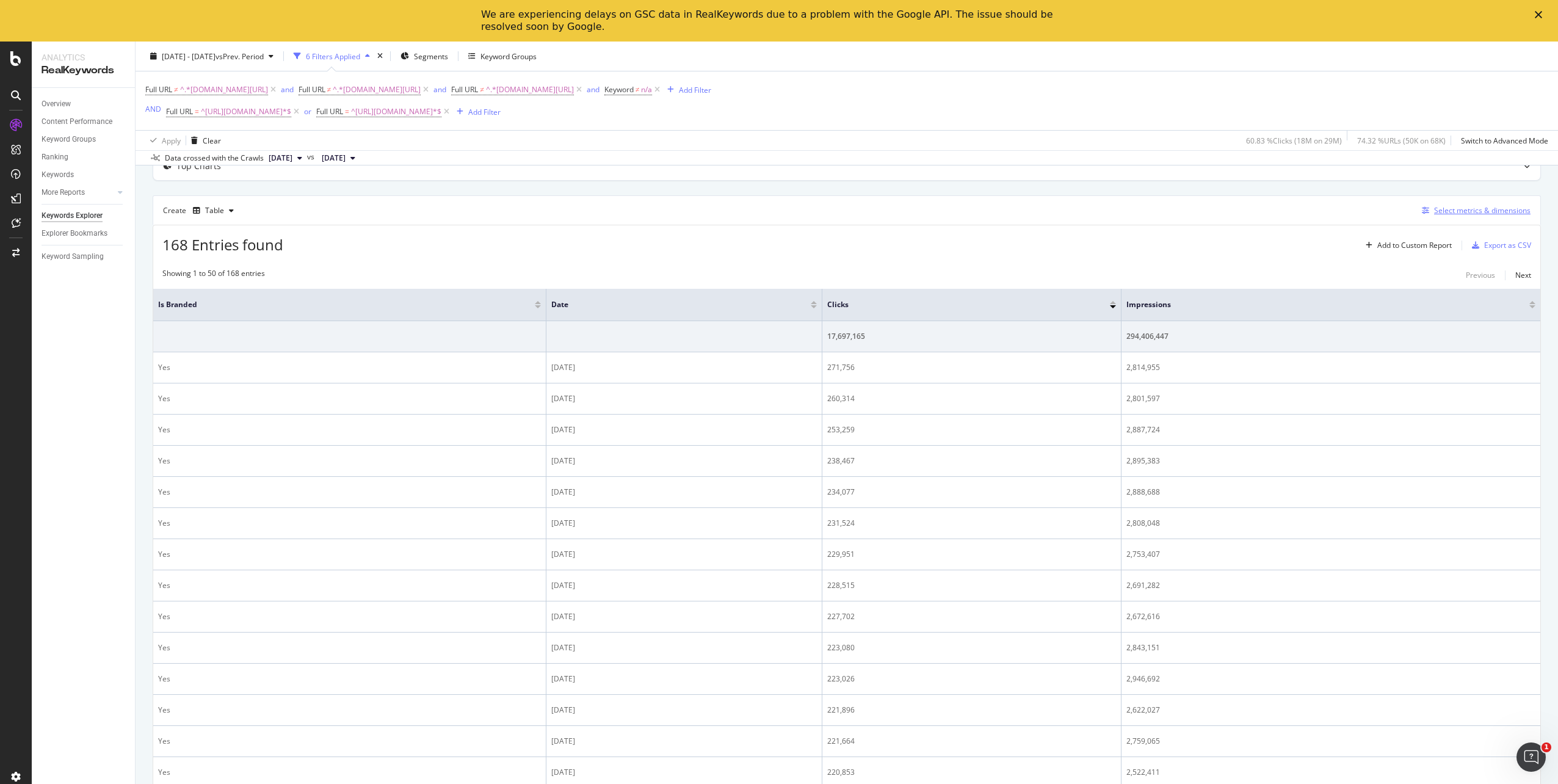
click at [1458, 212] on div "Select metrics & dimensions" at bounding box center [1482, 210] width 96 height 11
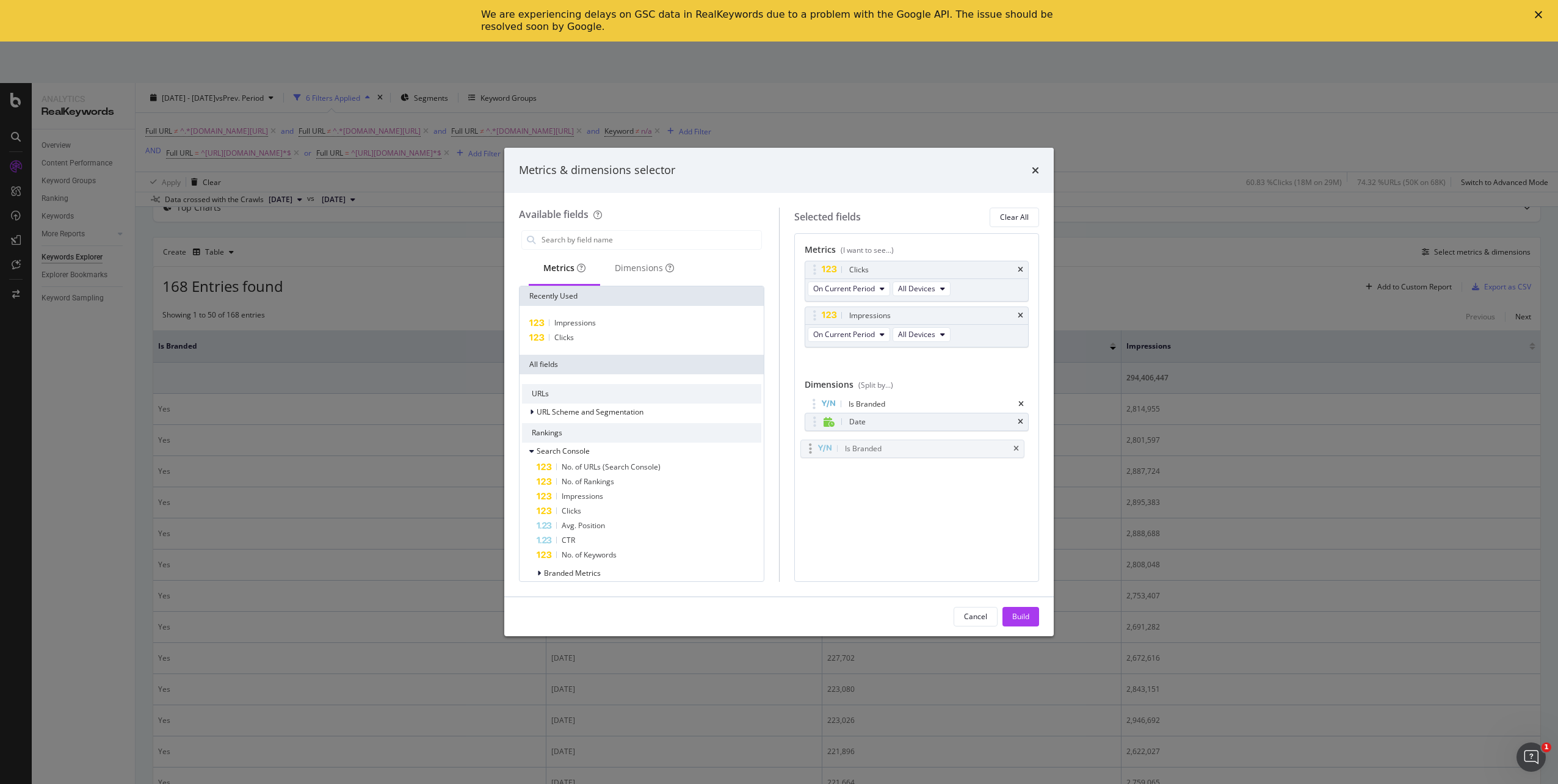
drag, startPoint x: 898, startPoint y: 404, endPoint x: 893, endPoint y: 448, distance: 44.3
click at [893, 448] on body "Analytics RealKeywords Overview Content Performance Keyword Groups Ranking Keyw…" at bounding box center [779, 412] width 1558 height 743
drag, startPoint x: 902, startPoint y: 407, endPoint x: 900, endPoint y: 436, distance: 29.1
click at [1011, 612] on button "Build" at bounding box center [1021, 616] width 36 height 19
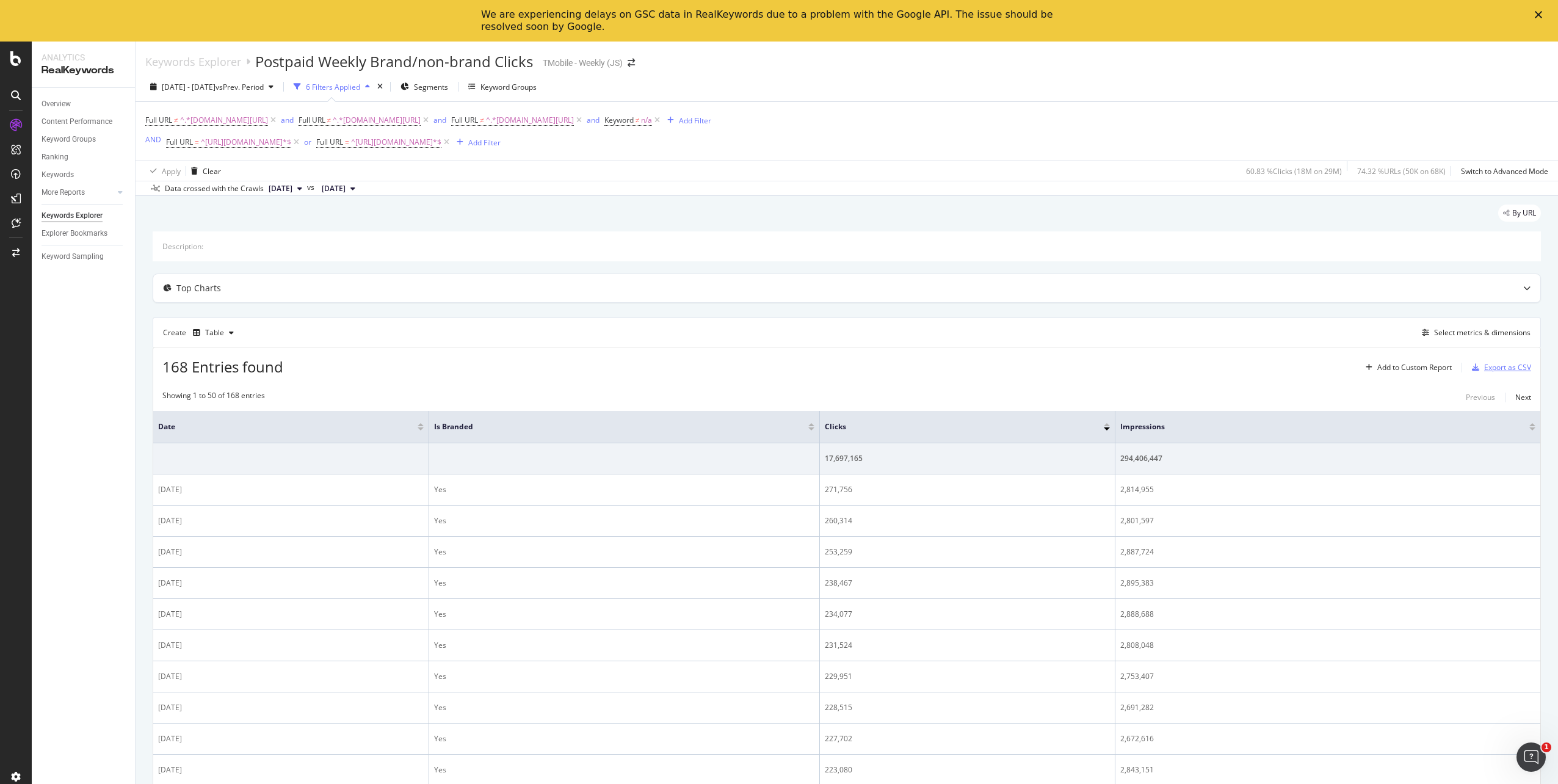
click at [1500, 368] on div "Export as CSV" at bounding box center [1508, 367] width 47 height 11
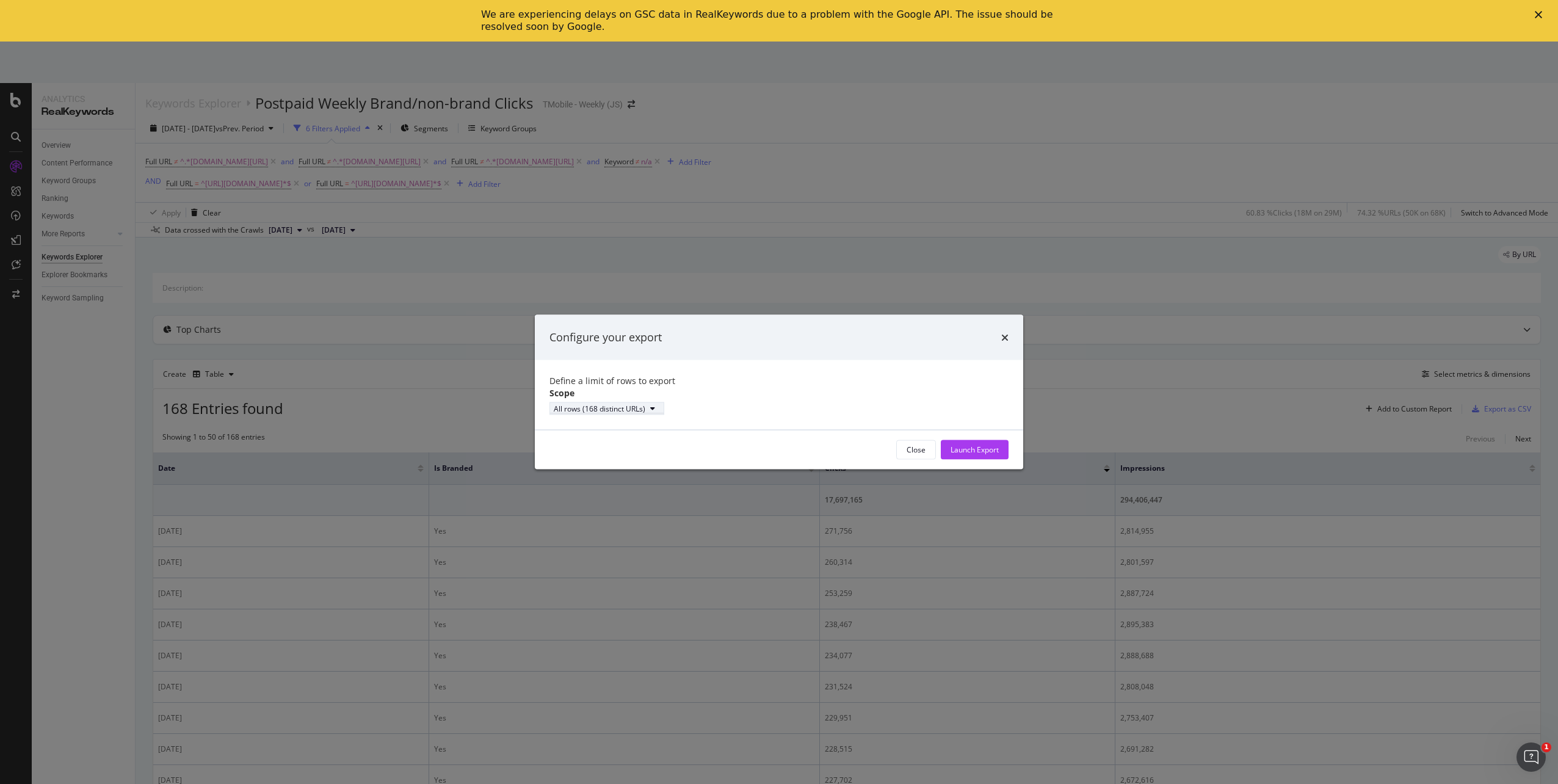
click at [645, 412] on div "All rows (168 distinct URLs)" at bounding box center [600, 408] width 92 height 11
click at [778, 411] on div "All rows (168 distinct URLs)" at bounding box center [779, 408] width 459 height 13
click at [985, 455] on div "Launch Export" at bounding box center [975, 450] width 48 height 11
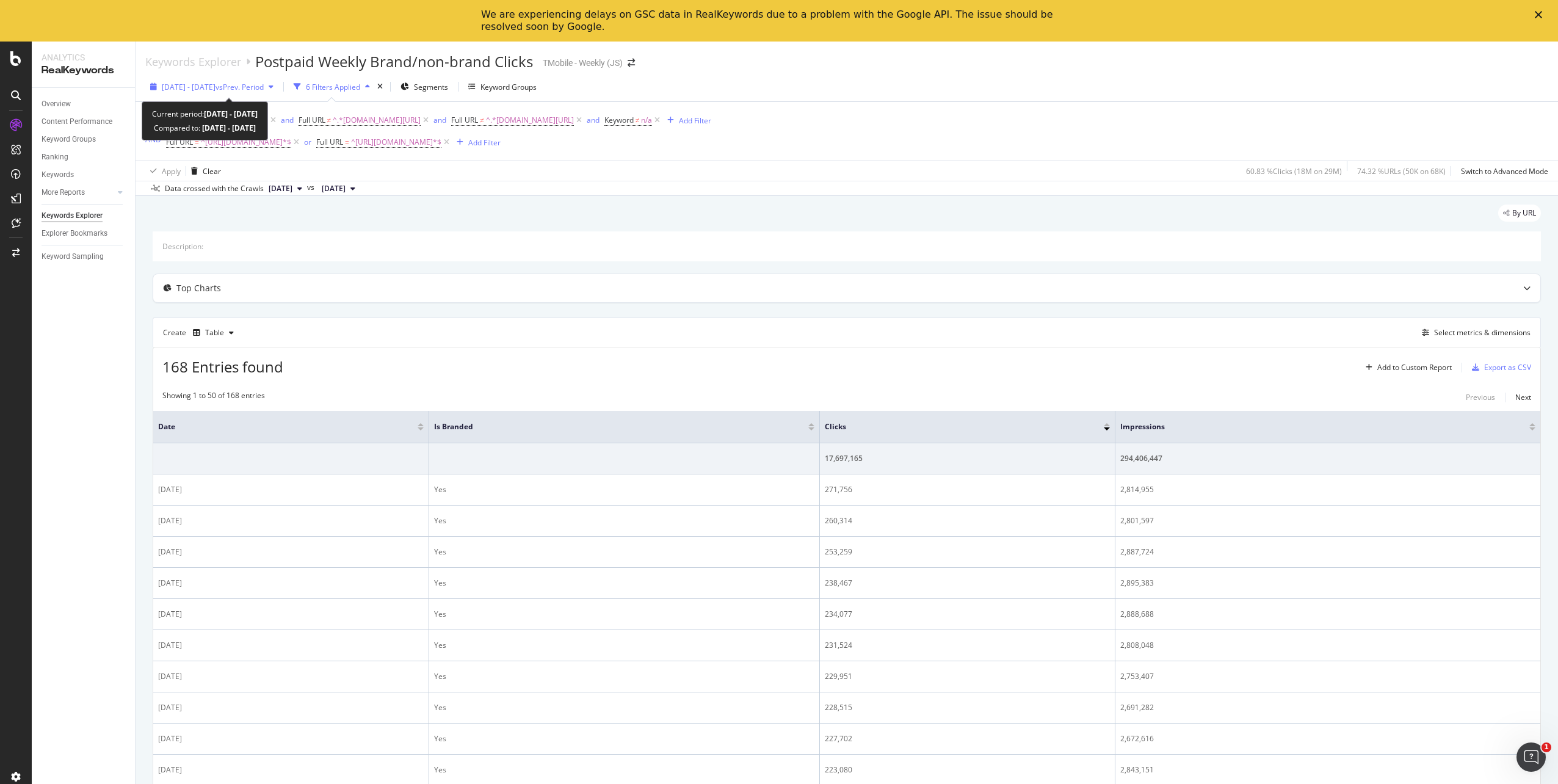
click at [216, 87] on span "2025 Jan. 6th - Mar. 30th" at bounding box center [188, 87] width 53 height 11
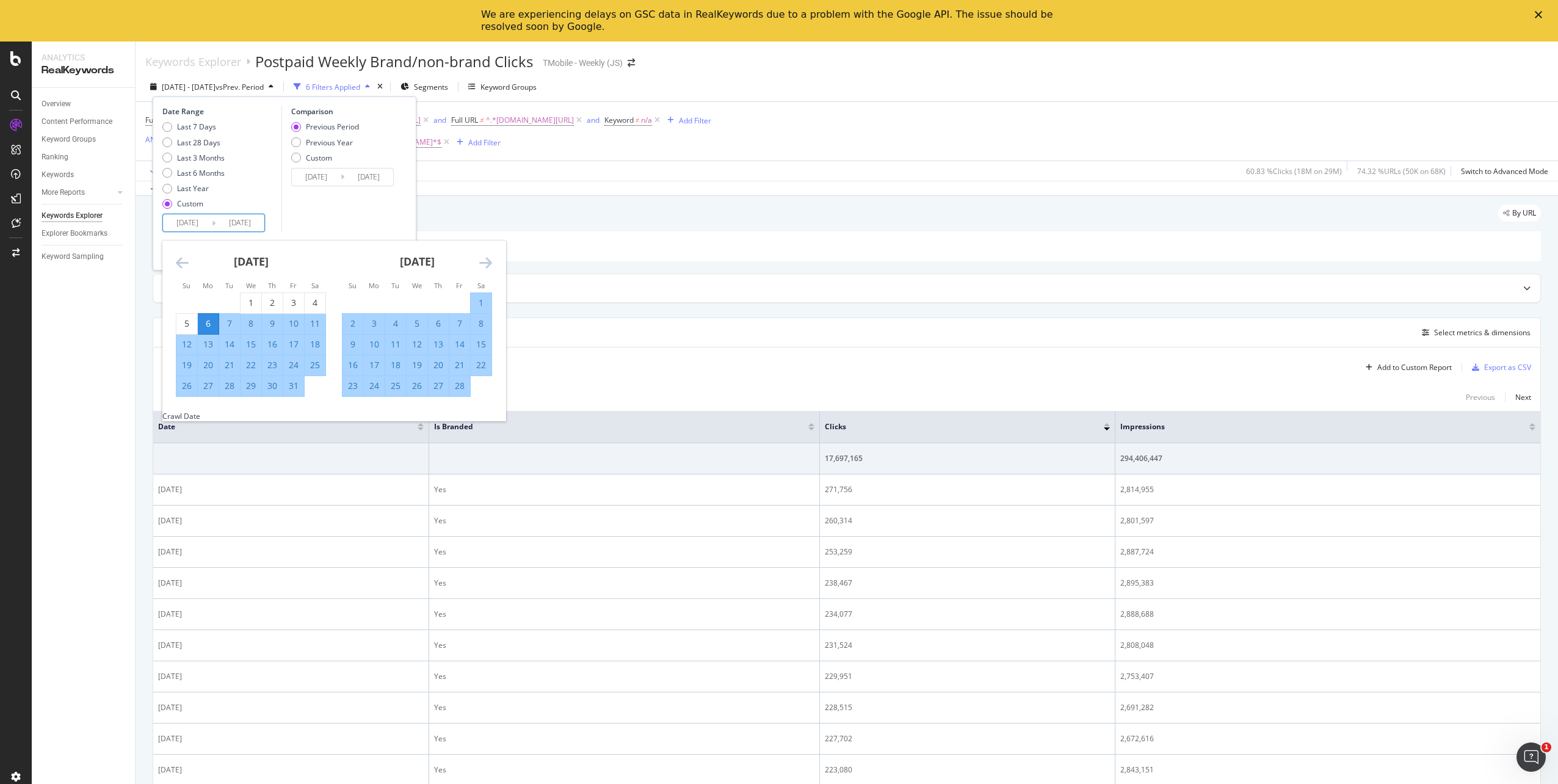
click at [235, 224] on input "2025/03/30" at bounding box center [240, 223] width 49 height 17
click at [480, 265] on icon "Move forward to switch to the next month." at bounding box center [485, 262] width 13 height 14
click at [334, 214] on div "Comparison Previous Period Previous Year Custom 2024/10/13 Navigate forward to …" at bounding box center [340, 169] width 116 height 126
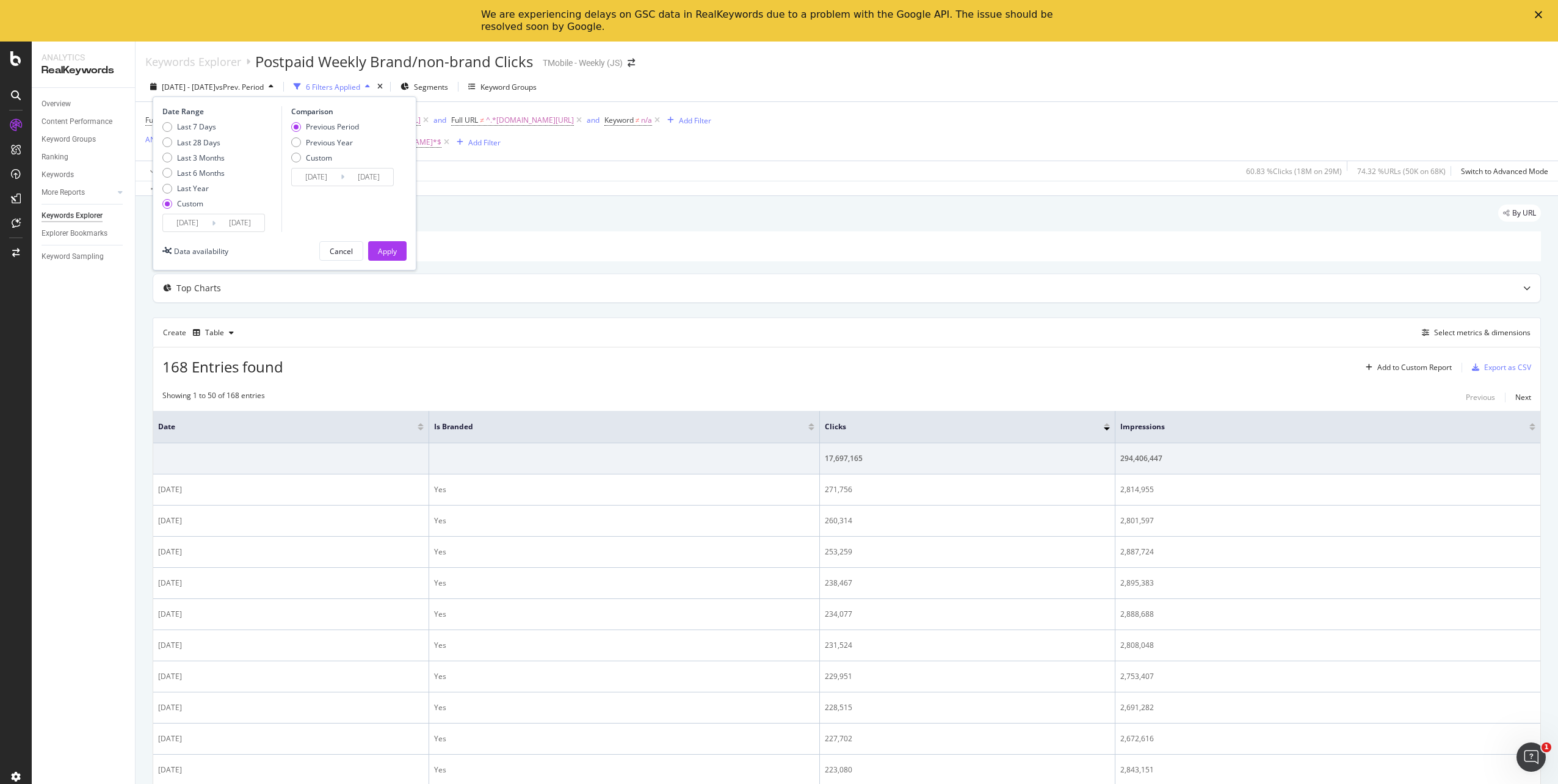
click at [182, 224] on input "2025/01/06" at bounding box center [187, 223] width 49 height 17
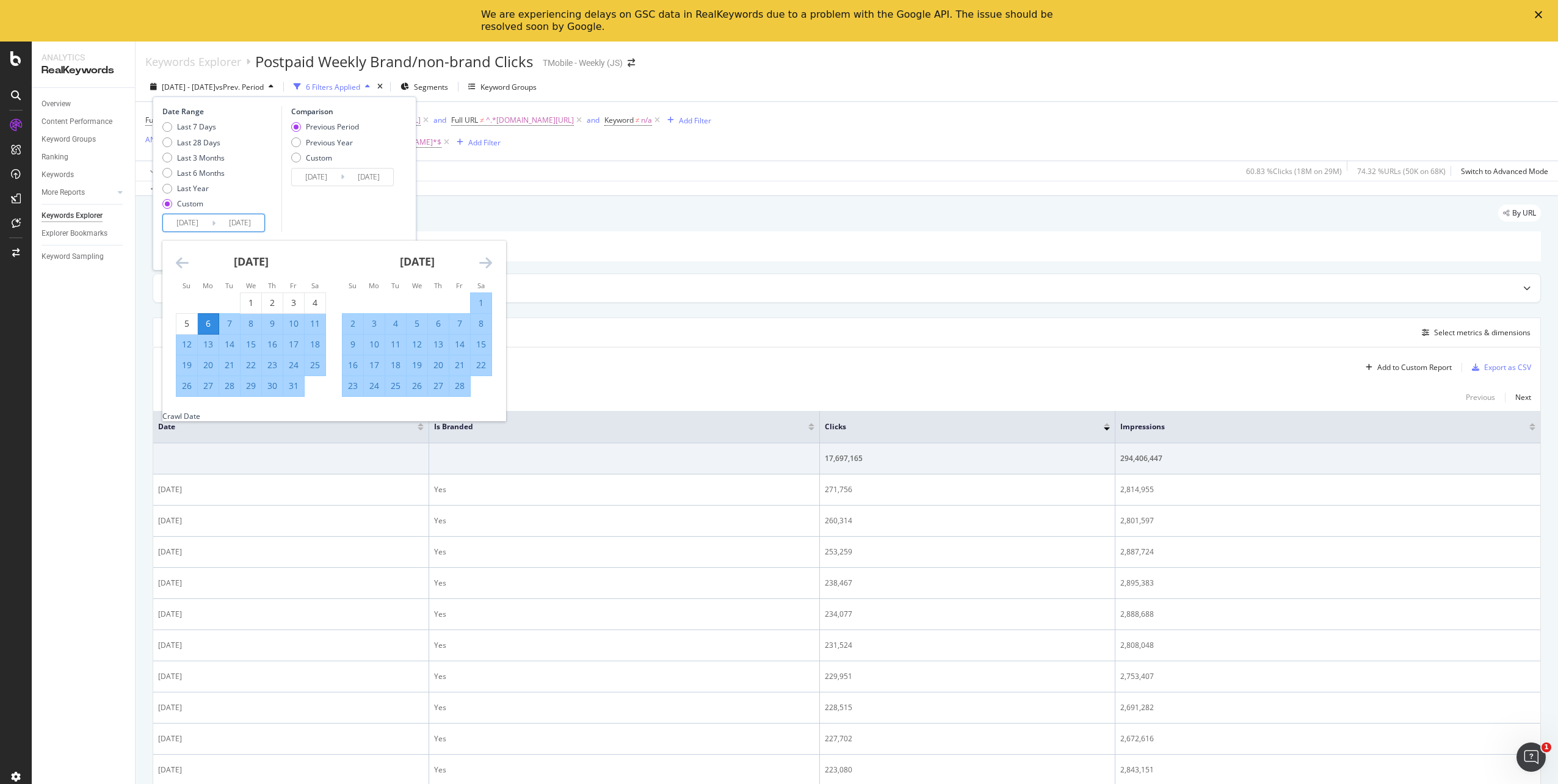
click at [484, 262] on icon "Move forward to switch to the next month." at bounding box center [485, 262] width 13 height 14
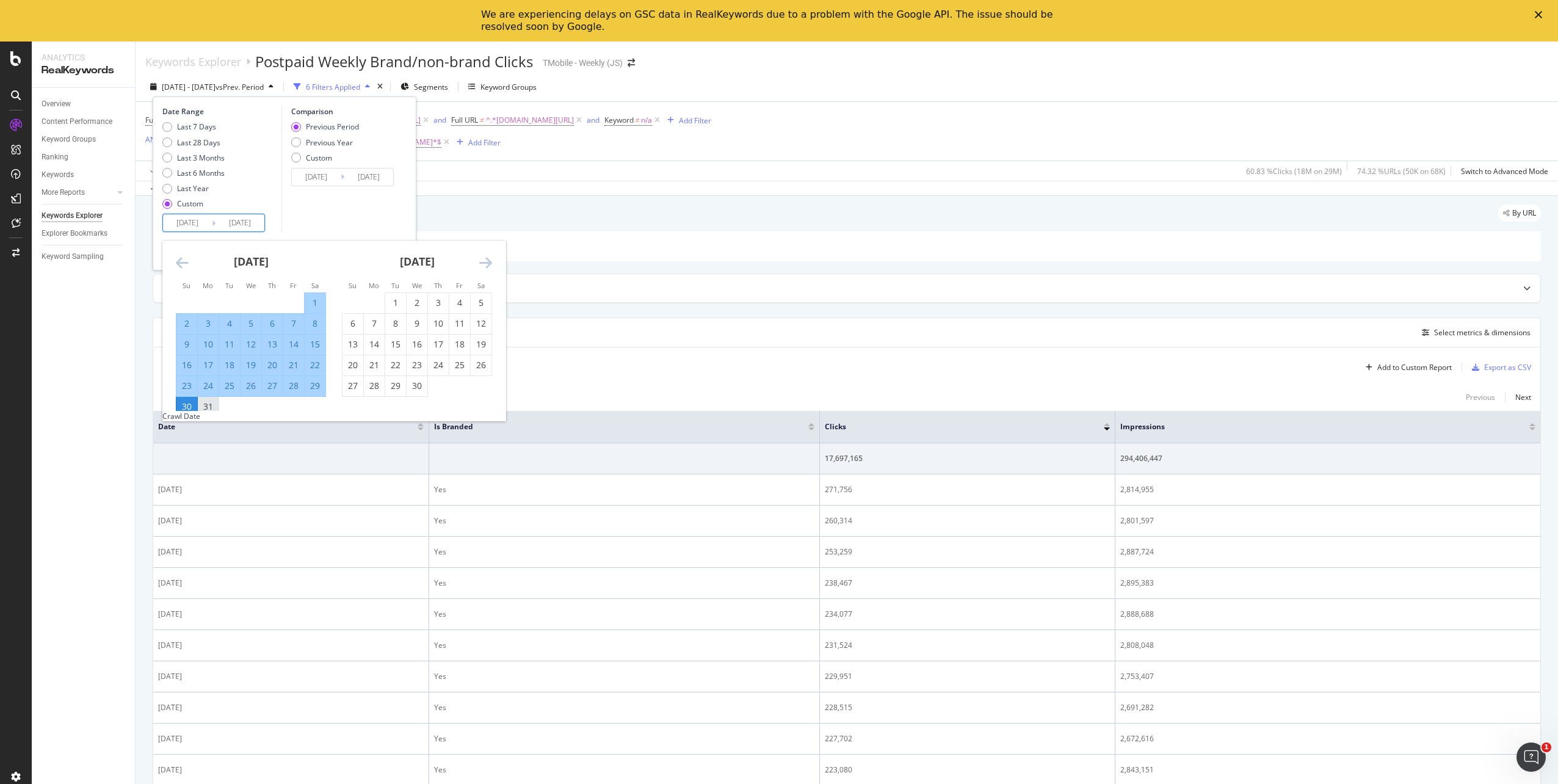
click at [211, 406] on div "31" at bounding box center [208, 406] width 21 height 12
type input "2025/03/31"
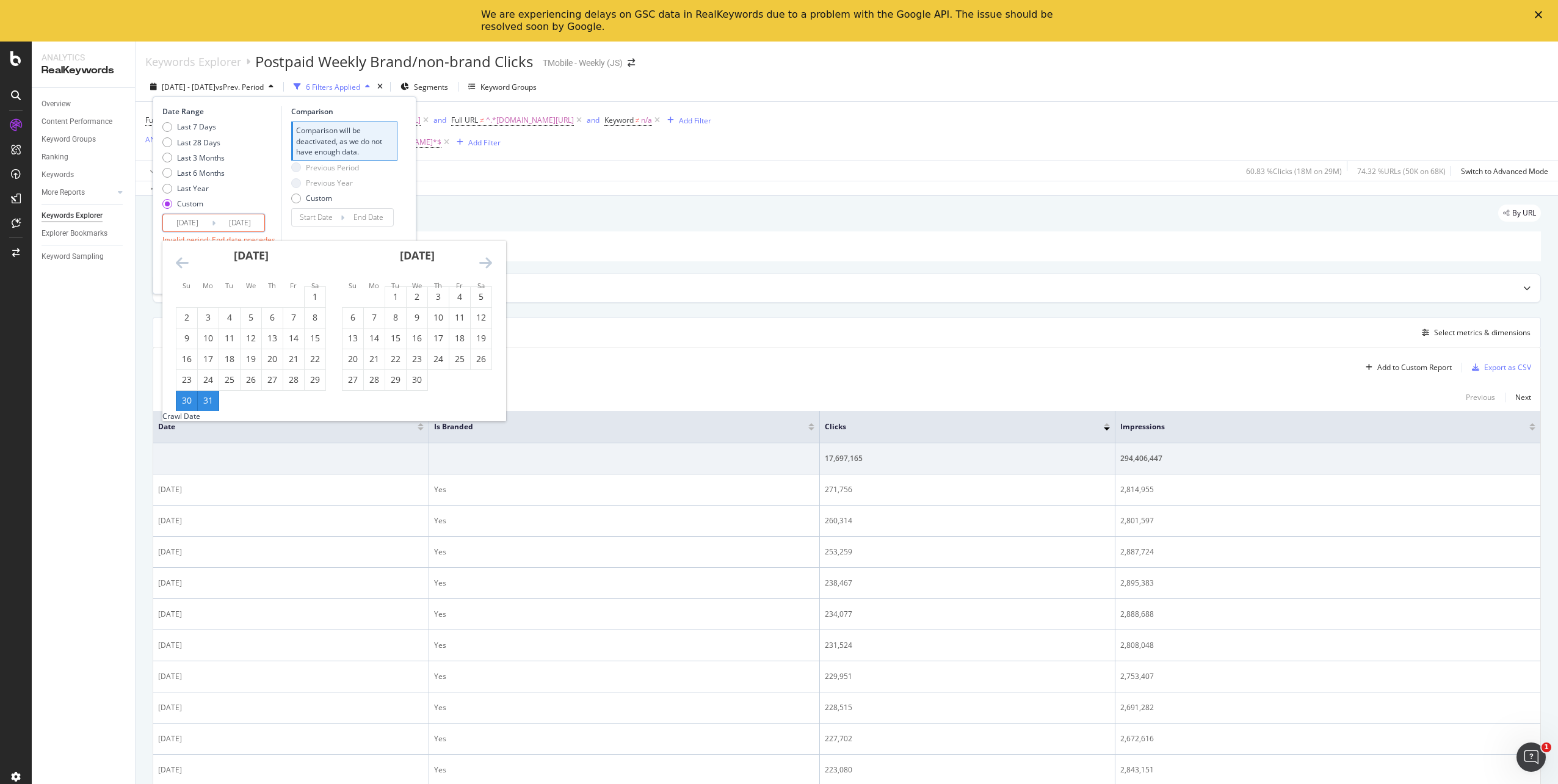
click at [484, 264] on icon "Move forward to switch to the next month." at bounding box center [485, 262] width 13 height 14
click at [182, 260] on icon "Move backward to switch to the previous month." at bounding box center [182, 262] width 13 height 14
click at [485, 262] on icon "Move forward to switch to the next month." at bounding box center [485, 262] width 13 height 14
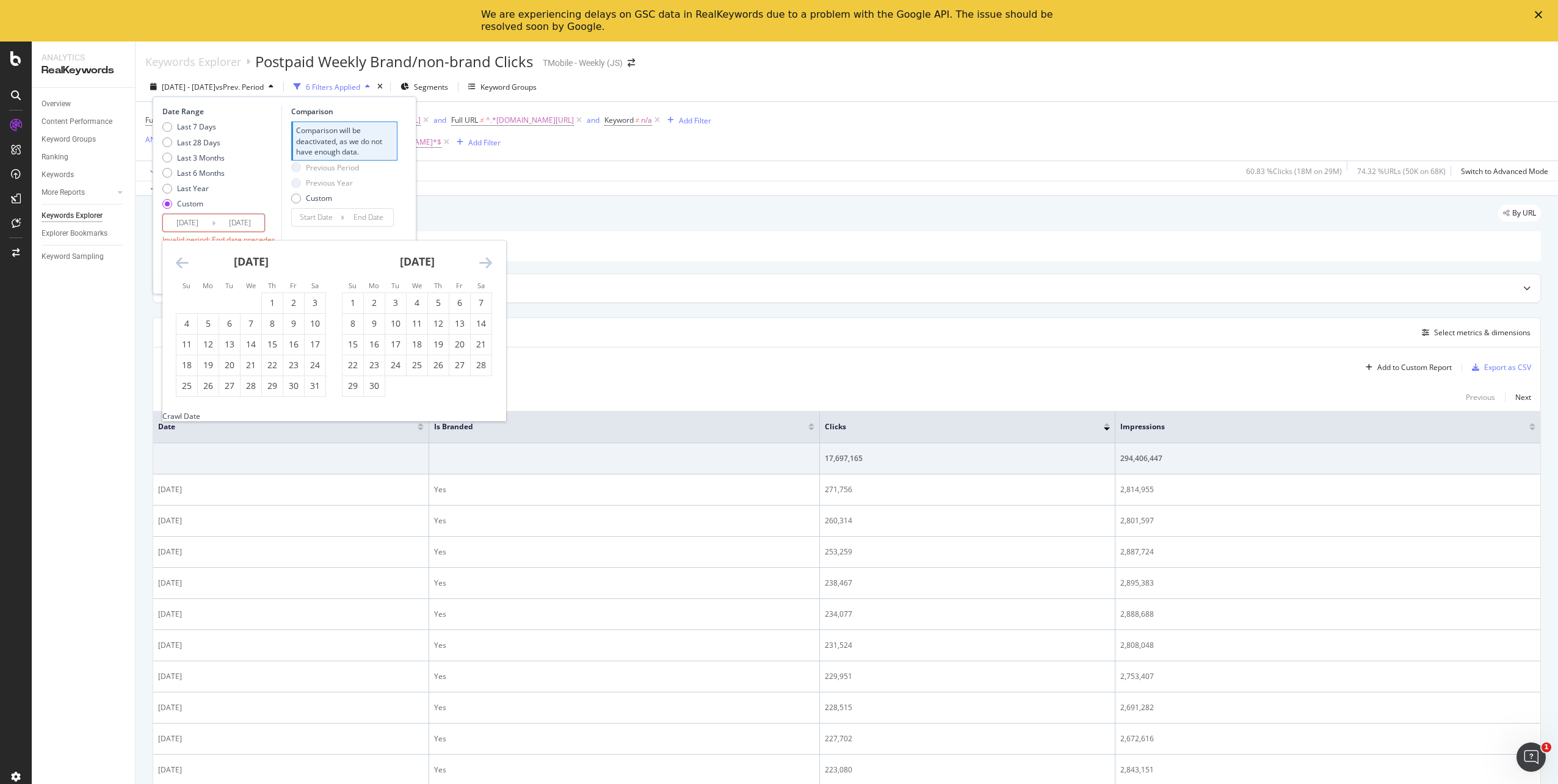
click at [485, 265] on icon "Move forward to switch to the next month." at bounding box center [485, 262] width 13 height 14
click at [375, 391] on div "29" at bounding box center [374, 385] width 21 height 12
type input "2025/09/29"
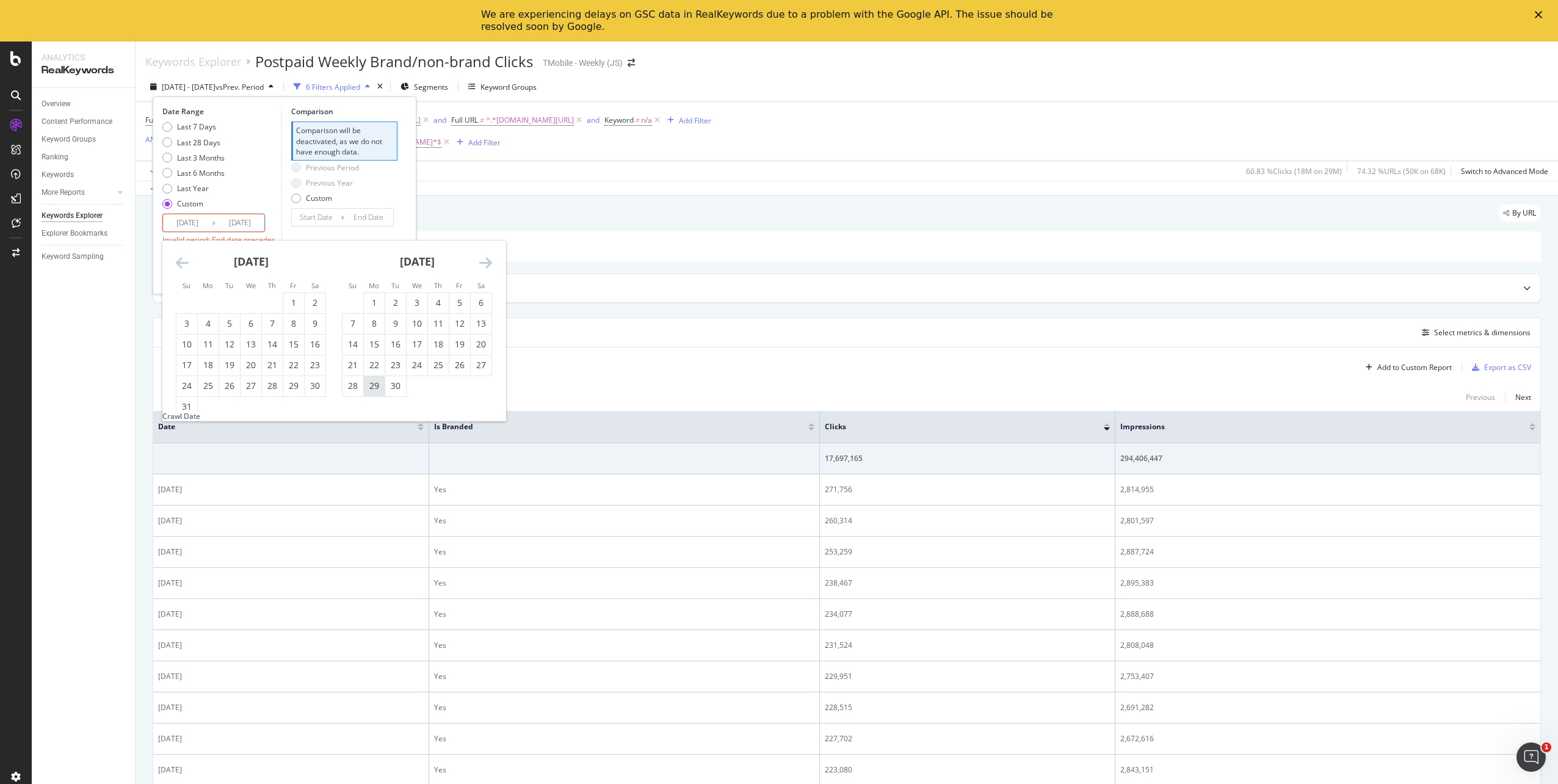
type input "2024/09/29"
type input "2025/03/30"
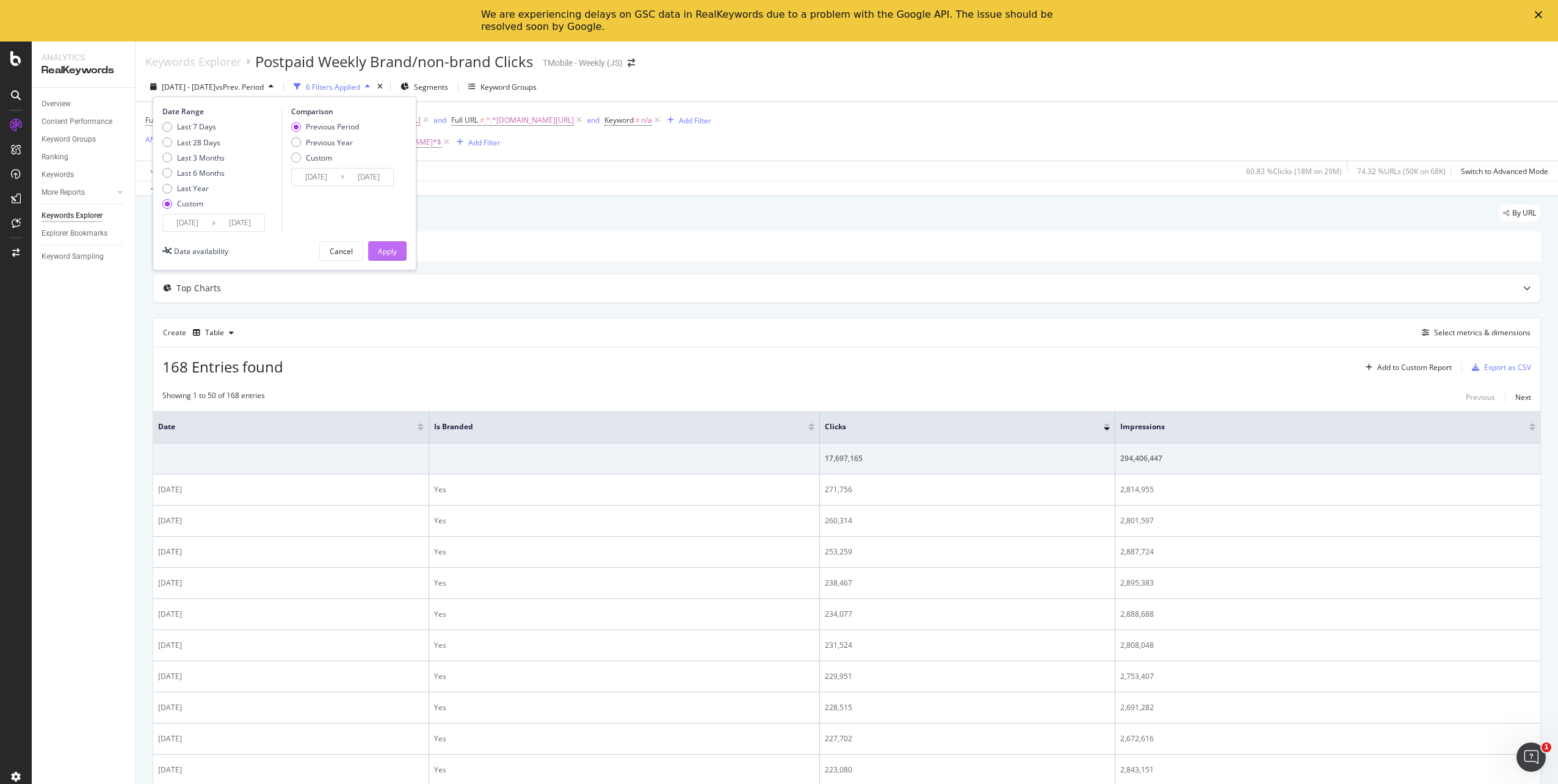
click at [393, 257] on div "Apply" at bounding box center [387, 251] width 19 height 18
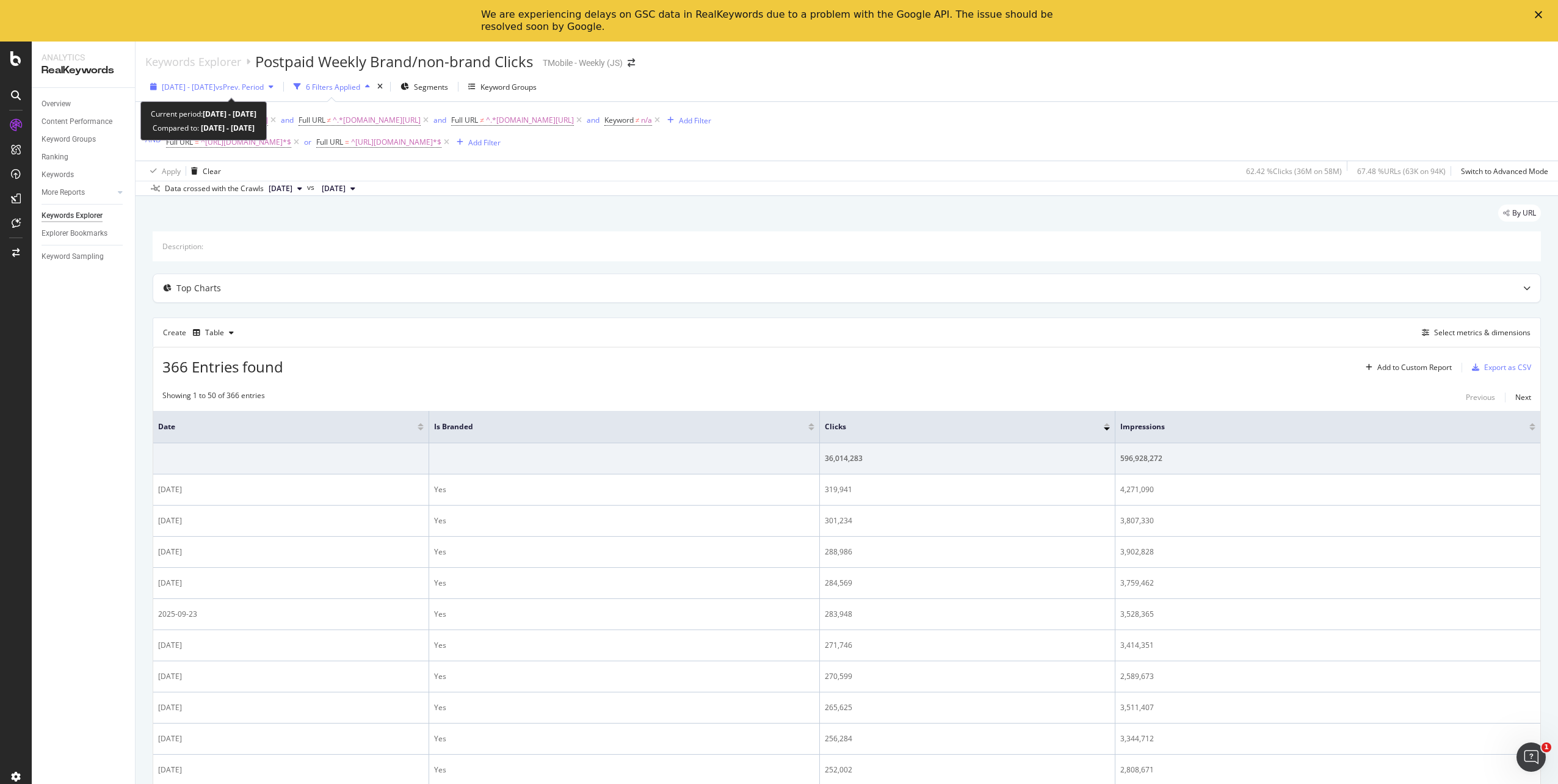
click at [216, 88] on span "2025 Mar. 31st - Sep. 29th" at bounding box center [188, 87] width 53 height 11
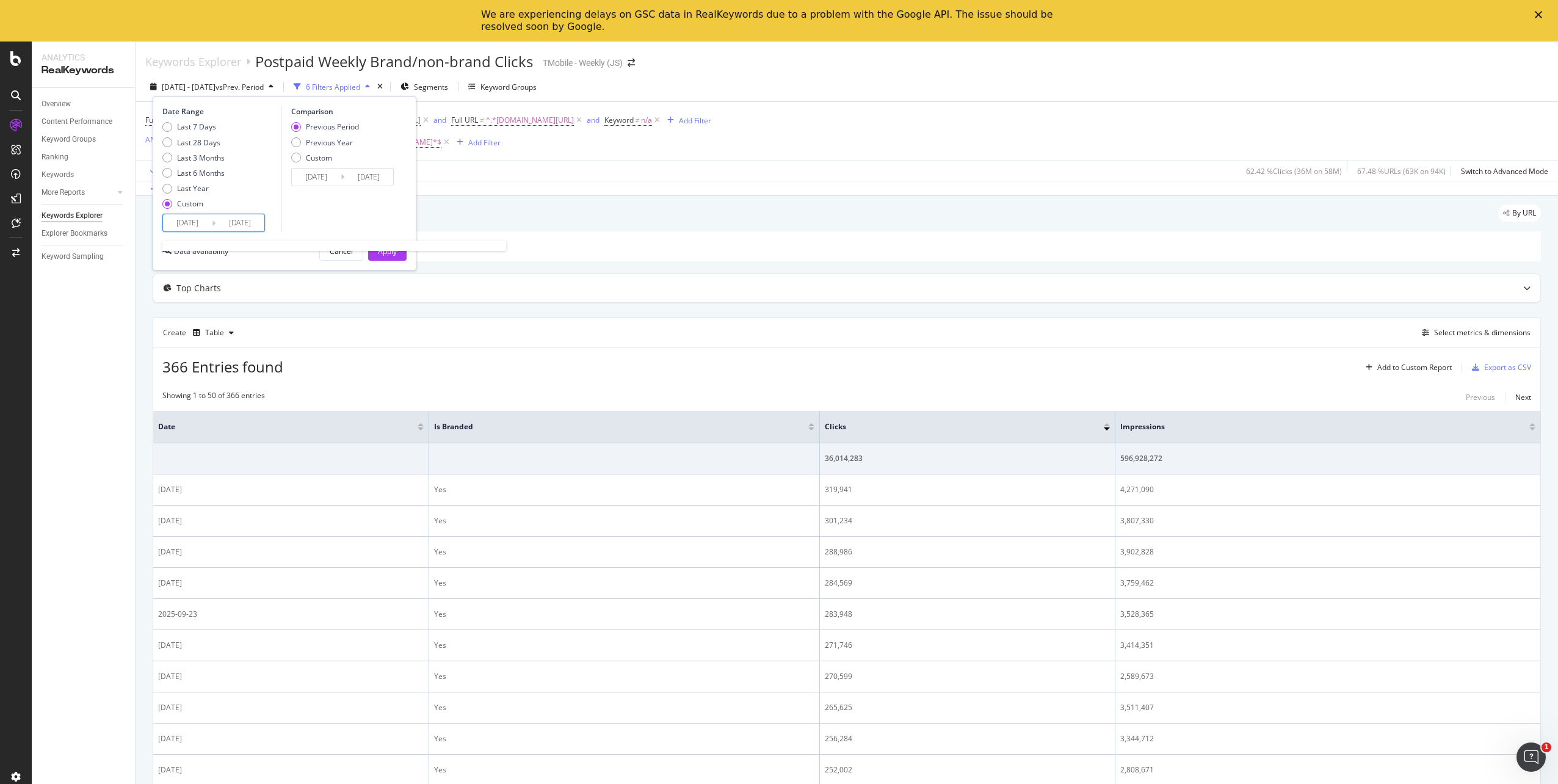
click at [239, 223] on input "2025/09/29" at bounding box center [240, 223] width 49 height 17
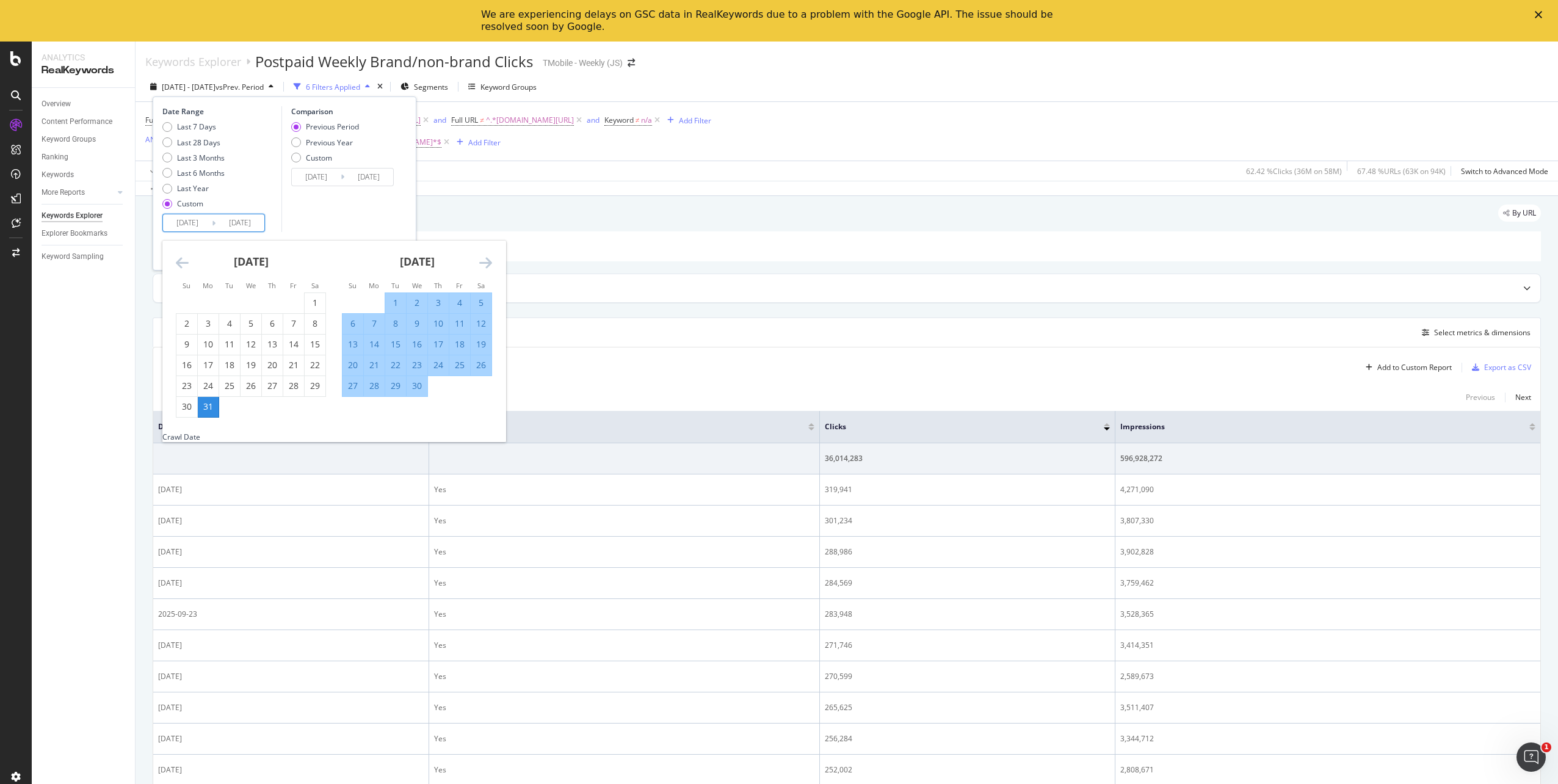
click at [485, 263] on icon "Move forward to switch to the next month." at bounding box center [485, 262] width 13 height 14
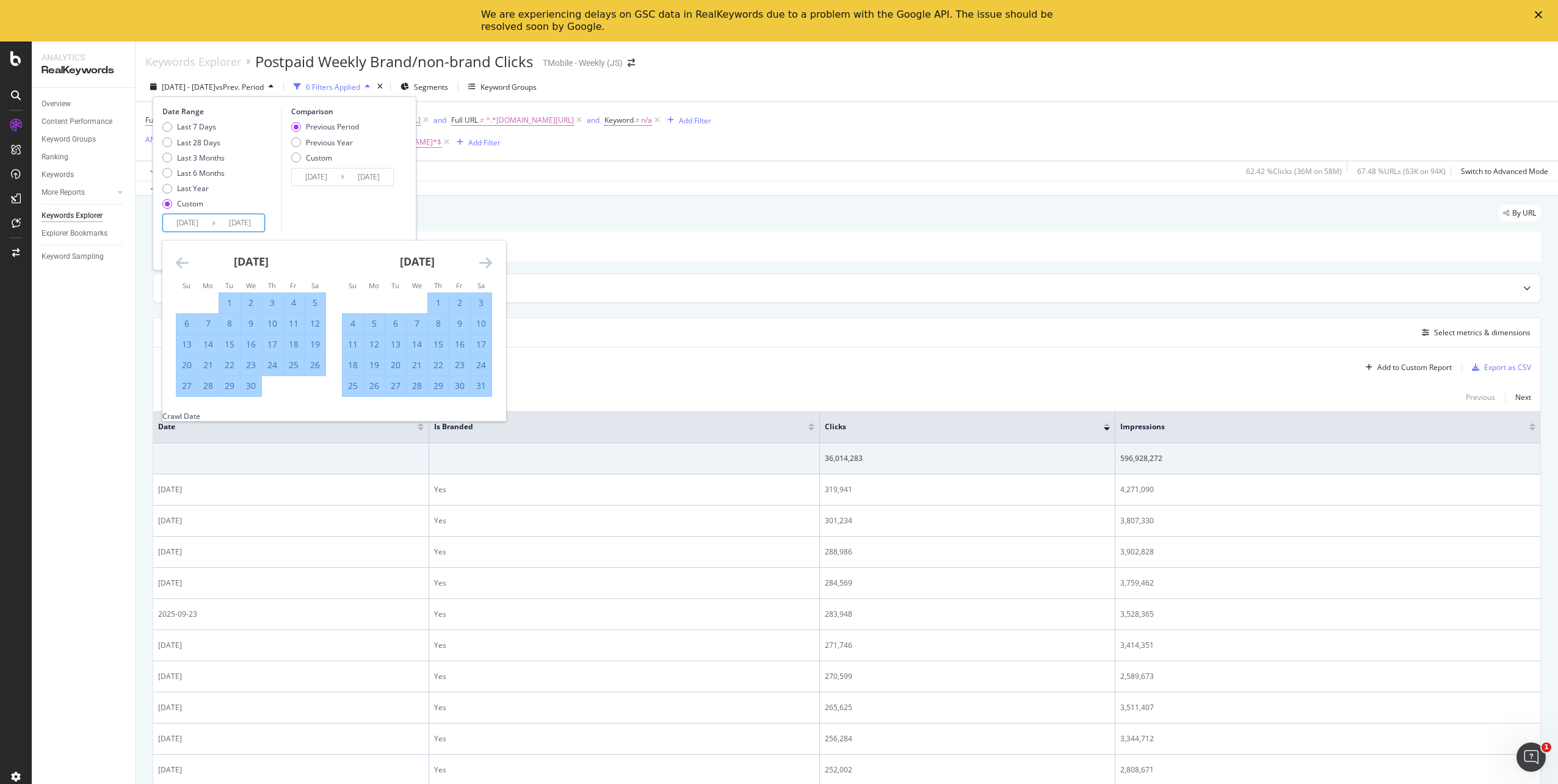
click at [485, 263] on icon "Move forward to switch to the next month." at bounding box center [485, 262] width 13 height 14
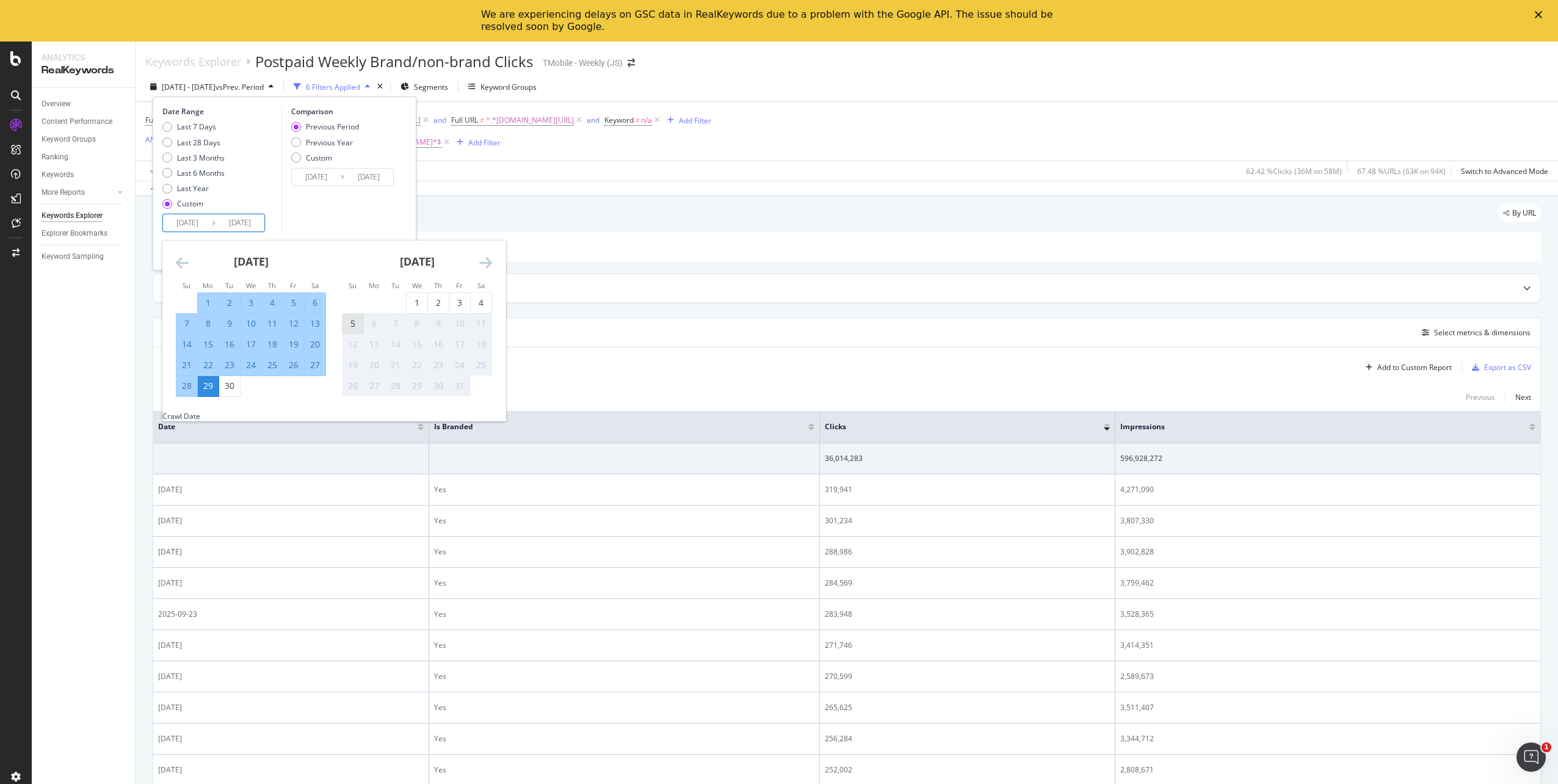
click at [354, 326] on div "5" at bounding box center [353, 323] width 21 height 12
type input "2025/10/05"
type input "2024/09/23"
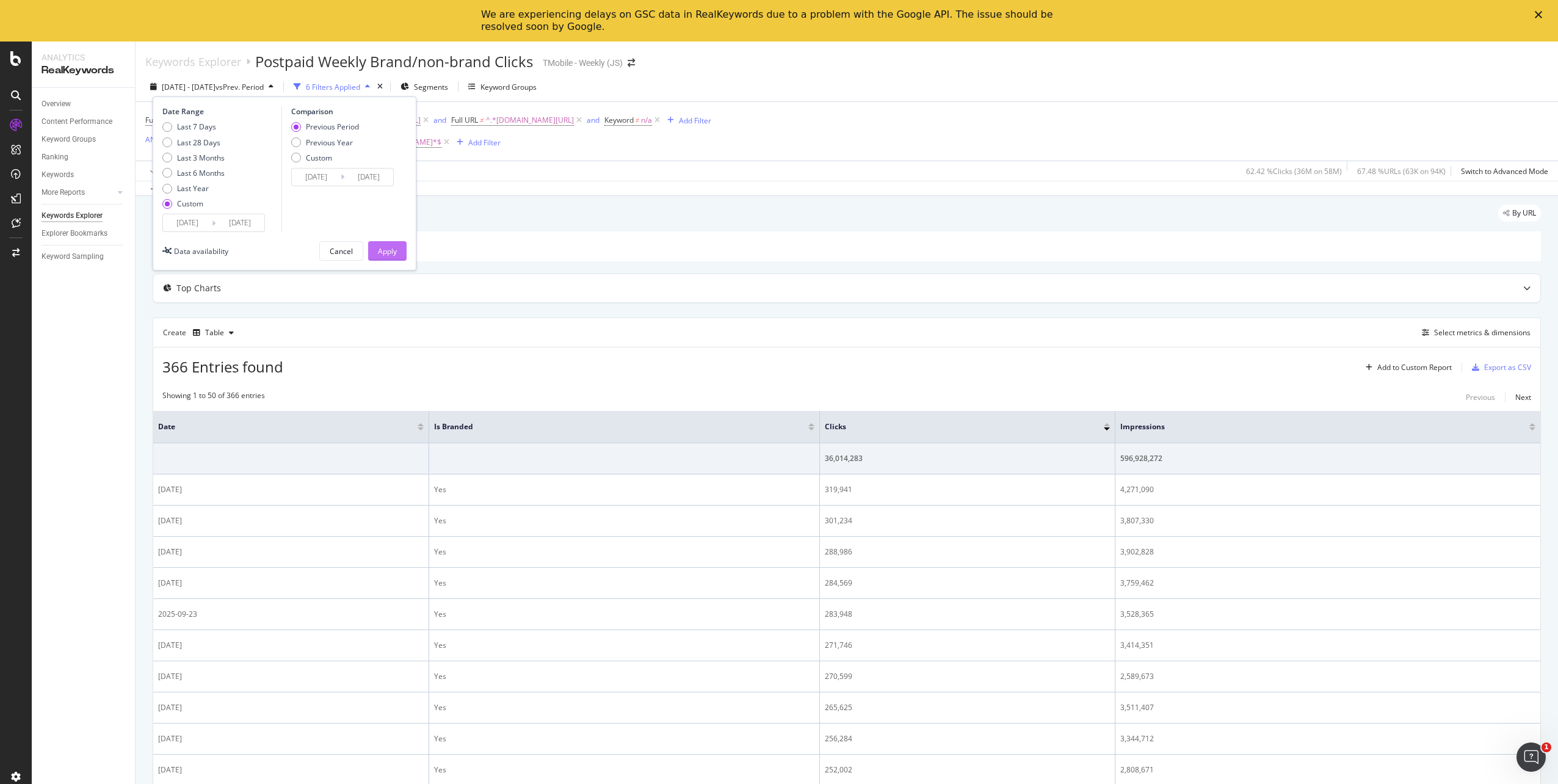
click at [395, 248] on div "Apply" at bounding box center [387, 251] width 19 height 11
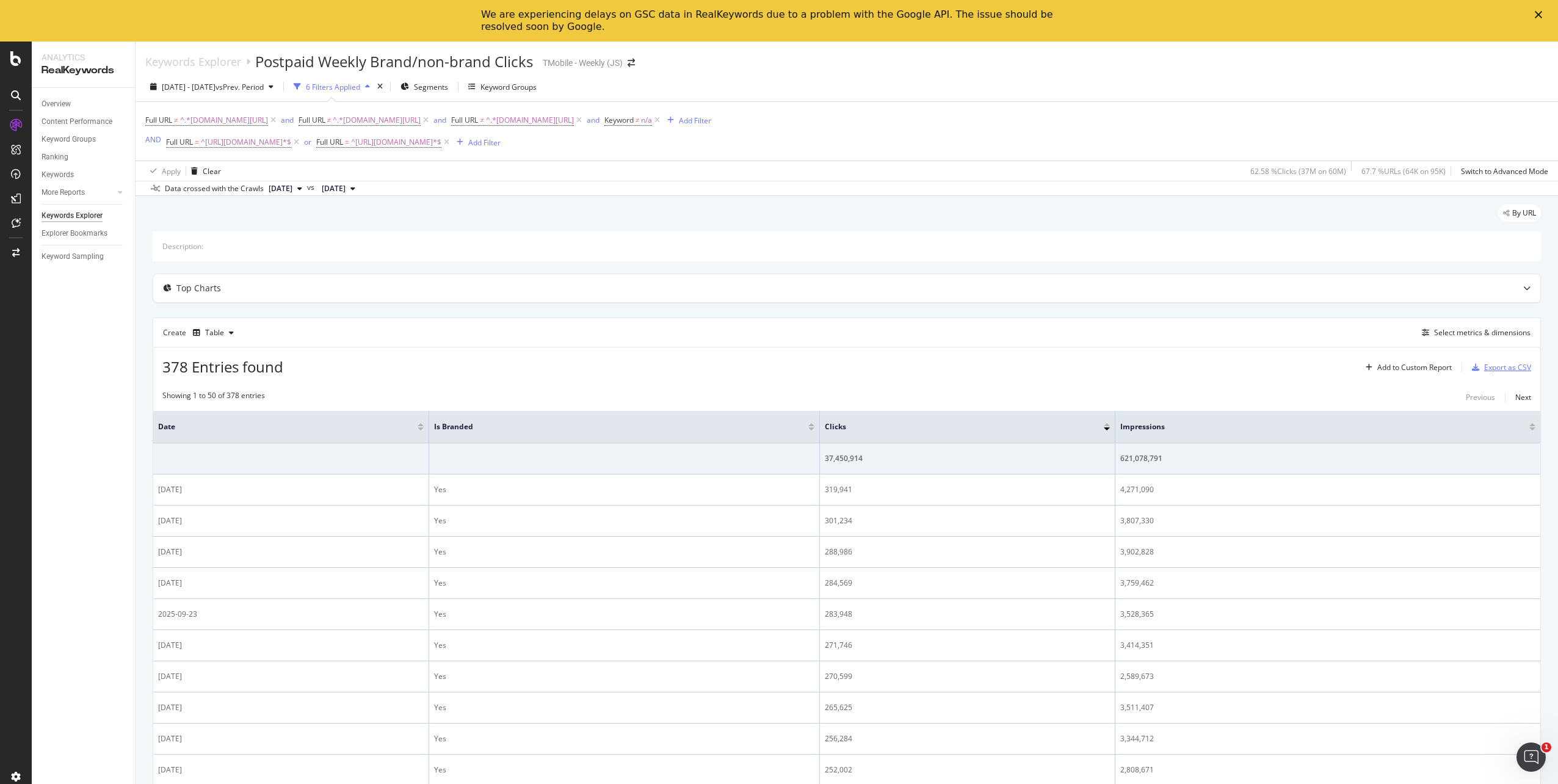
click at [1494, 367] on div "Export as CSV" at bounding box center [1508, 367] width 47 height 11
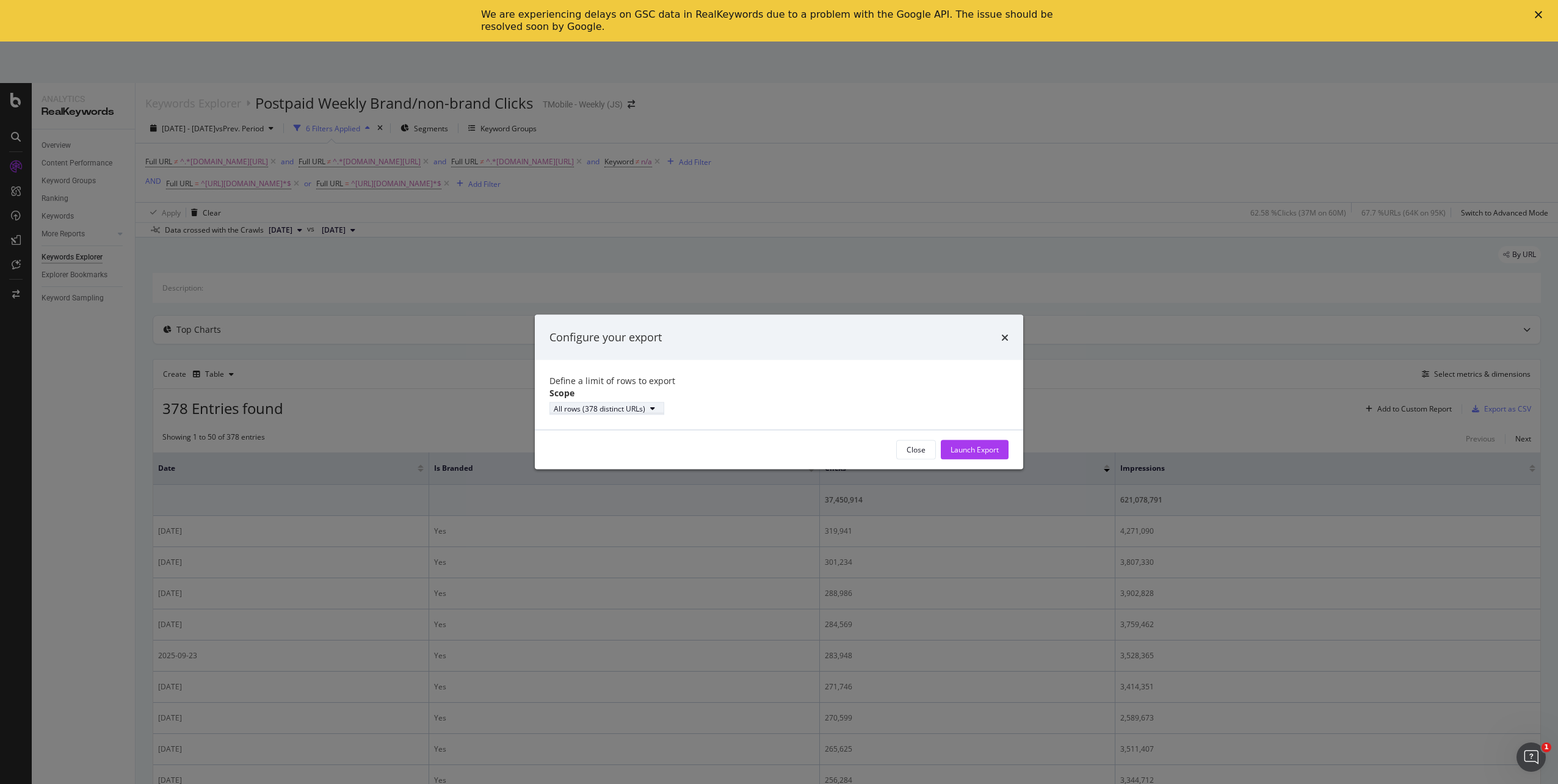
click at [655, 412] on icon "modal" at bounding box center [653, 409] width 5 height 8
click at [737, 407] on div "All rows (378 distinct URLs)" at bounding box center [779, 408] width 459 height 13
click at [978, 455] on div "Launch Export" at bounding box center [975, 450] width 48 height 11
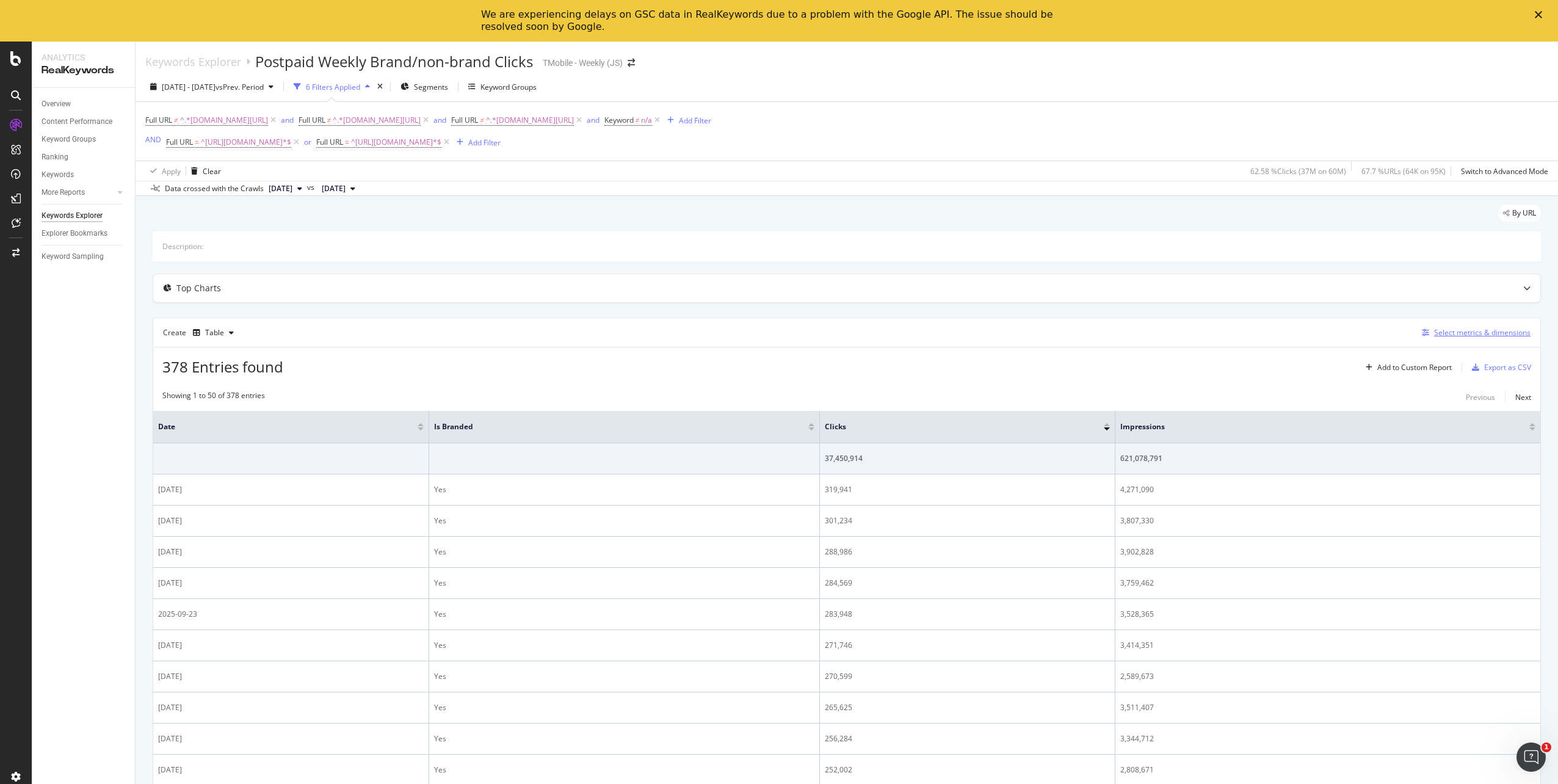
click at [1499, 331] on div "Select metrics & dimensions" at bounding box center [1482, 333] width 96 height 11
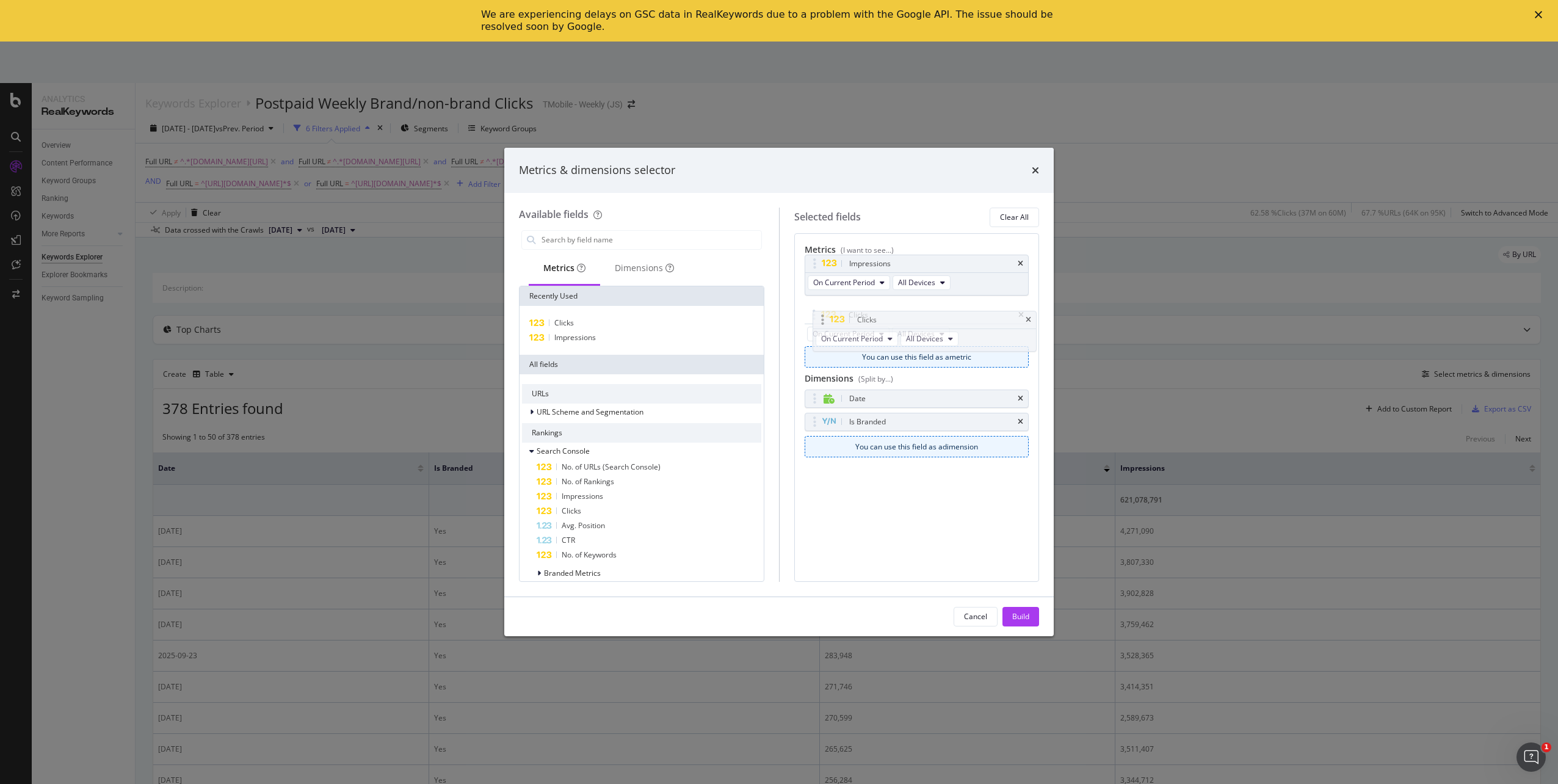
drag, startPoint x: 944, startPoint y: 275, endPoint x: 953, endPoint y: 325, distance: 50.8
click at [1027, 622] on div "Build" at bounding box center [1020, 616] width 17 height 18
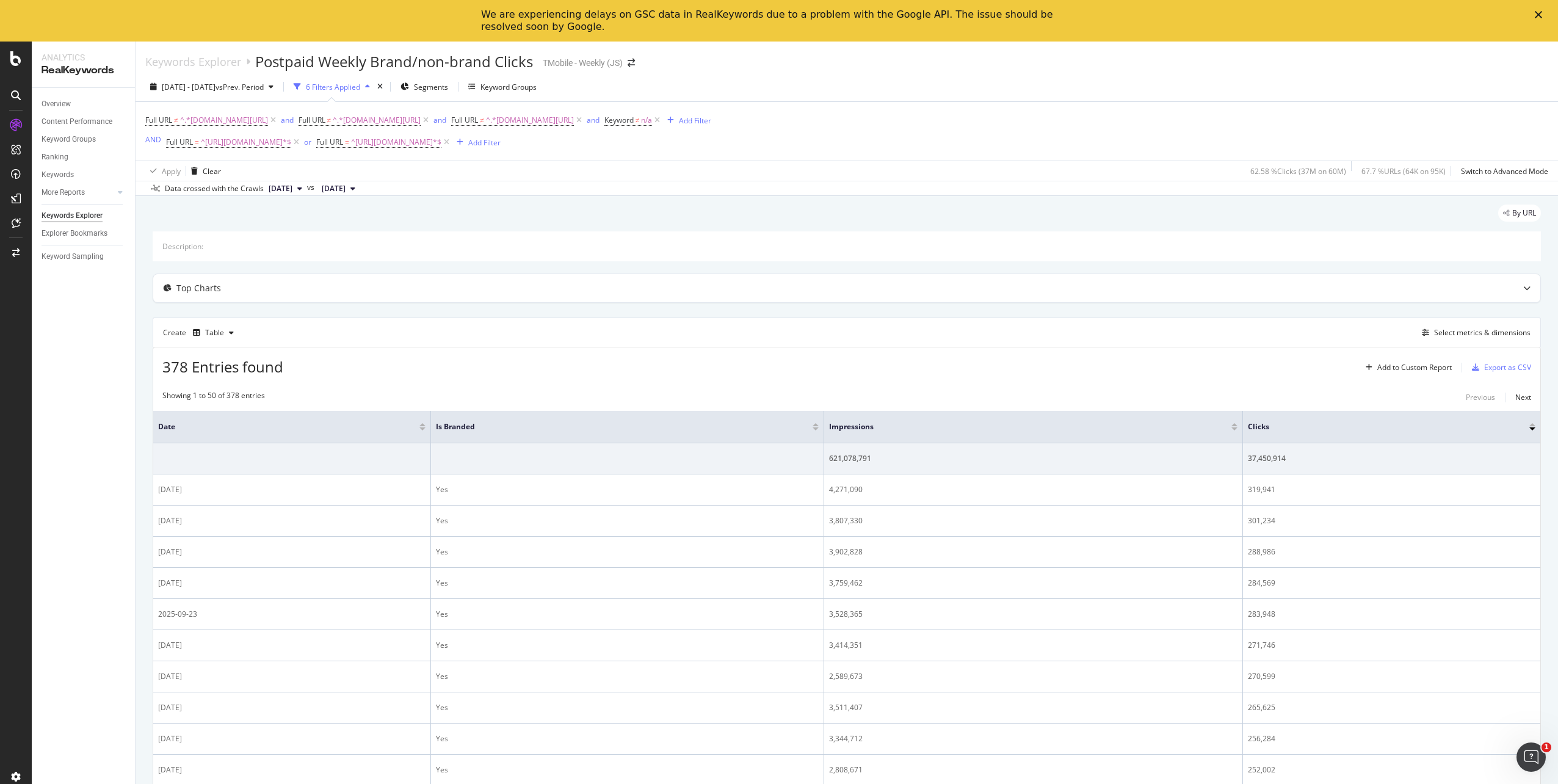
click at [419, 428] on div at bounding box center [423, 429] width 6 height 3
click at [813, 429] on div at bounding box center [816, 429] width 6 height 3
click at [1487, 369] on div "Export as CSV" at bounding box center [1508, 367] width 47 height 11
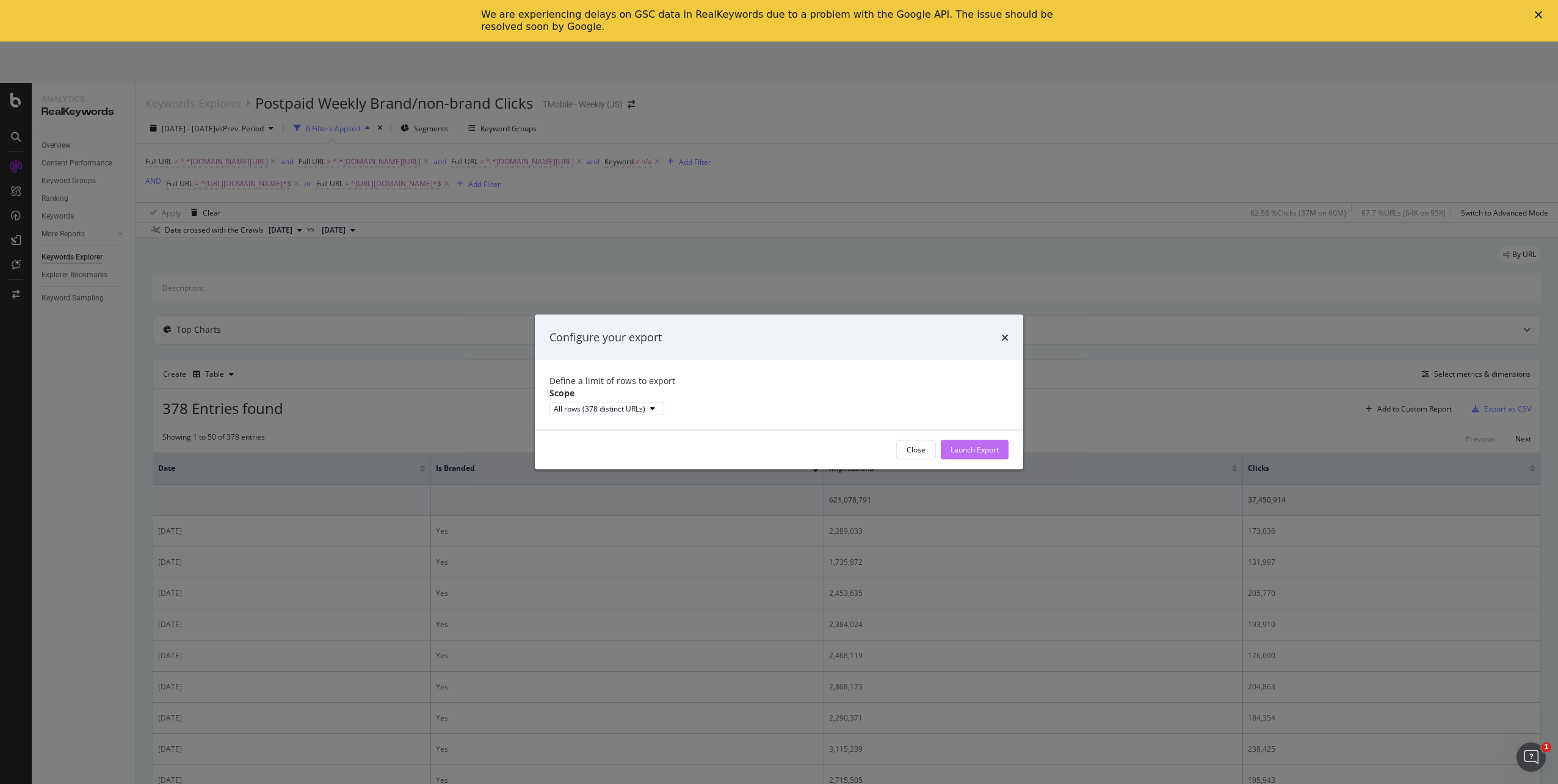
click at [980, 455] on div "Launch Export" at bounding box center [975, 450] width 48 height 11
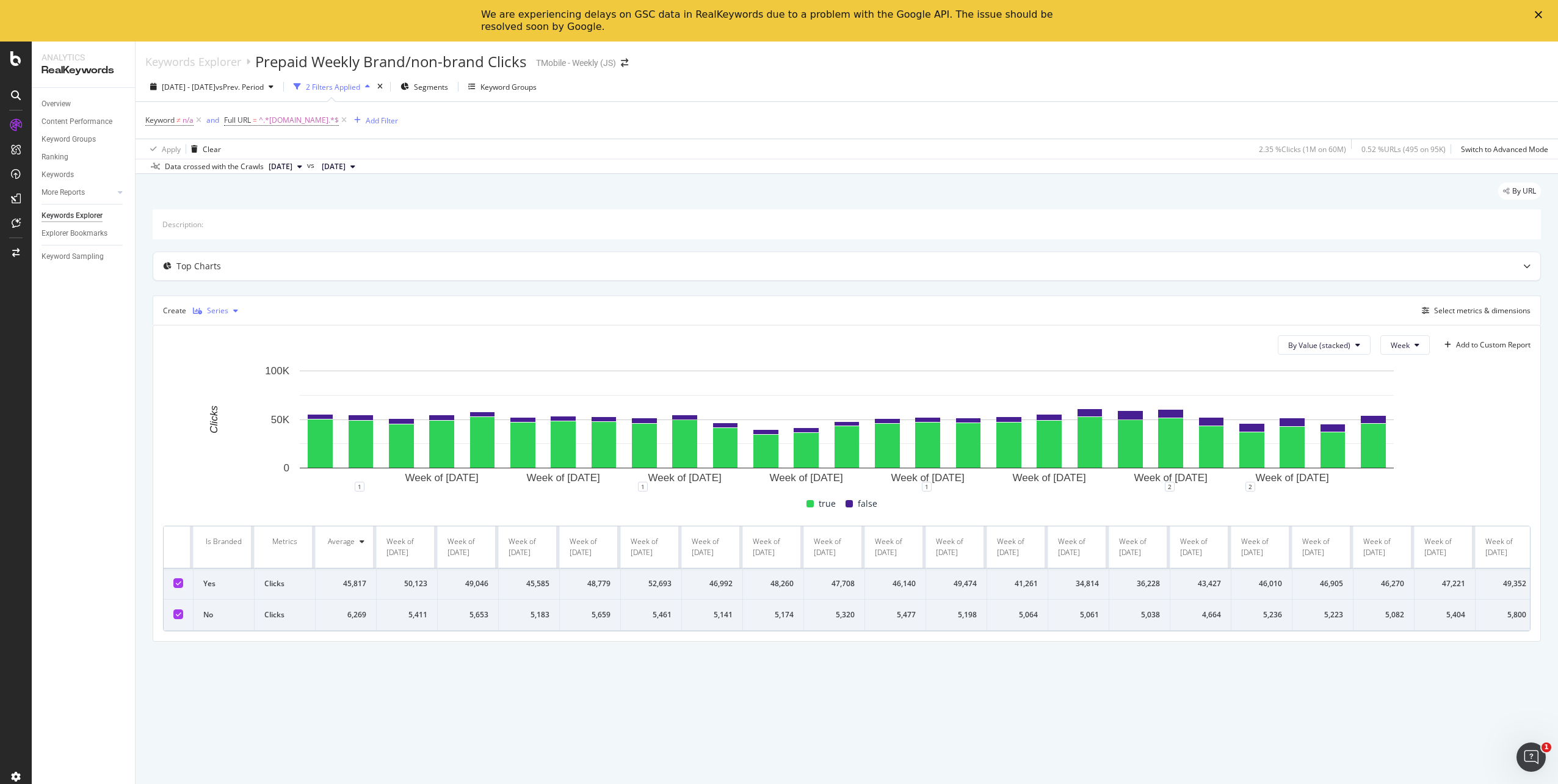
click at [233, 311] on icon "button" at bounding box center [236, 311] width 5 height 8
click at [228, 334] on div "Table" at bounding box center [227, 331] width 19 height 11
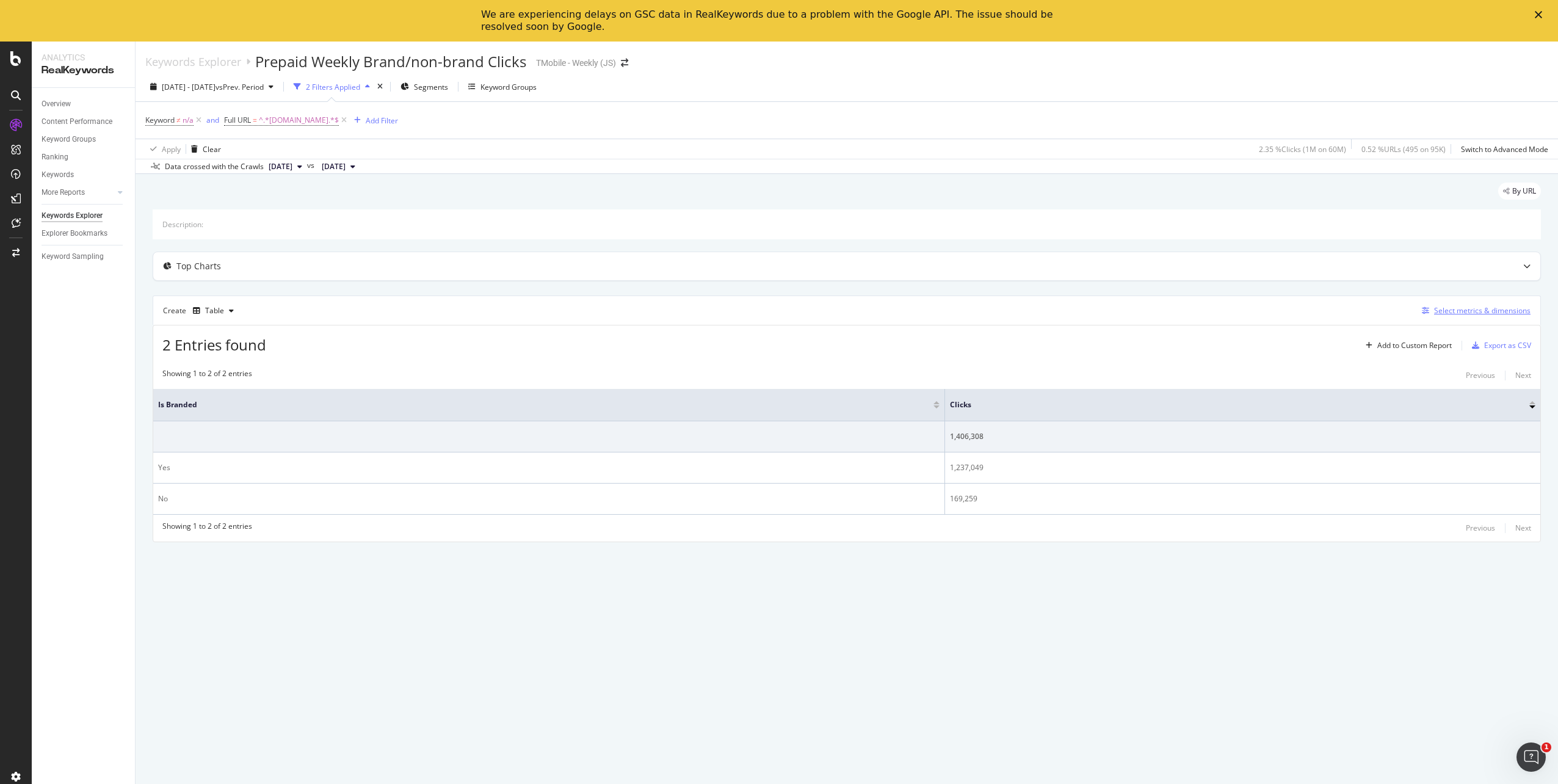
click at [1508, 312] on div "Select metrics & dimensions" at bounding box center [1482, 311] width 96 height 11
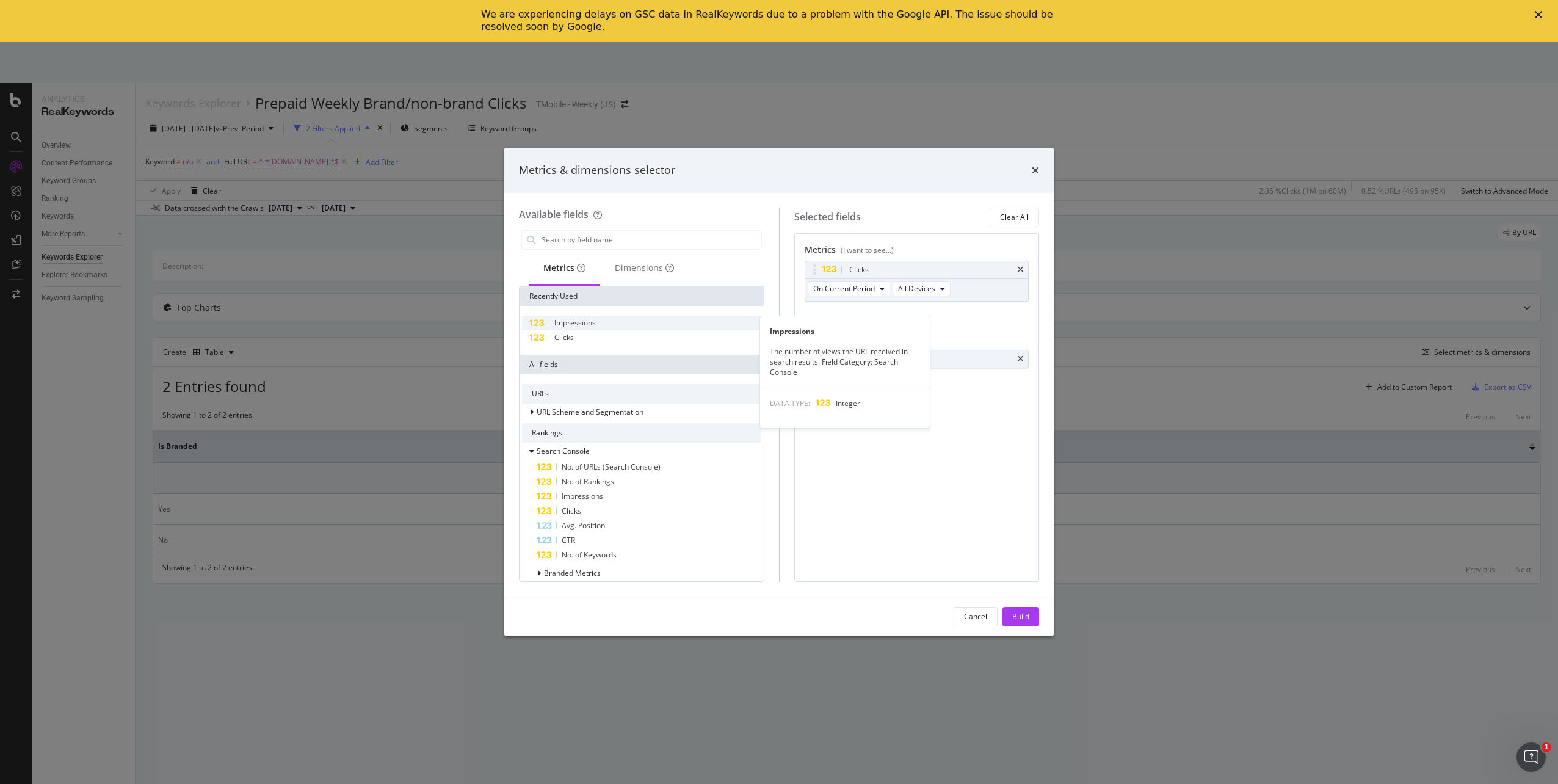
click at [572, 325] on span "Impressions" at bounding box center [575, 323] width 41 height 11
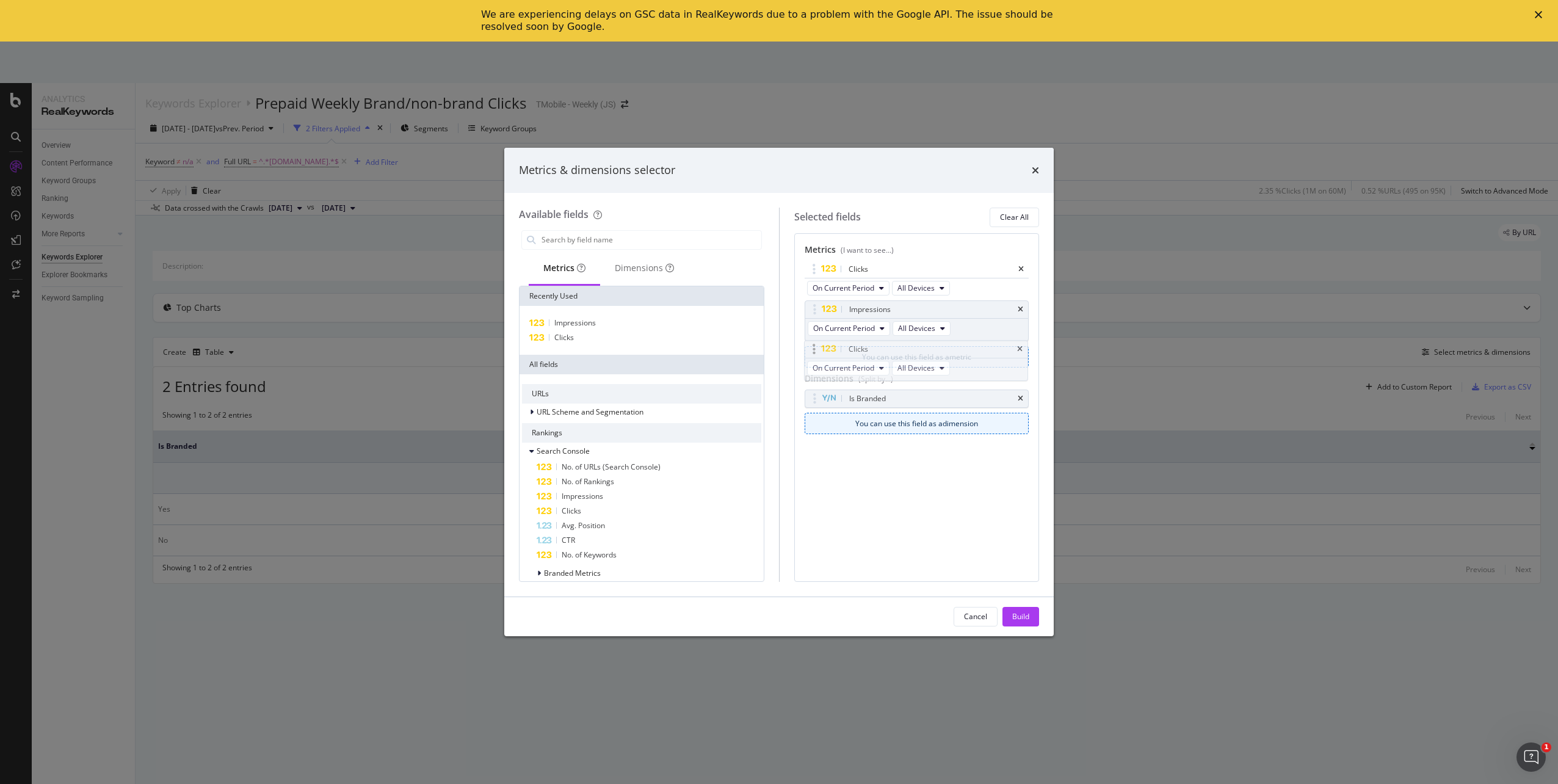
drag, startPoint x: 883, startPoint y: 270, endPoint x: 882, endPoint y: 350, distance: 80.0
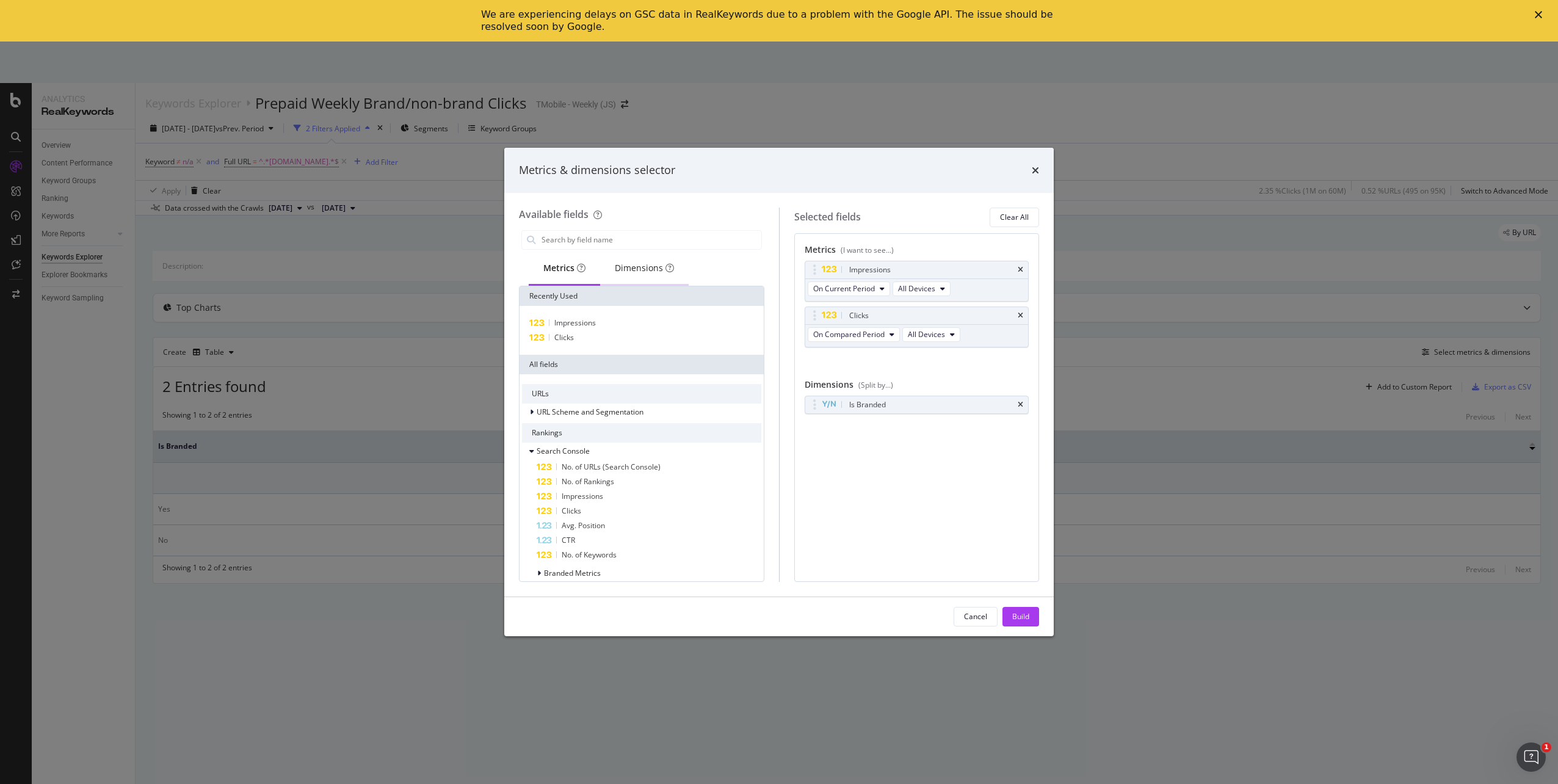
click at [618, 268] on div "Dimensions" at bounding box center [644, 268] width 59 height 12
click at [573, 340] on div "Date" at bounding box center [641, 338] width 240 height 16
drag, startPoint x: 883, startPoint y: 408, endPoint x: 880, endPoint y: 434, distance: 26.2
click at [1017, 618] on div "Build" at bounding box center [1020, 616] width 17 height 11
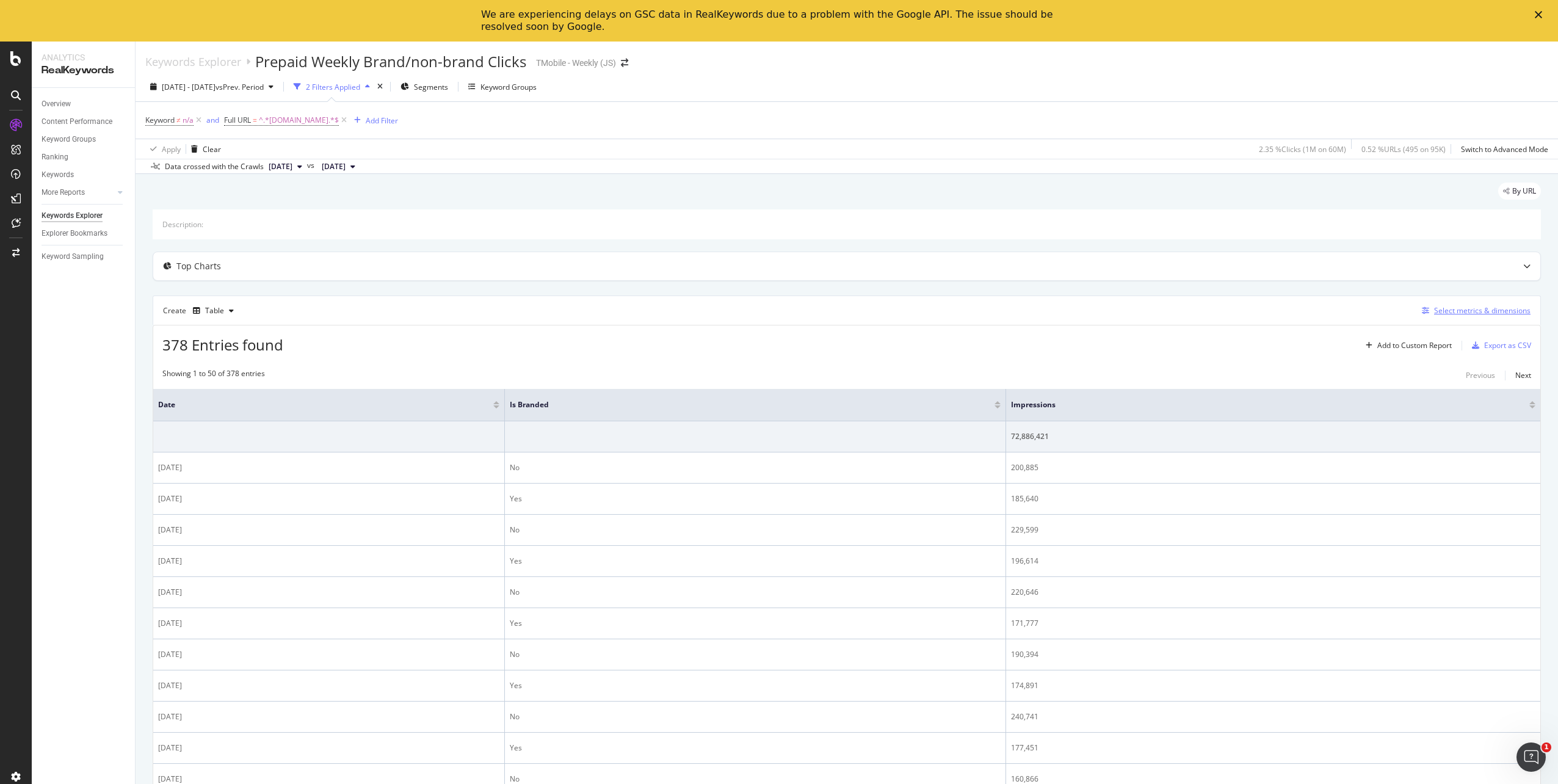
click at [1463, 313] on div "Select metrics & dimensions" at bounding box center [1482, 311] width 96 height 11
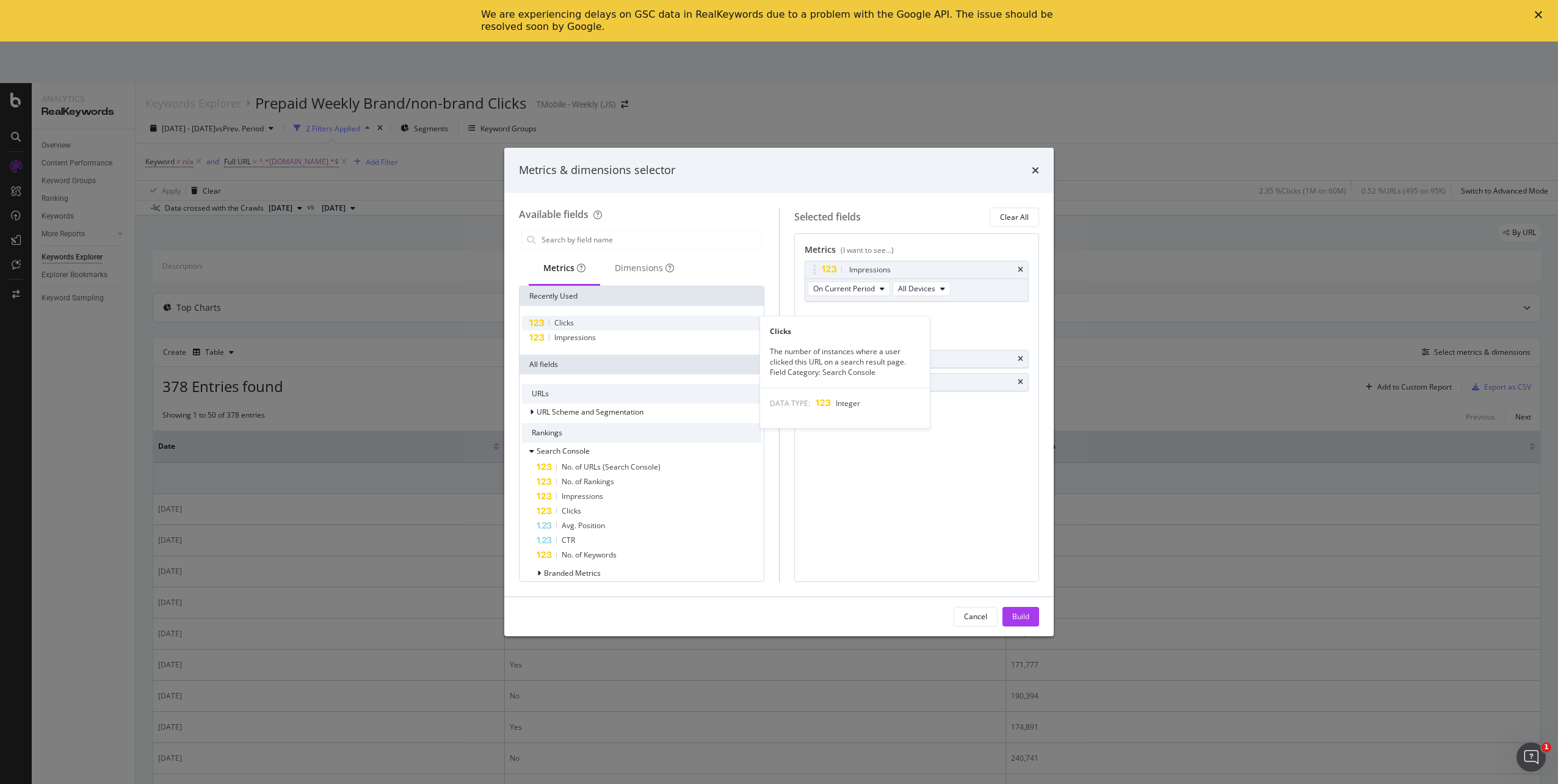
click at [561, 324] on span "Clicks" at bounding box center [564, 323] width 19 height 11
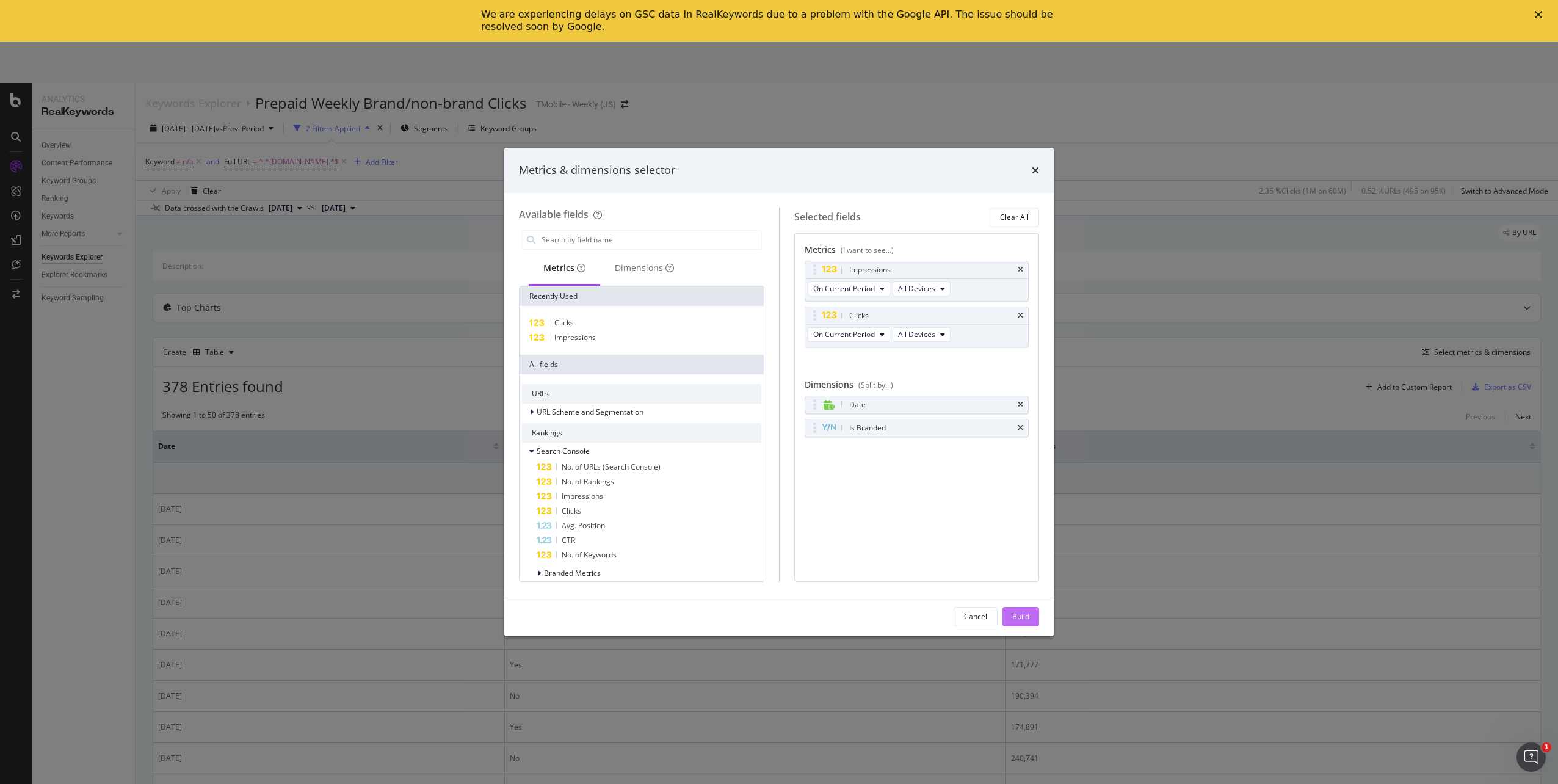
click at [1026, 619] on div "Build" at bounding box center [1020, 616] width 17 height 11
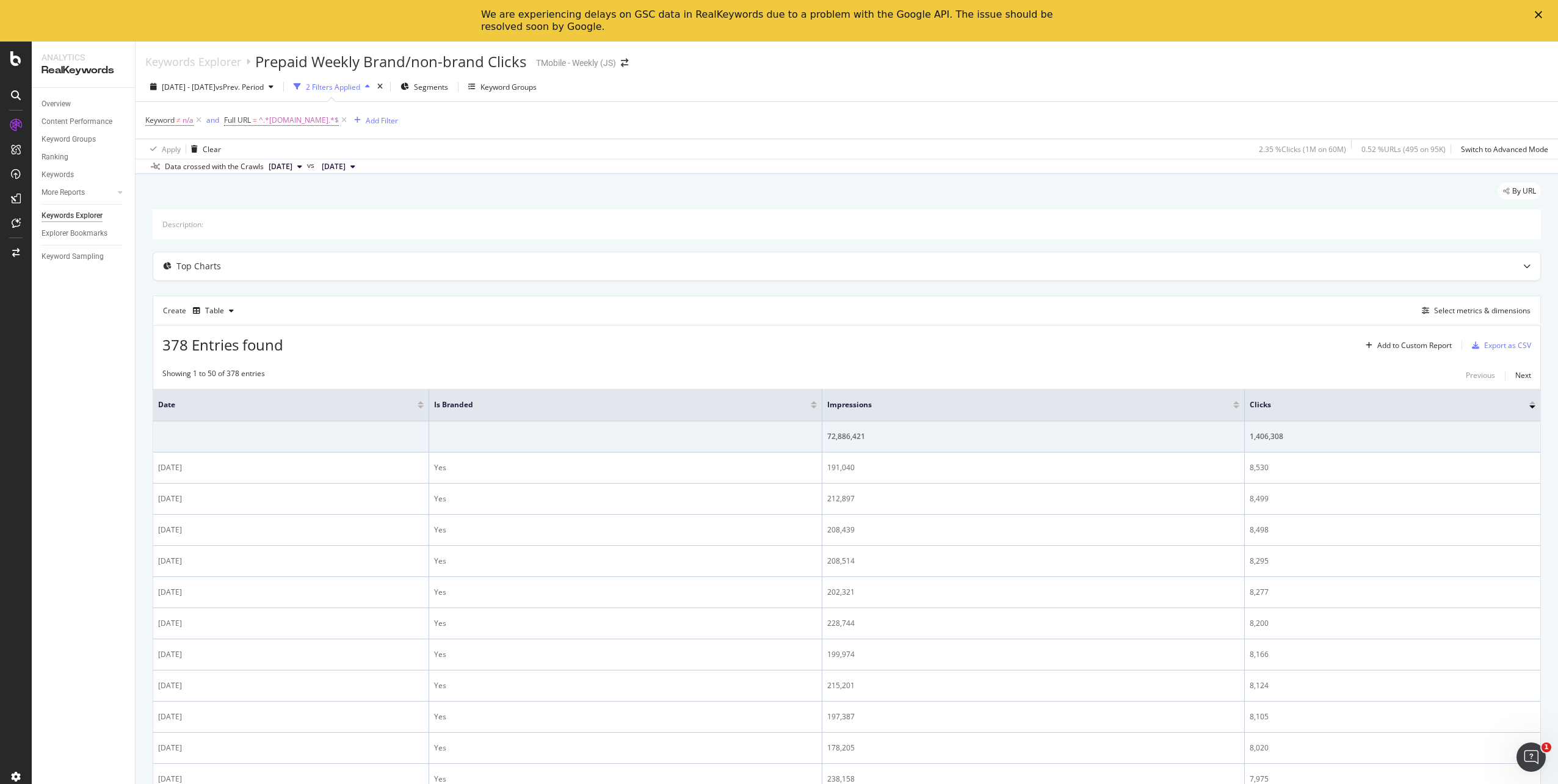
click at [420, 402] on div at bounding box center [421, 402] width 6 height 3
click at [421, 407] on div at bounding box center [421, 407] width 6 height 3
click at [811, 407] on div at bounding box center [812, 407] width 6 height 3
click at [421, 403] on div at bounding box center [421, 402] width 6 height 3
click at [813, 406] on div at bounding box center [812, 407] width 6 height 3
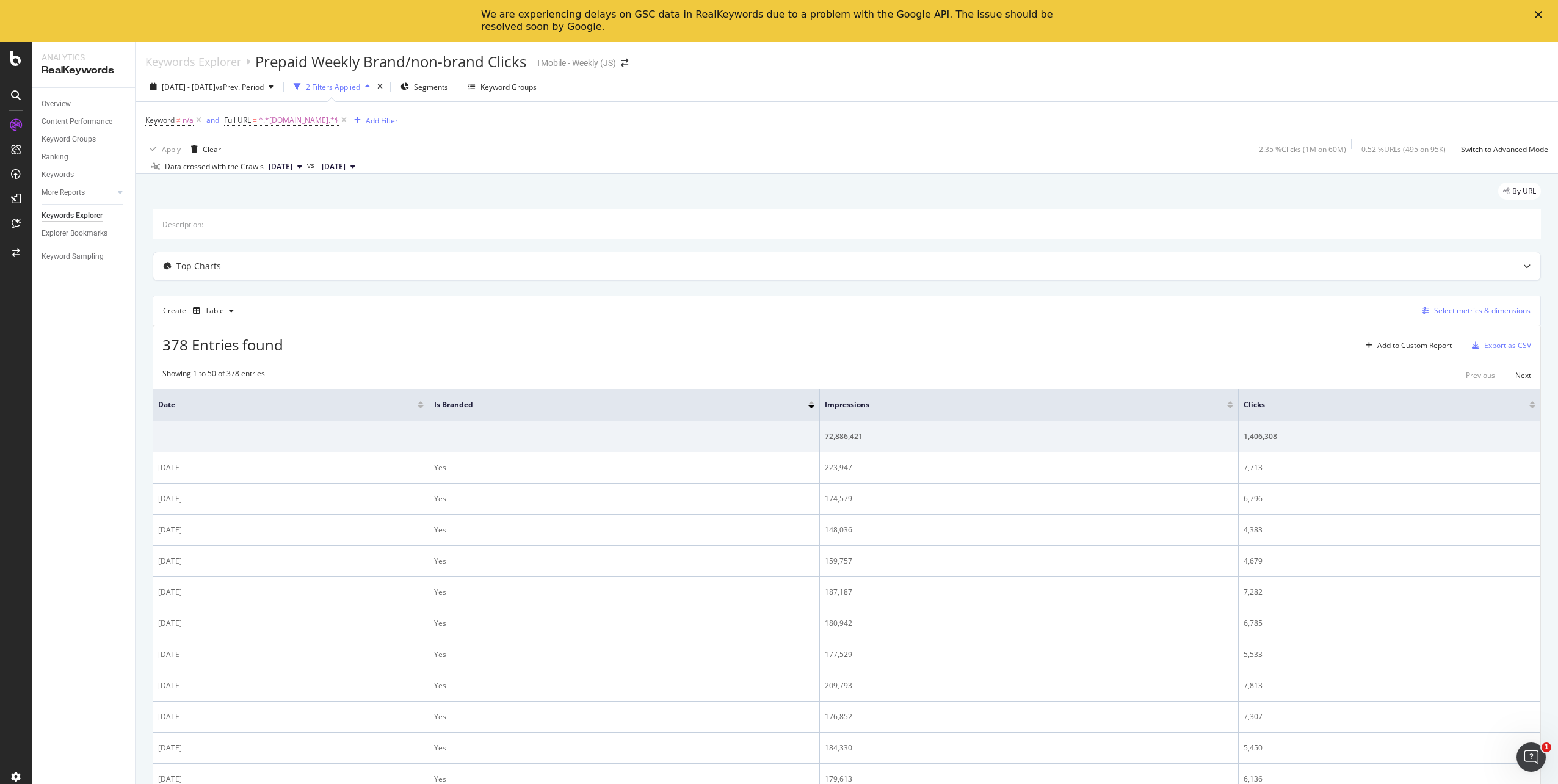
click at [1462, 308] on div "Select metrics & dimensions" at bounding box center [1482, 311] width 96 height 11
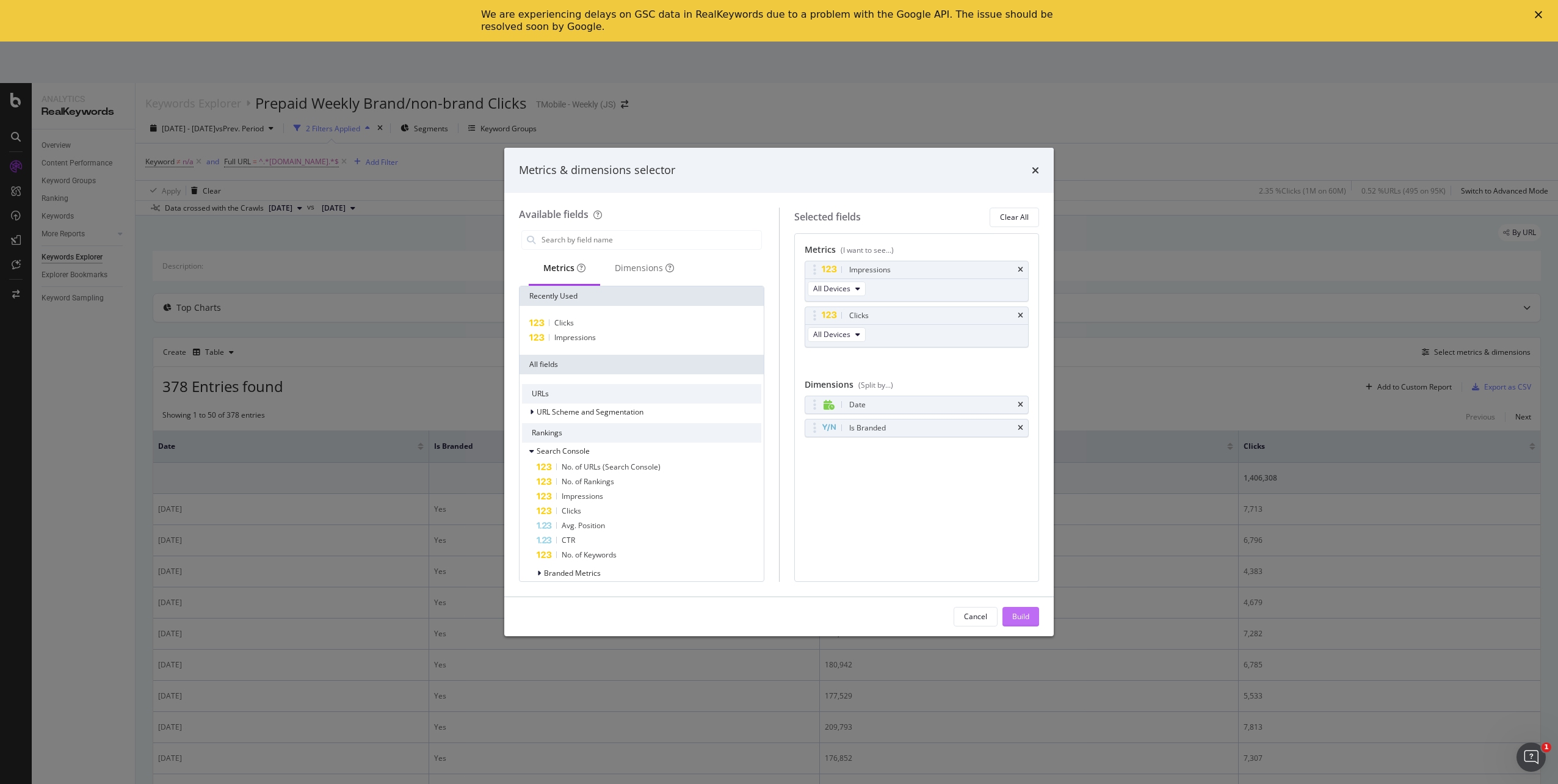
click at [1011, 619] on button "Build" at bounding box center [1021, 616] width 36 height 19
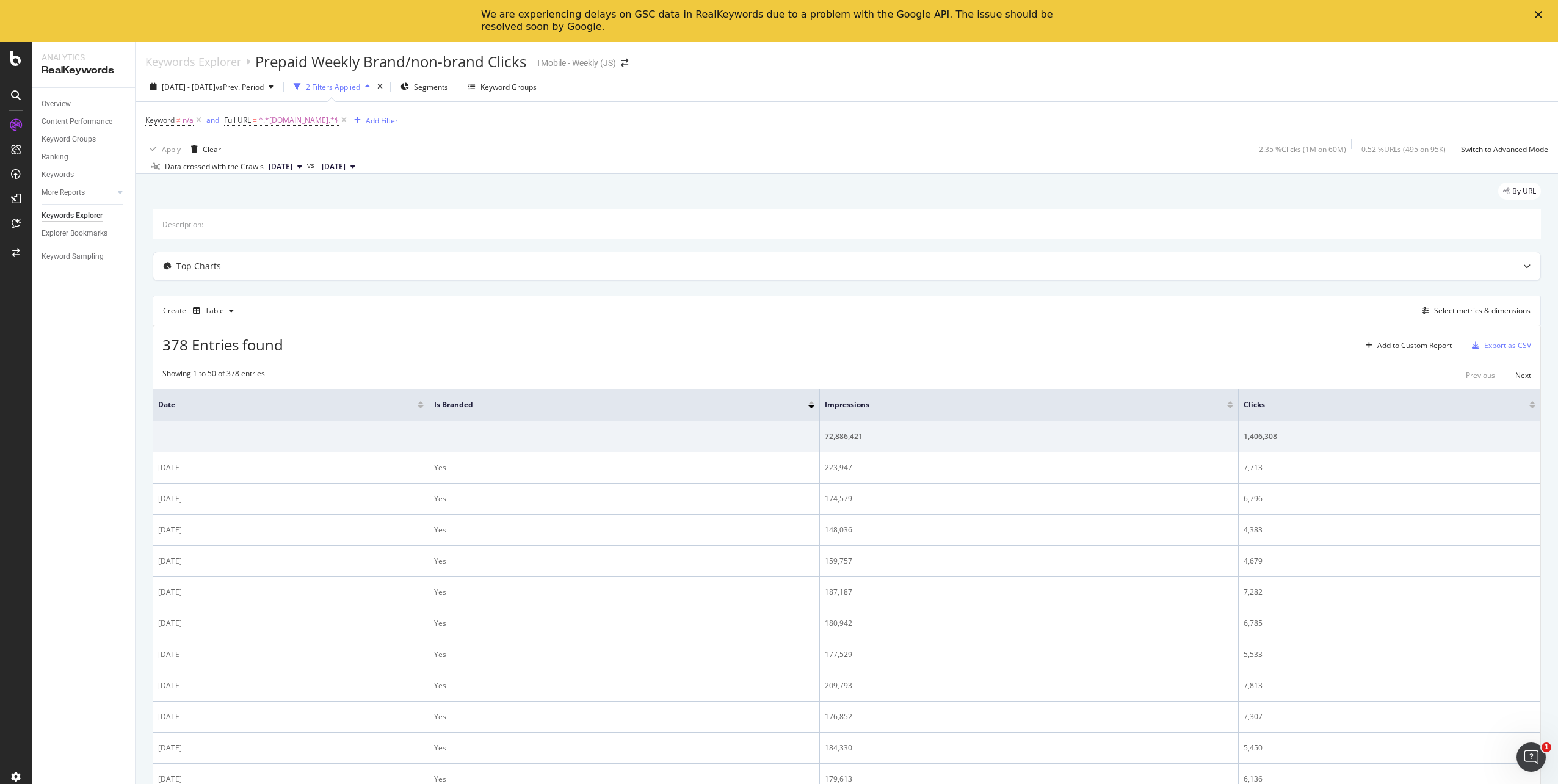
click at [1491, 349] on div "Export as CSV" at bounding box center [1508, 345] width 47 height 11
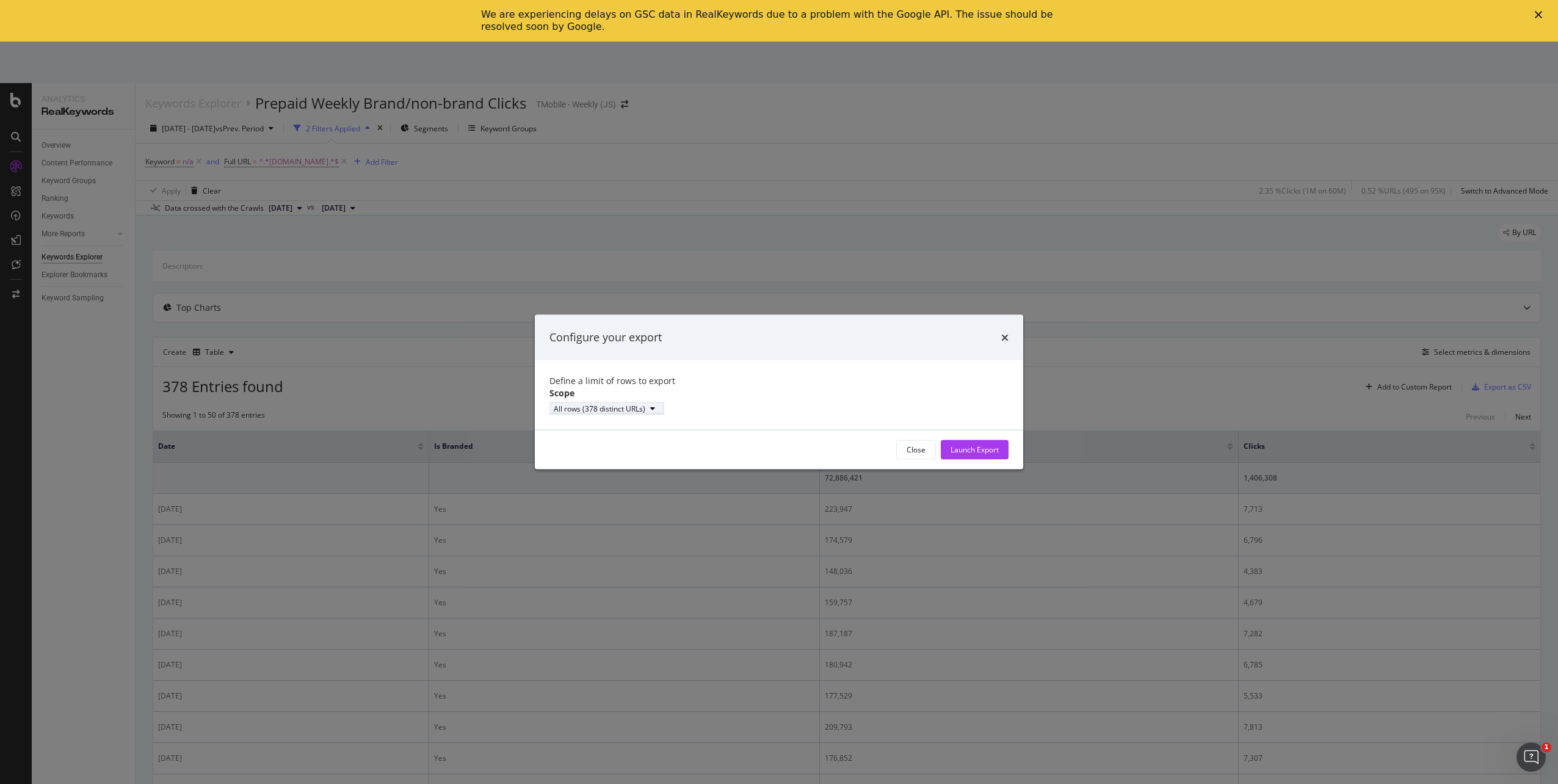
click at [655, 412] on icon "modal" at bounding box center [653, 409] width 5 height 8
click at [787, 387] on div "Define a limit of rows to export" at bounding box center [779, 380] width 459 height 12
click at [968, 455] on div "Launch Export" at bounding box center [975, 450] width 48 height 11
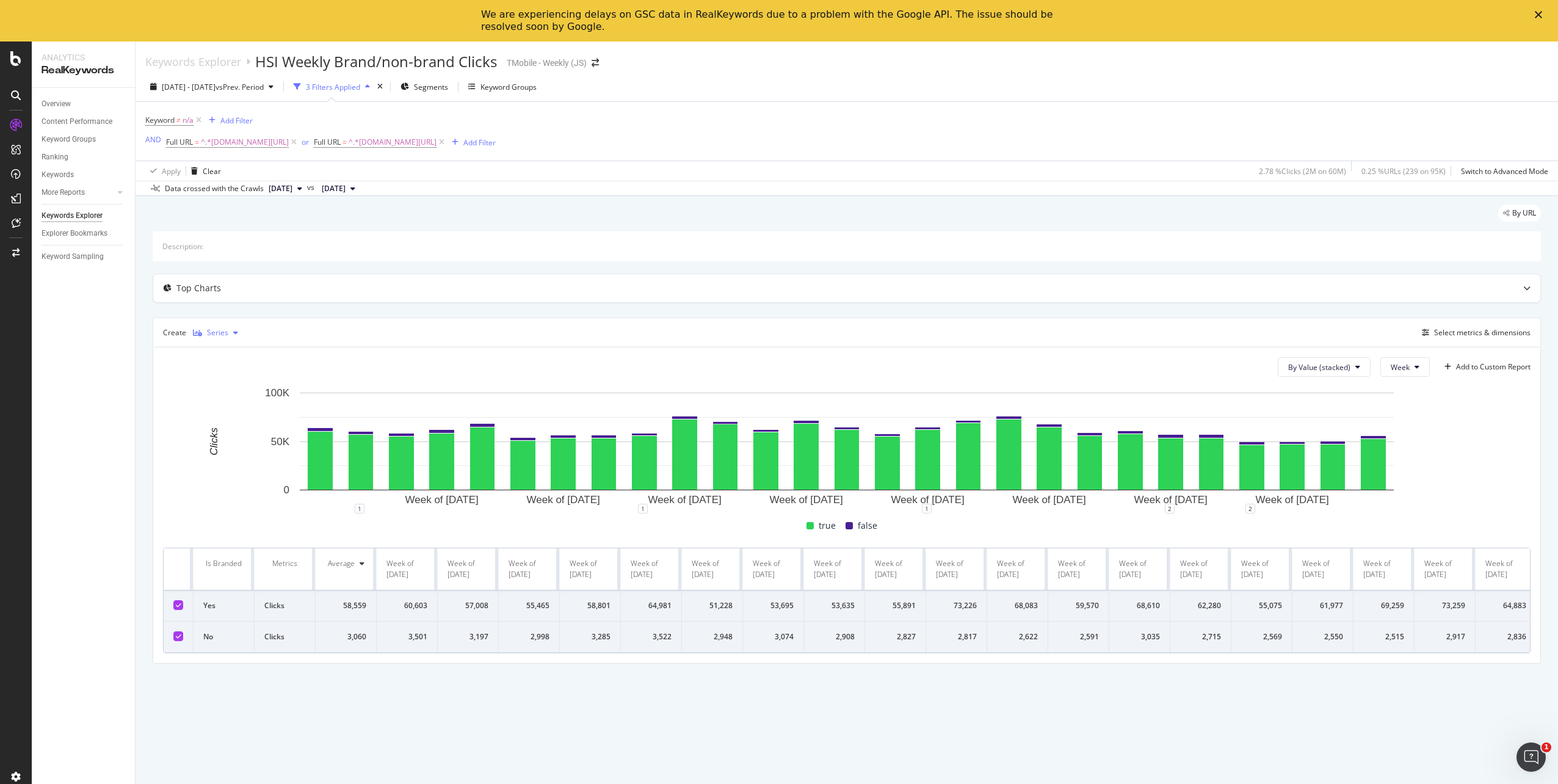
click at [209, 330] on div "Series" at bounding box center [218, 333] width 21 height 8
click at [224, 356] on div "Table" at bounding box center [227, 353] width 19 height 11
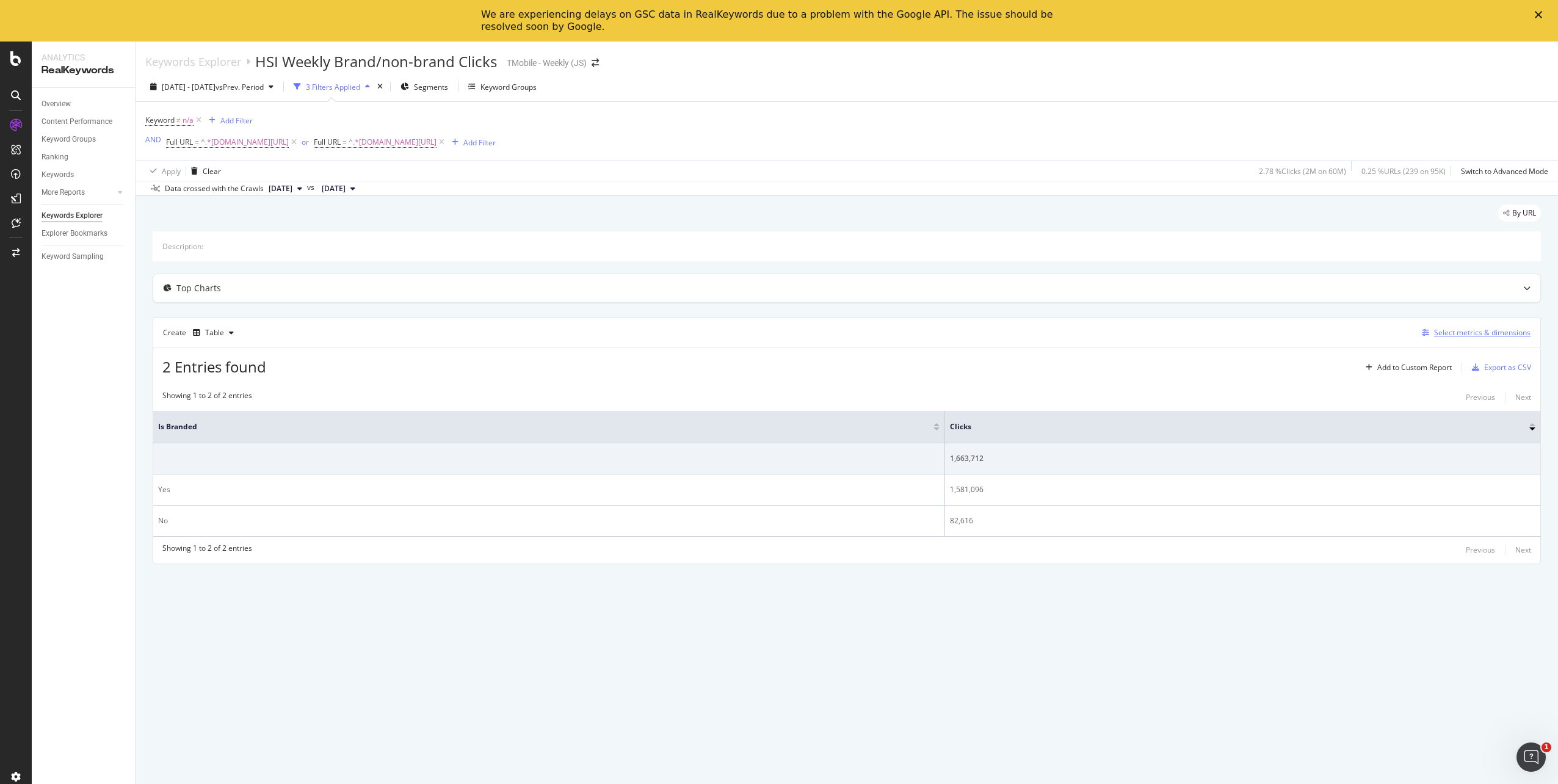
click at [1488, 335] on div "Select metrics & dimensions" at bounding box center [1482, 333] width 96 height 11
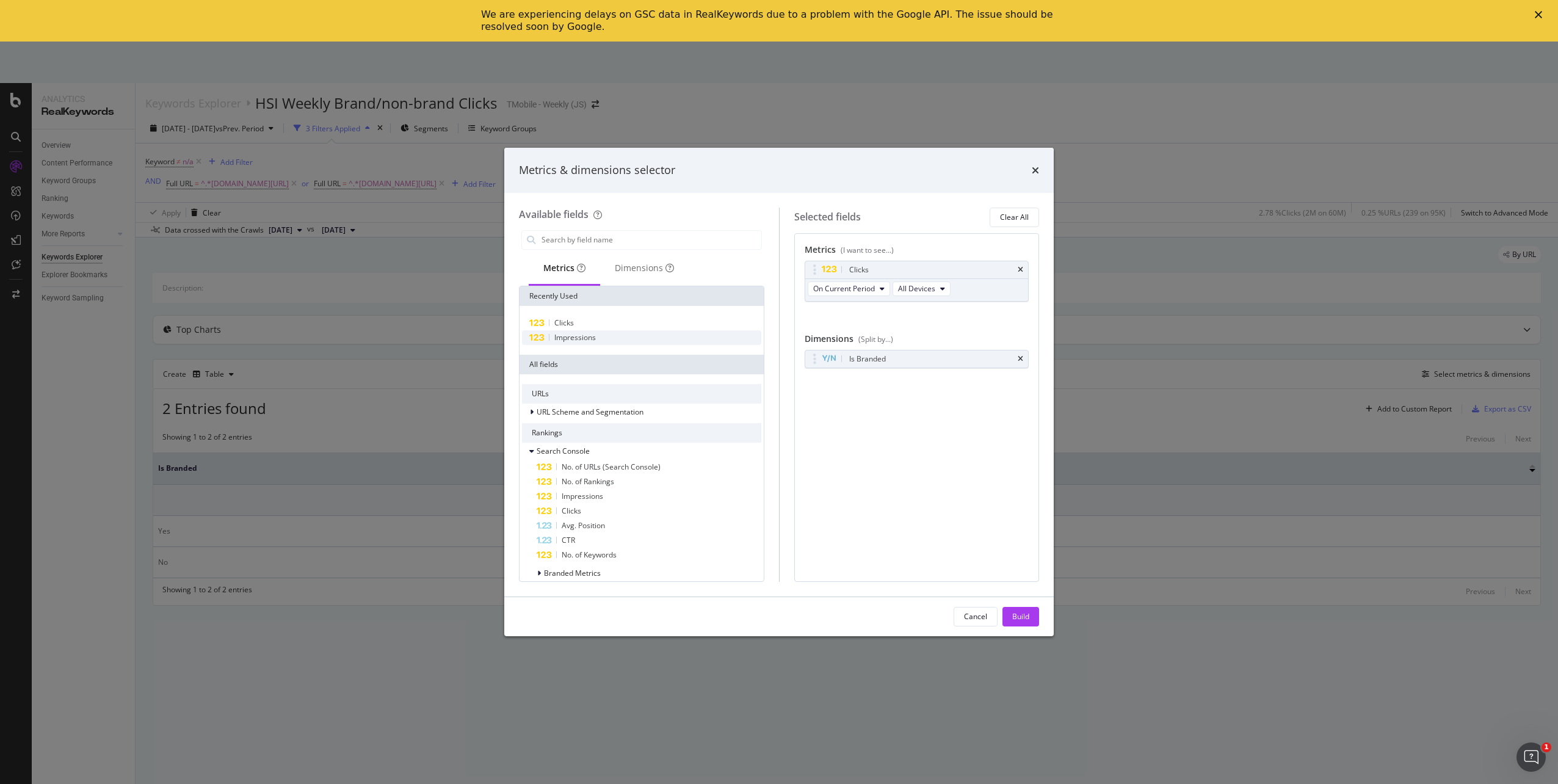
click at [567, 338] on span "Impressions" at bounding box center [575, 337] width 41 height 11
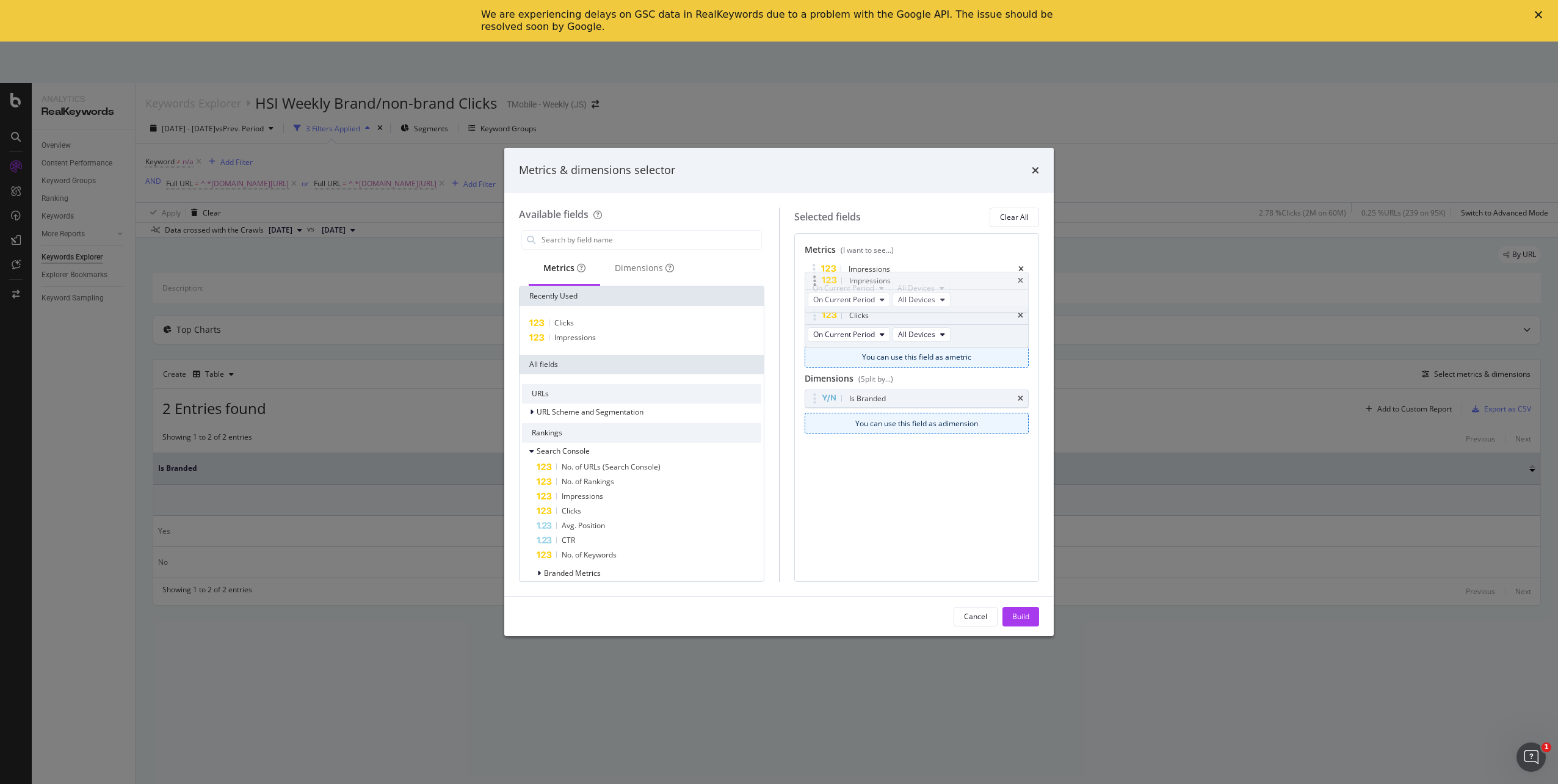
drag, startPoint x: 898, startPoint y: 318, endPoint x: 898, endPoint y: 284, distance: 34.0
click at [898, 284] on body "Analytics RealKeywords Overview Content Performance Keyword Groups Ranking Keyw…" at bounding box center [779, 412] width 1558 height 743
click at [653, 260] on div "Dimensions" at bounding box center [644, 268] width 89 height 33
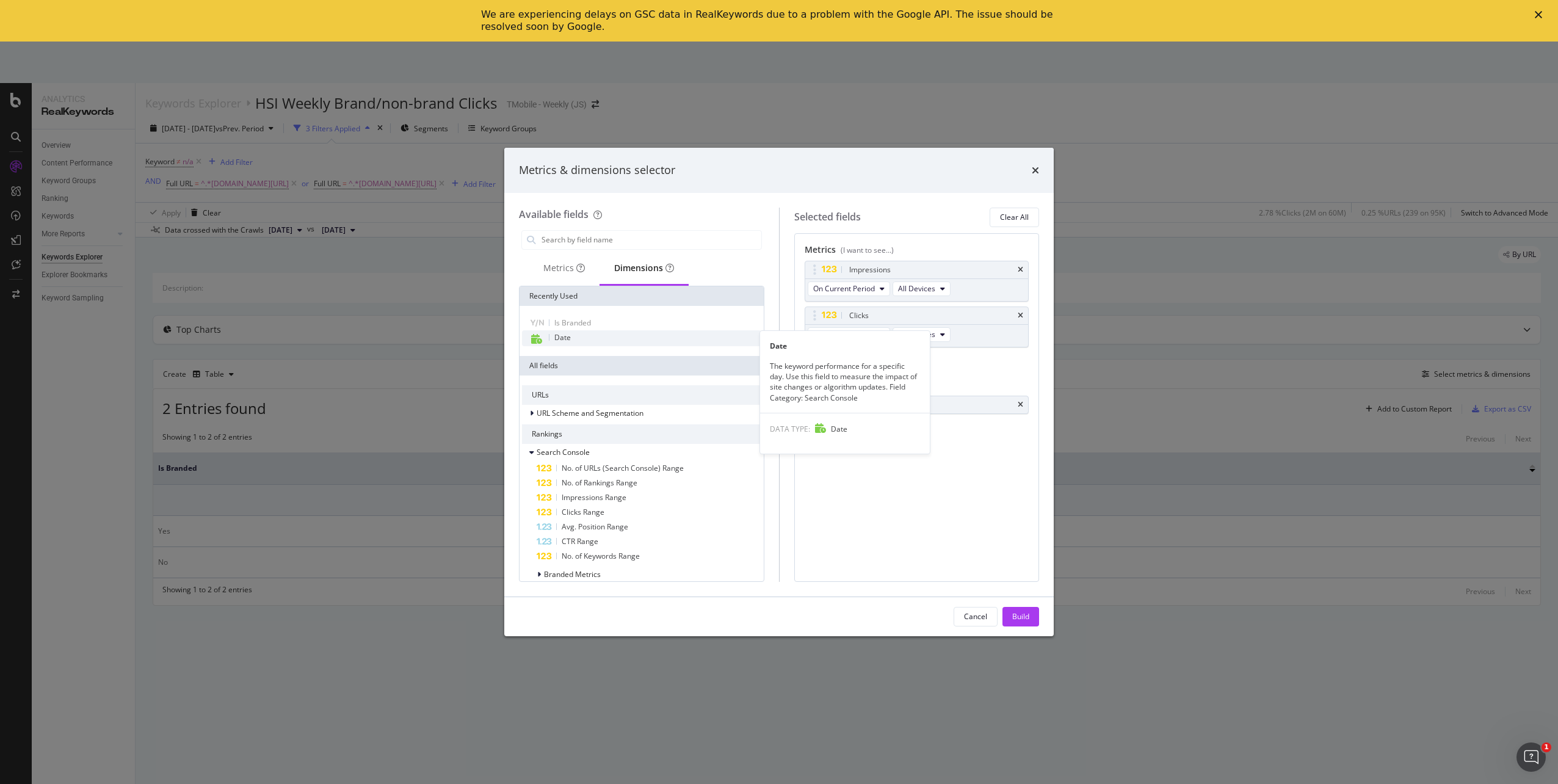
click at [563, 339] on span "Date" at bounding box center [563, 337] width 16 height 11
drag, startPoint x: 892, startPoint y: 430, endPoint x: 898, endPoint y: 406, distance: 24.7
click at [898, 406] on body "Analytics RealKeywords Overview Content Performance Keyword Groups Ranking Keyw…" at bounding box center [779, 412] width 1558 height 743
click at [1027, 617] on div "Build" at bounding box center [1020, 616] width 17 height 11
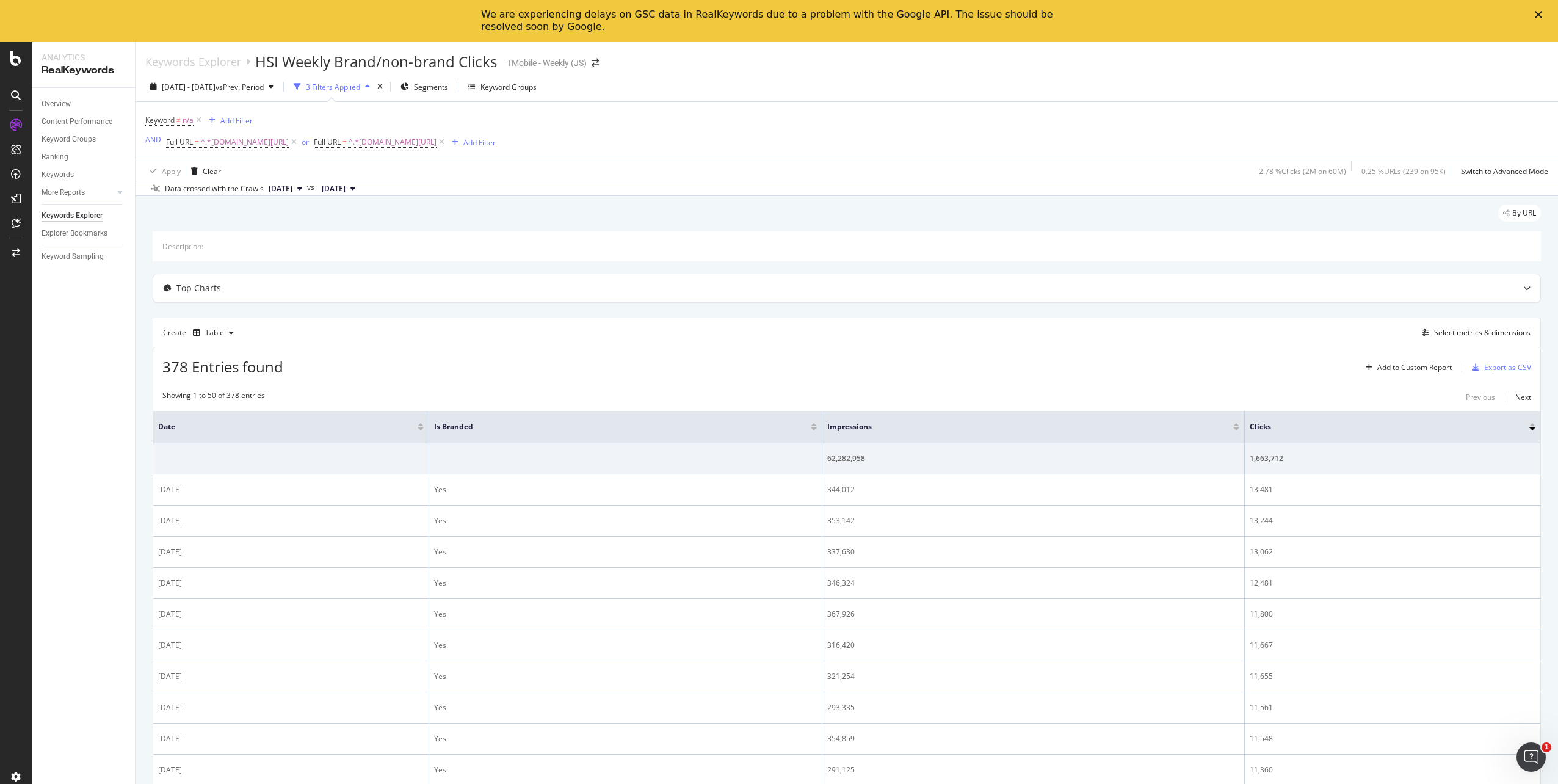
click at [1511, 369] on div "Export as CSV" at bounding box center [1508, 367] width 47 height 11
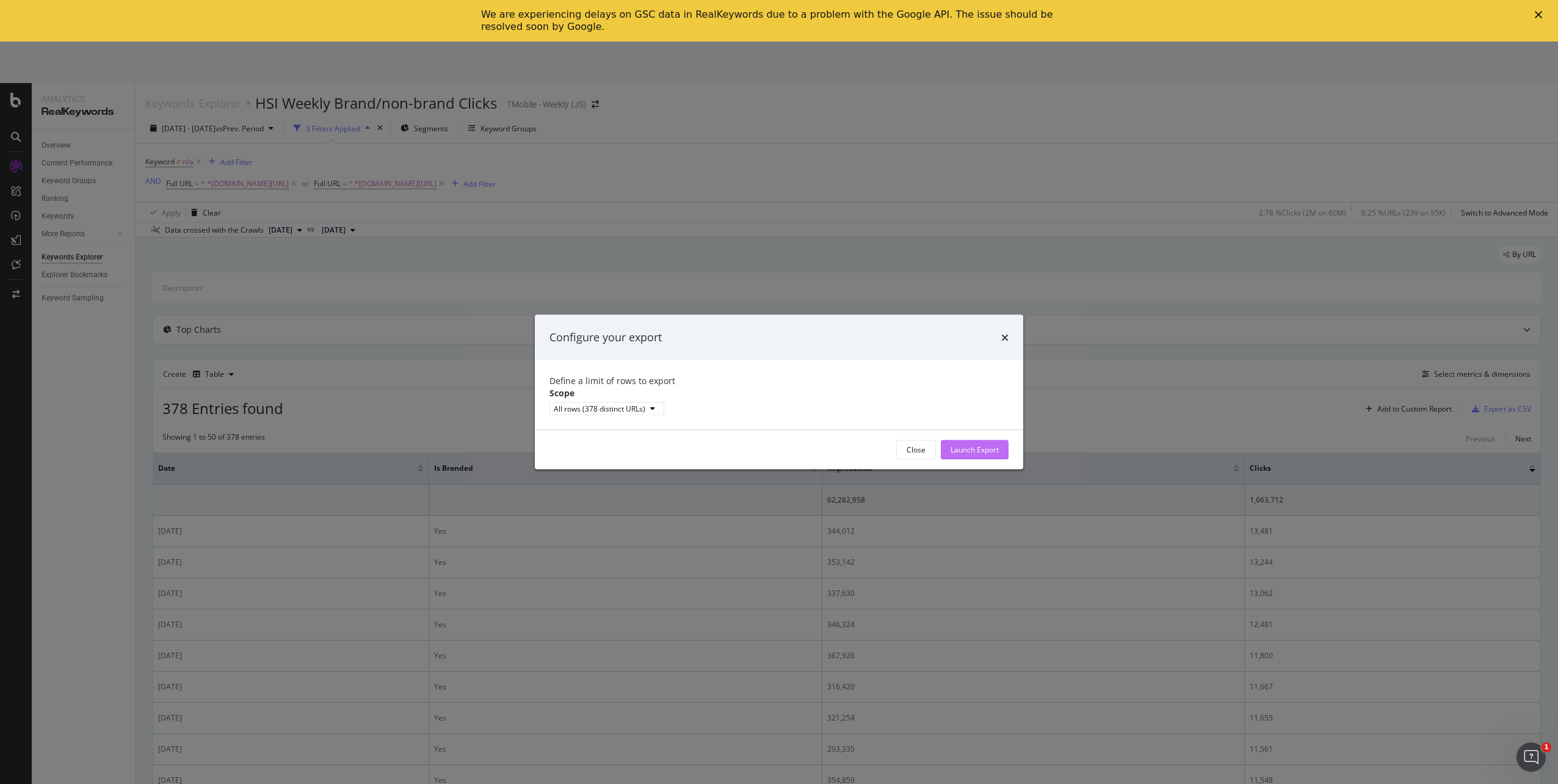
click at [988, 455] on div "Launch Export" at bounding box center [975, 450] width 48 height 11
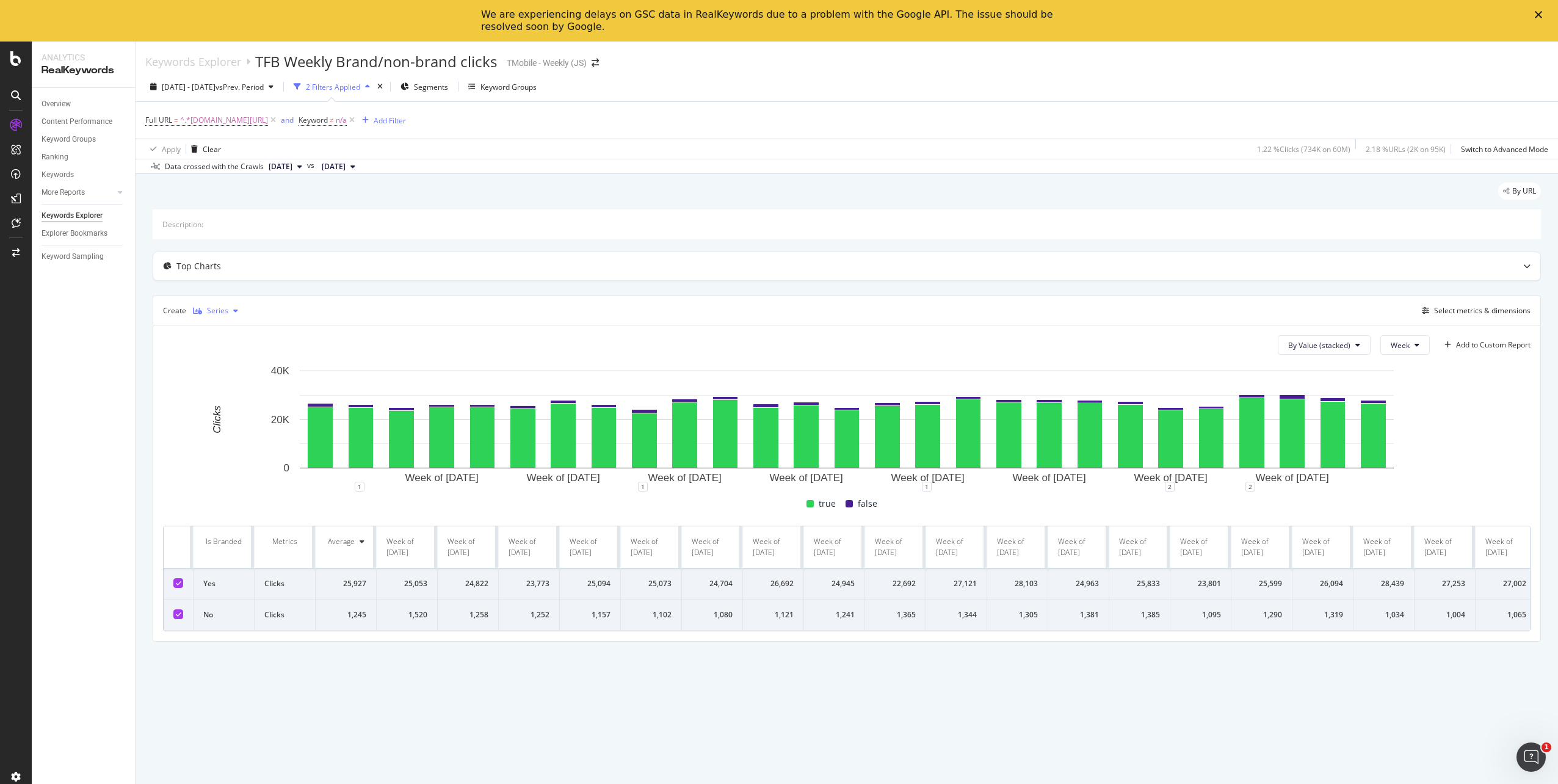
click at [216, 314] on div "Series" at bounding box center [218, 311] width 21 height 8
click at [212, 336] on div "Table" at bounding box center [230, 331] width 75 height 15
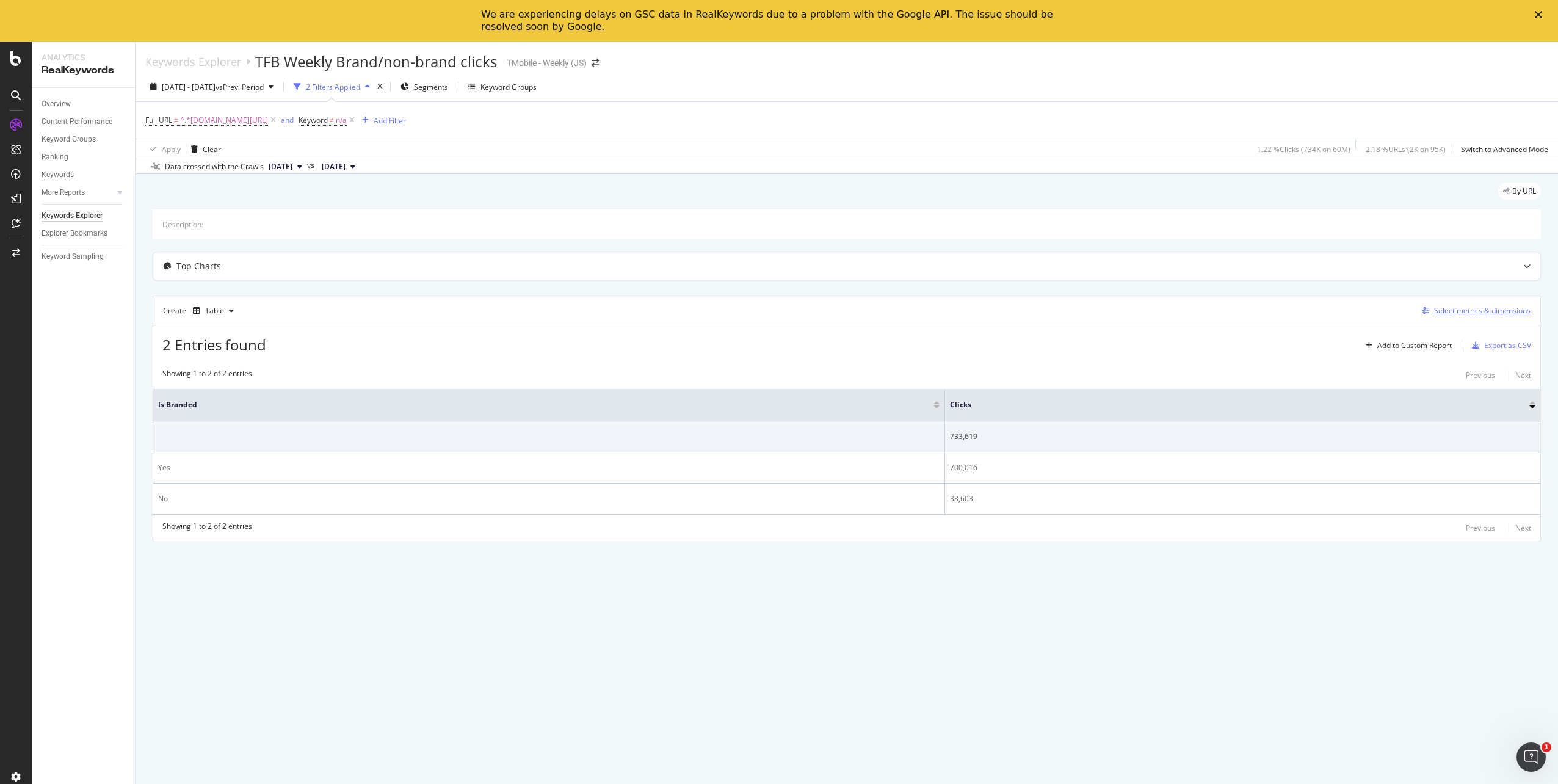
click at [1506, 311] on div "Select metrics & dimensions" at bounding box center [1482, 311] width 96 height 11
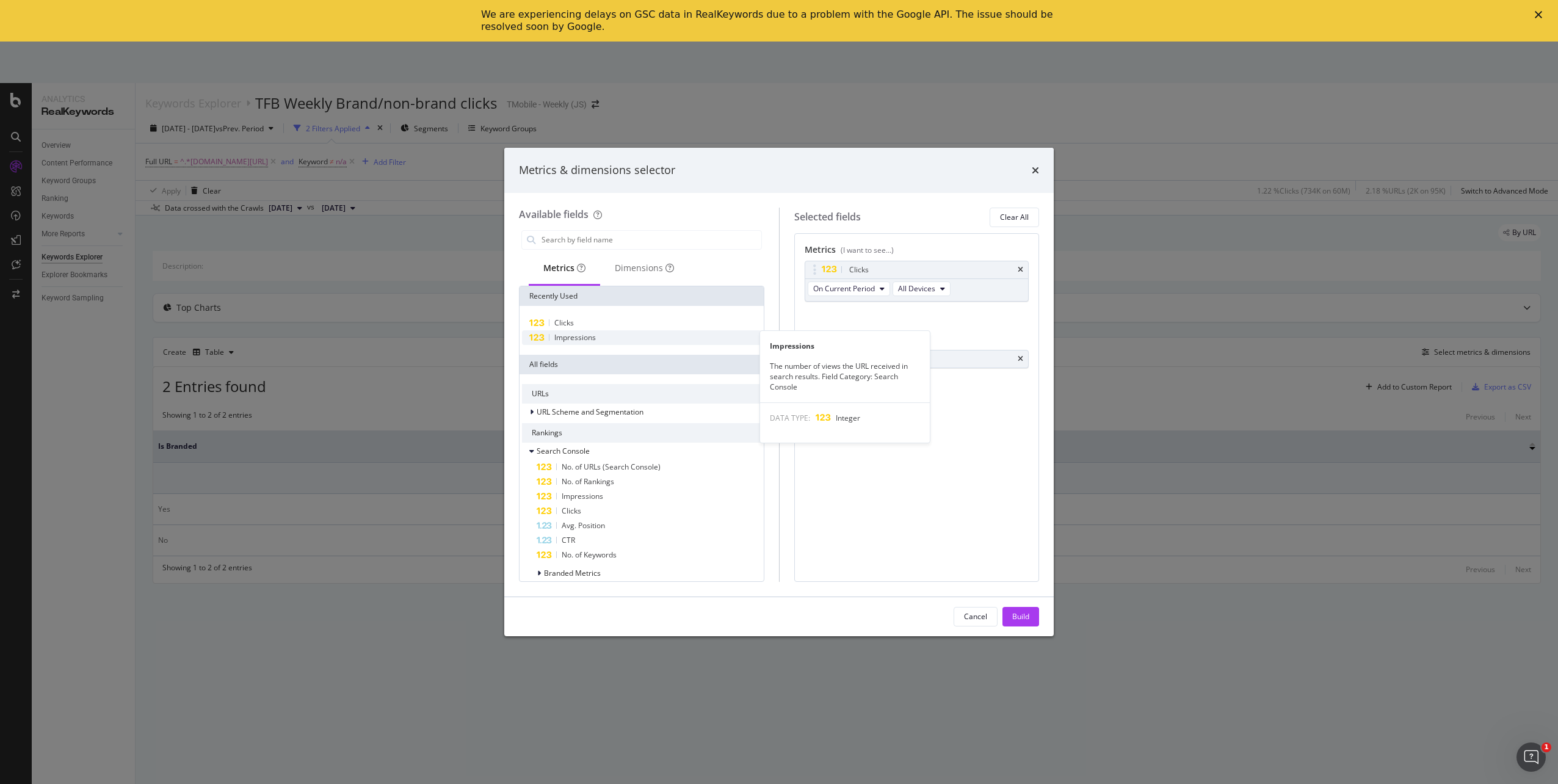
click at [563, 338] on span "Impressions" at bounding box center [575, 337] width 41 height 11
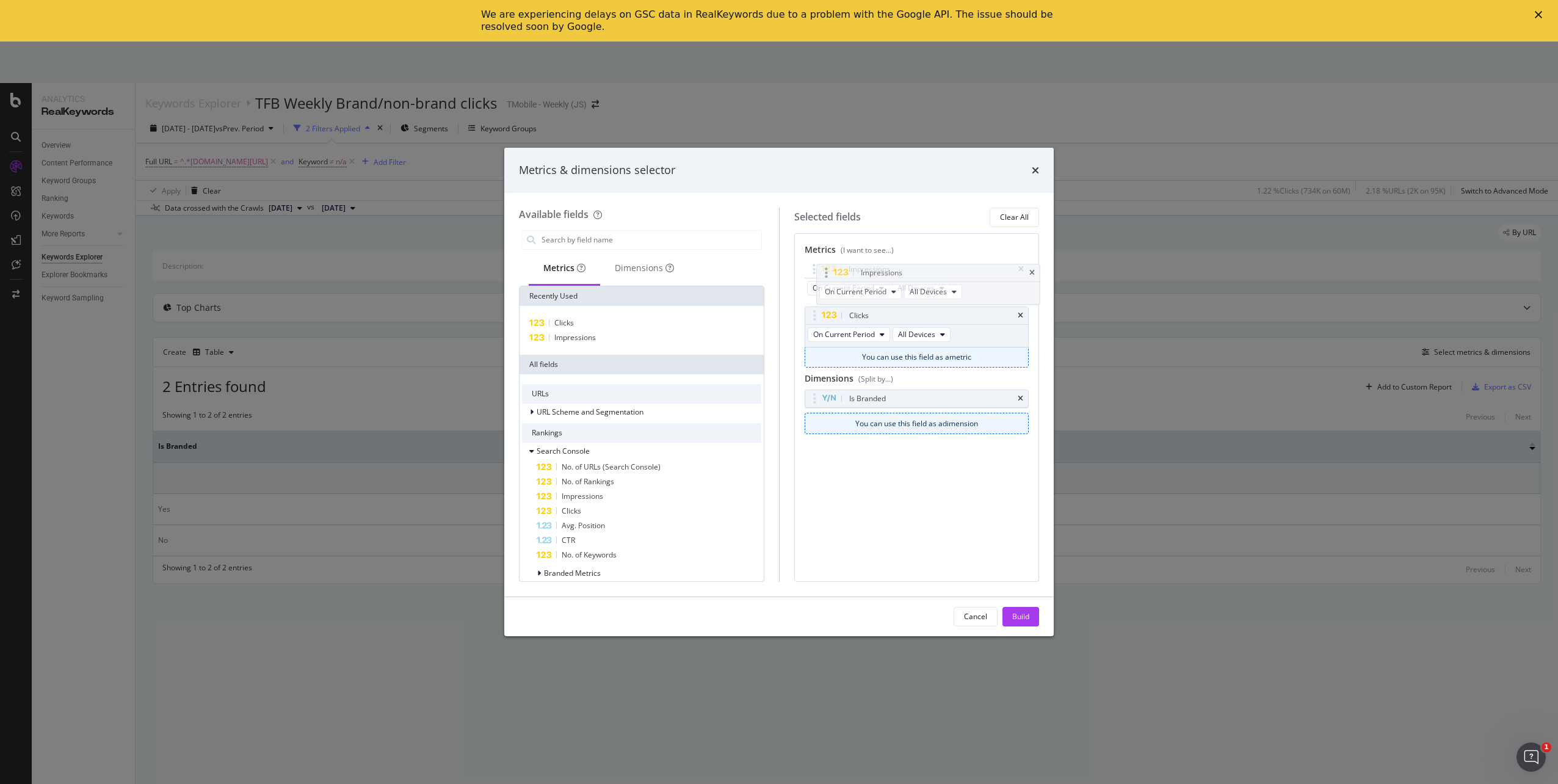
drag, startPoint x: 880, startPoint y: 314, endPoint x: 892, endPoint y: 272, distance: 43.7
click at [892, 272] on body "Analytics RealKeywords Overview Content Performance Keyword Groups Ranking Keyw…" at bounding box center [779, 412] width 1558 height 743
click at [627, 256] on div "Dimensions" at bounding box center [644, 268] width 89 height 33
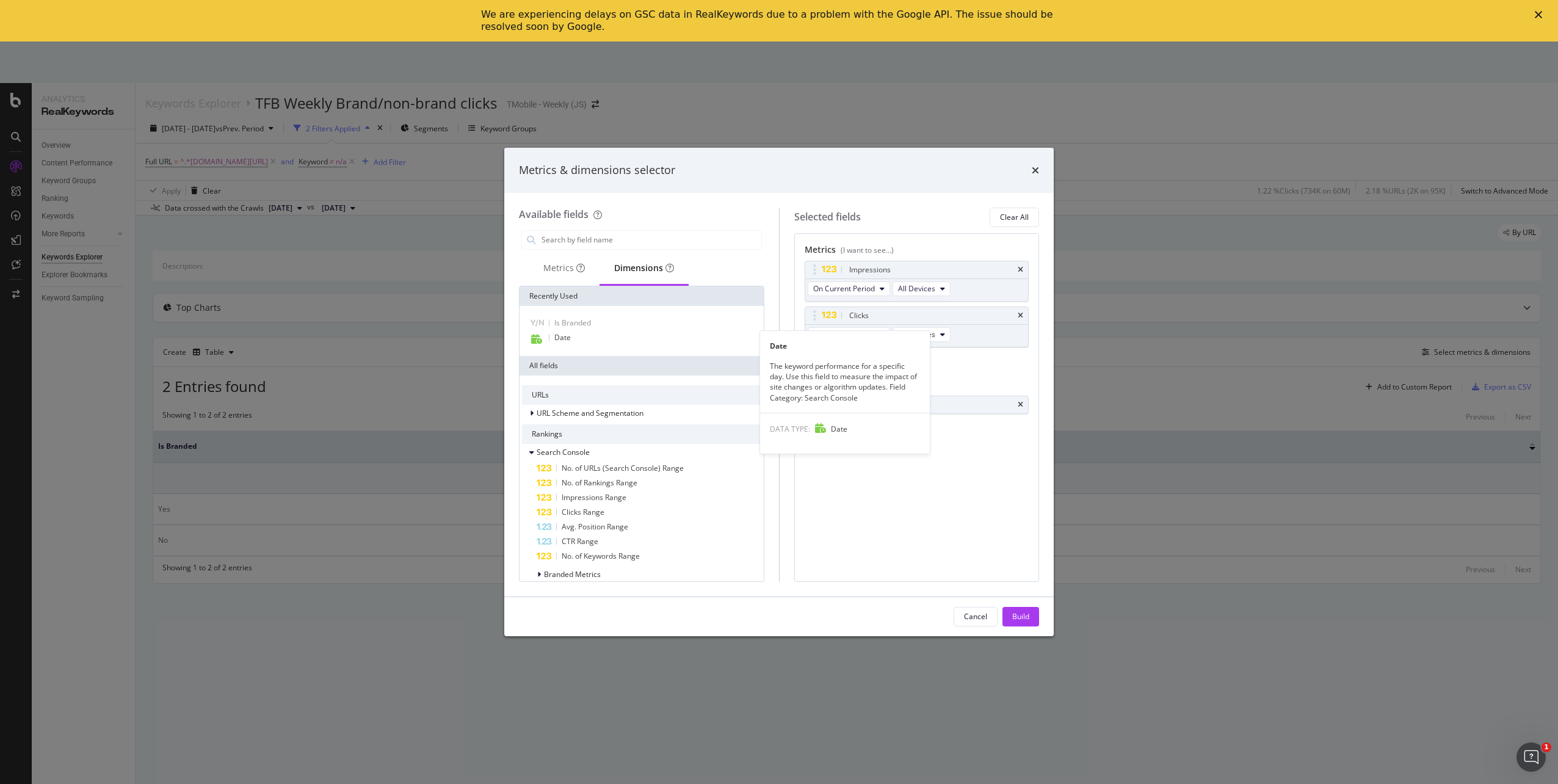
click at [569, 340] on span "Date" at bounding box center [563, 337] width 16 height 11
drag, startPoint x: 866, startPoint y: 426, endPoint x: 871, endPoint y: 402, distance: 24.5
click at [871, 402] on body "Analytics RealKeywords Overview Content Performance Keyword Groups Ranking Keyw…" at bounding box center [779, 412] width 1558 height 743
click at [1029, 618] on button "Build" at bounding box center [1021, 616] width 36 height 19
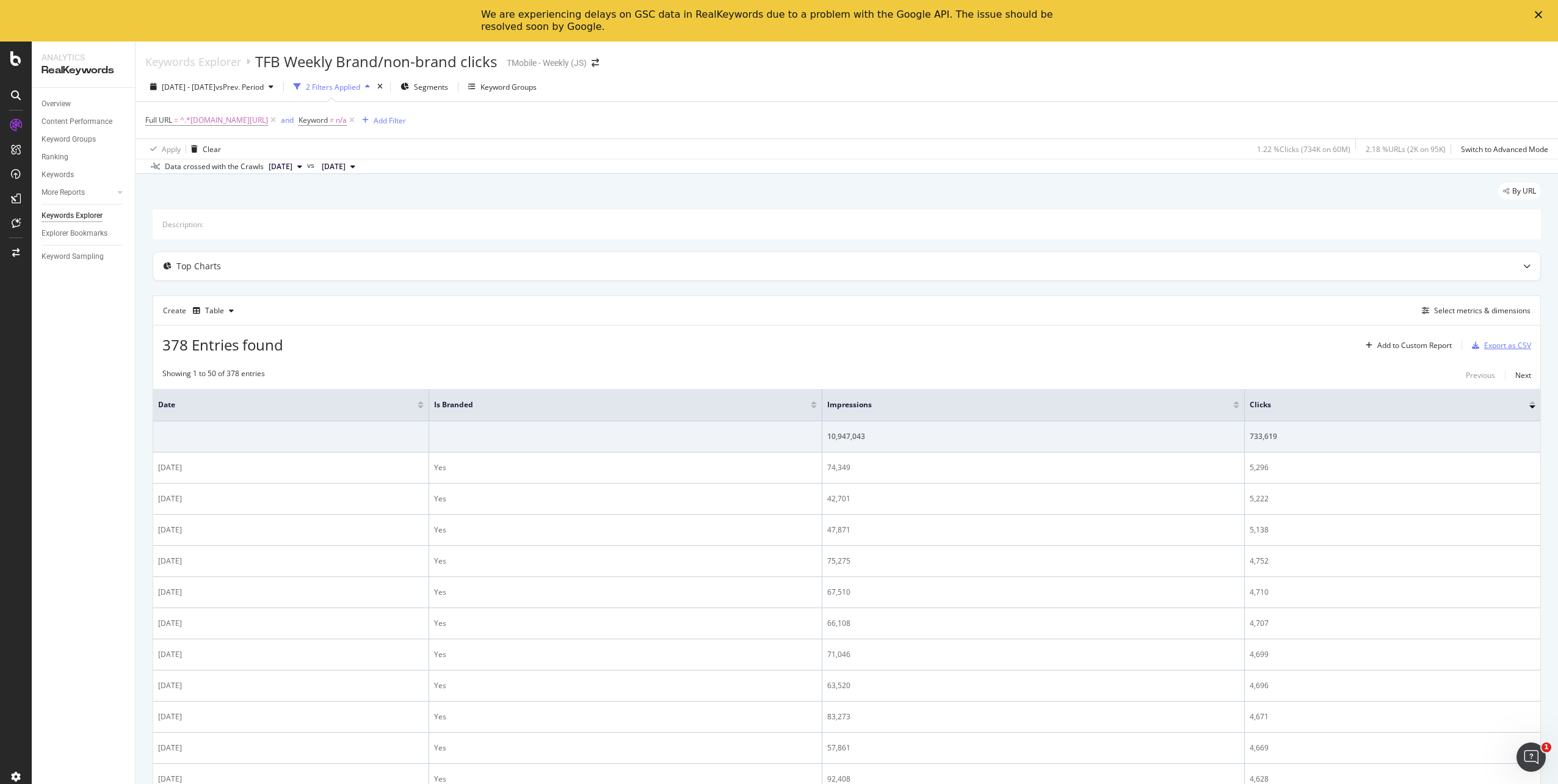
click at [1495, 346] on div "Export as CSV" at bounding box center [1508, 345] width 47 height 11
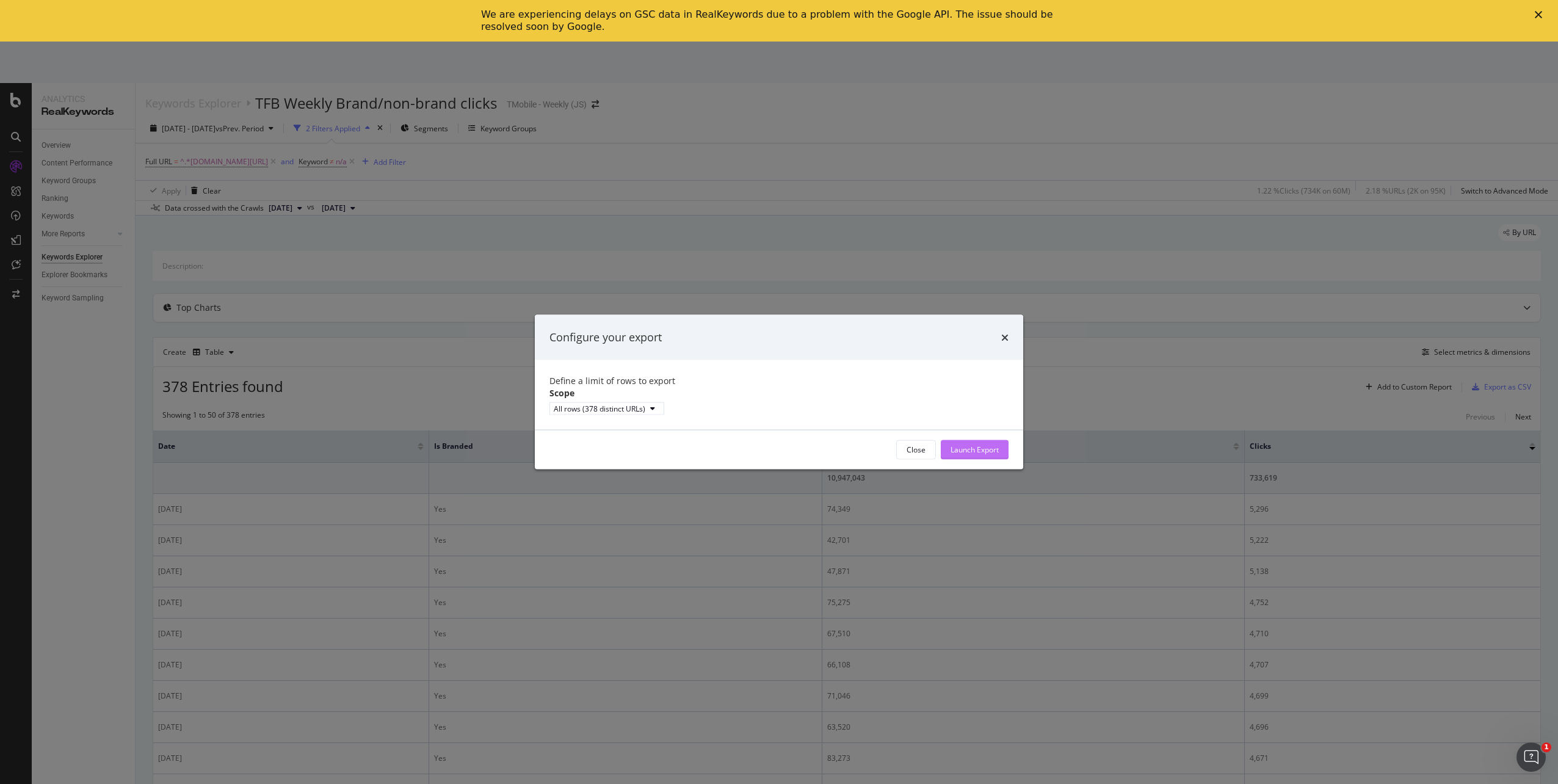
click at [988, 455] on div "Launch Export" at bounding box center [975, 450] width 48 height 11
